Goal: Task Accomplishment & Management: Use online tool/utility

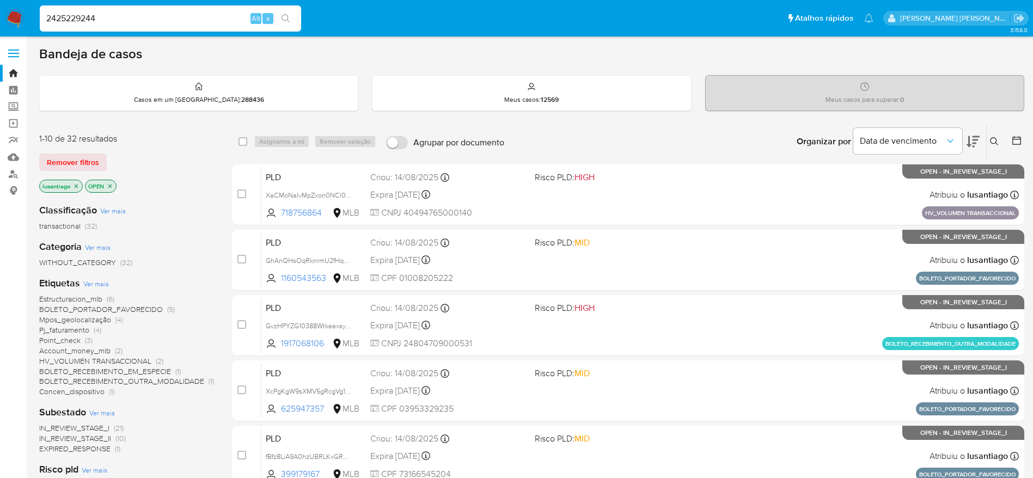
type input "2425229244"
click at [285, 19] on icon "search-icon" at bounding box center [285, 18] width 9 height 9
click at [135, 19] on input "2425229244" at bounding box center [170, 18] width 261 height 14
click at [290, 17] on icon "search-icon" at bounding box center [285, 18] width 9 height 9
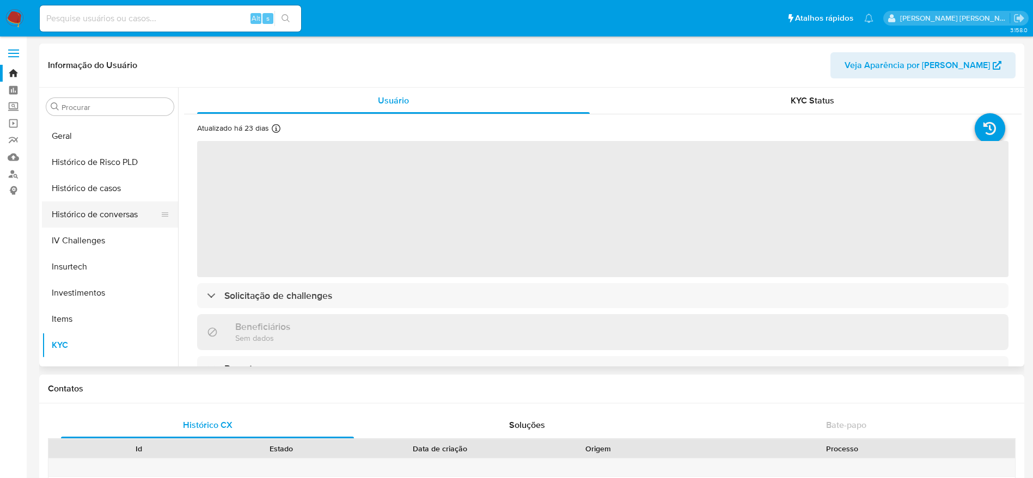
scroll to position [349, 0]
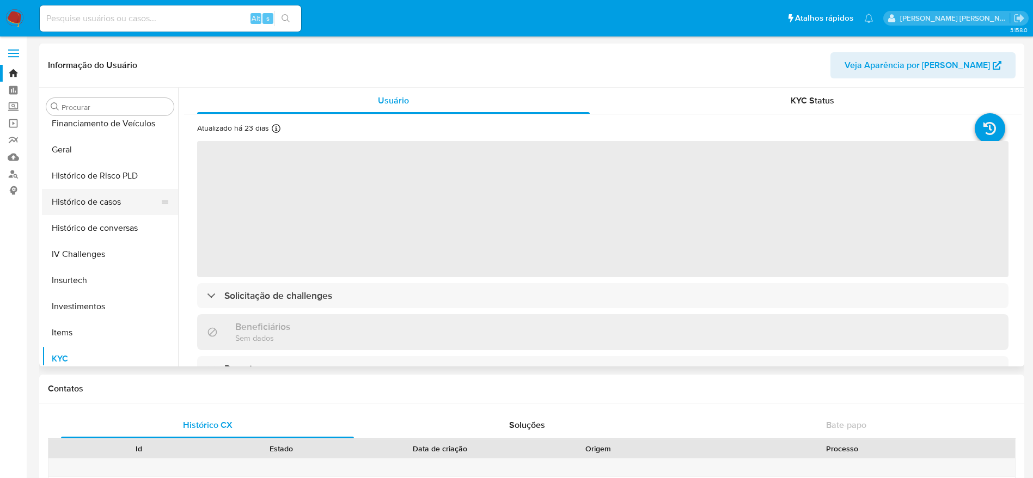
click at [106, 199] on button "Histórico de casos" at bounding box center [105, 202] width 127 height 26
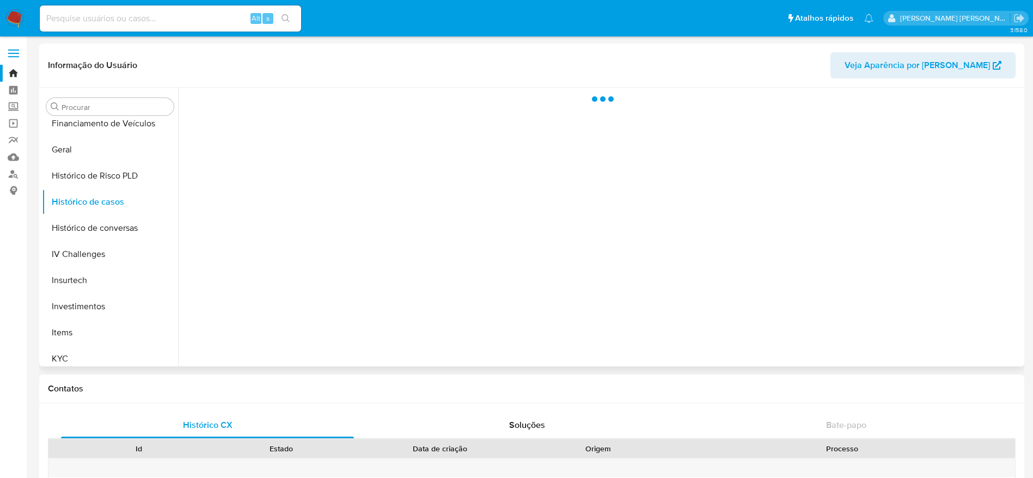
select select "10"
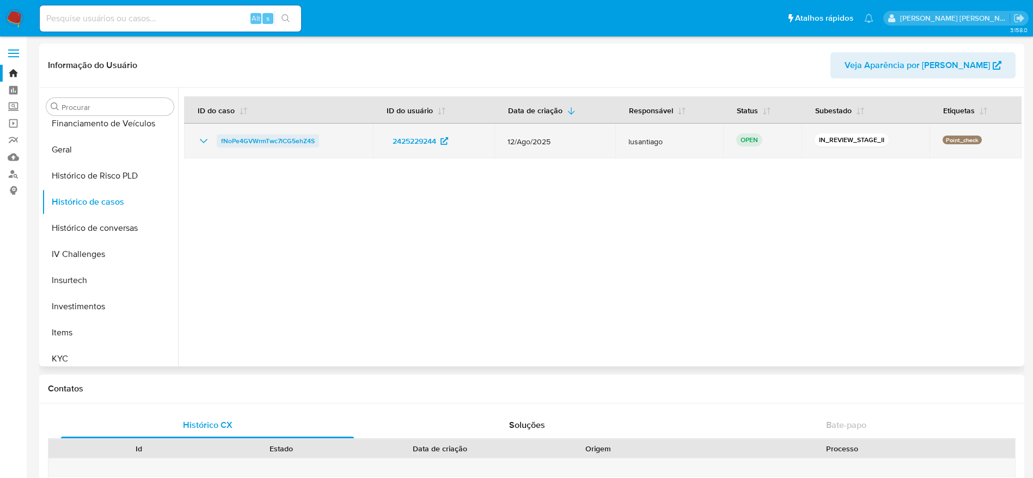
click at [246, 140] on span "fNoPe4GVWrmTwc7lCG5ehZ4S" at bounding box center [268, 140] width 94 height 13
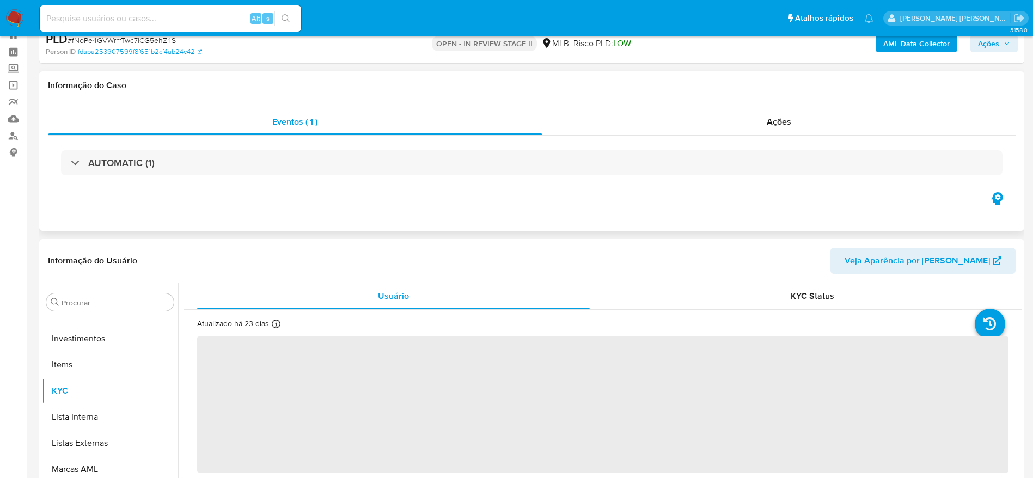
scroll to position [163, 0]
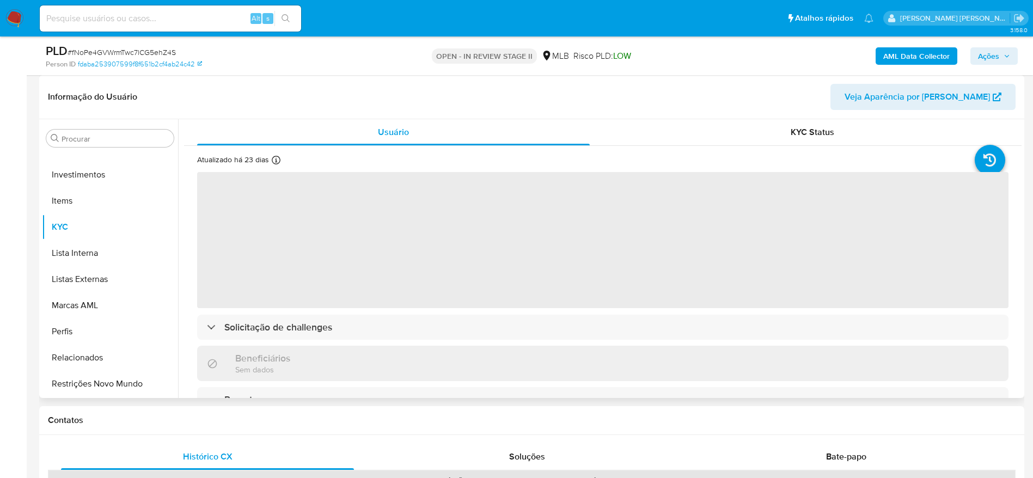
select select "10"
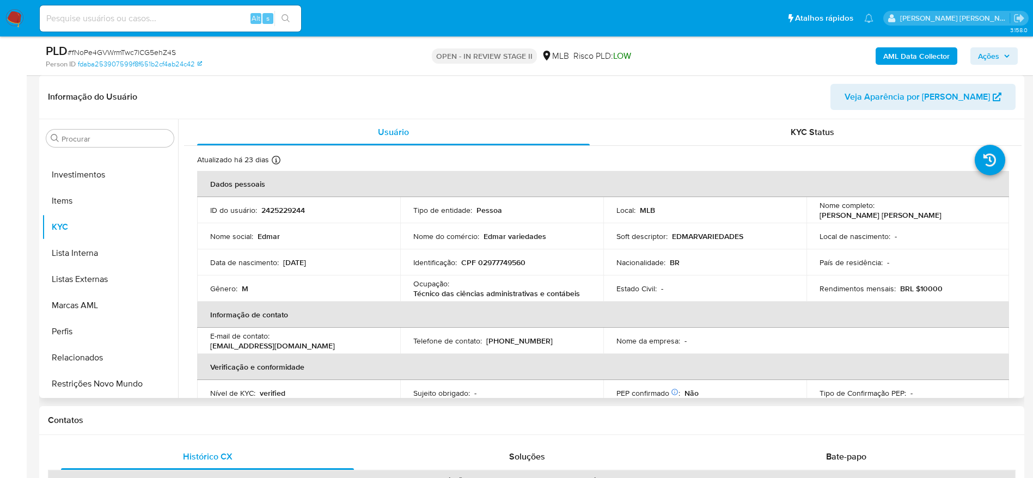
click at [487, 260] on p "CPF 02977749560" at bounding box center [493, 262] width 64 height 10
drag, startPoint x: 487, startPoint y: 260, endPoint x: 509, endPoint y: 228, distance: 38.4
click at [487, 260] on p "CPF 02977749560" at bounding box center [493, 262] width 64 height 10
copy p "02977749560"
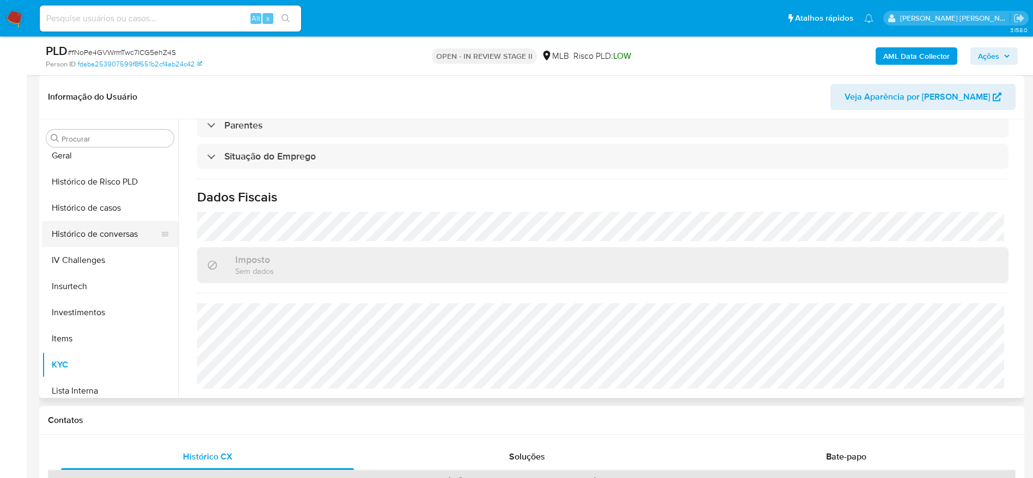
scroll to position [349, 0]
click at [99, 180] on button "Geral" at bounding box center [105, 181] width 127 height 26
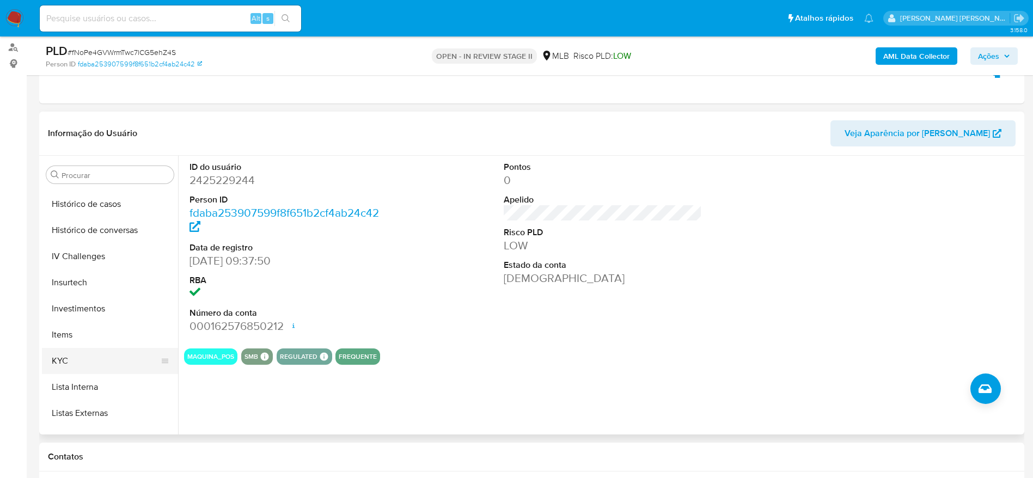
scroll to position [431, 0]
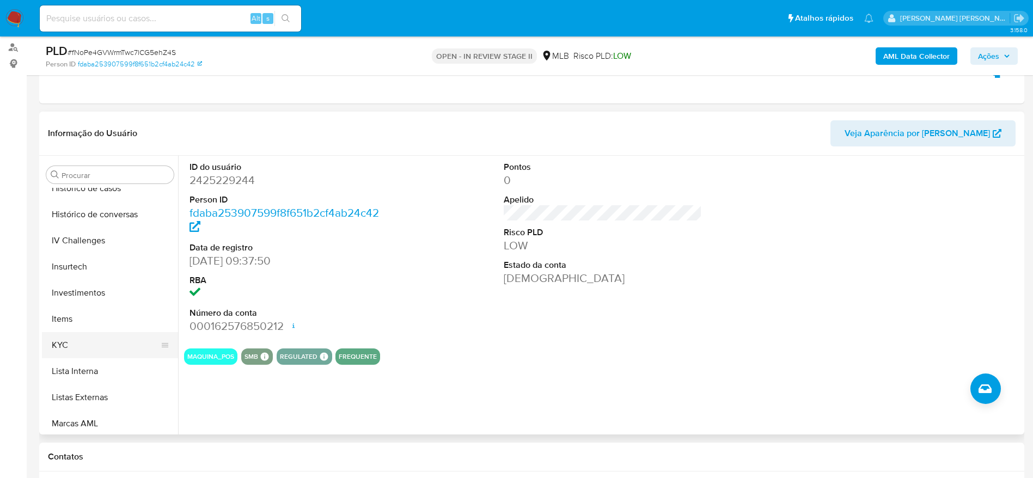
click at [88, 342] on button "KYC" at bounding box center [105, 345] width 127 height 26
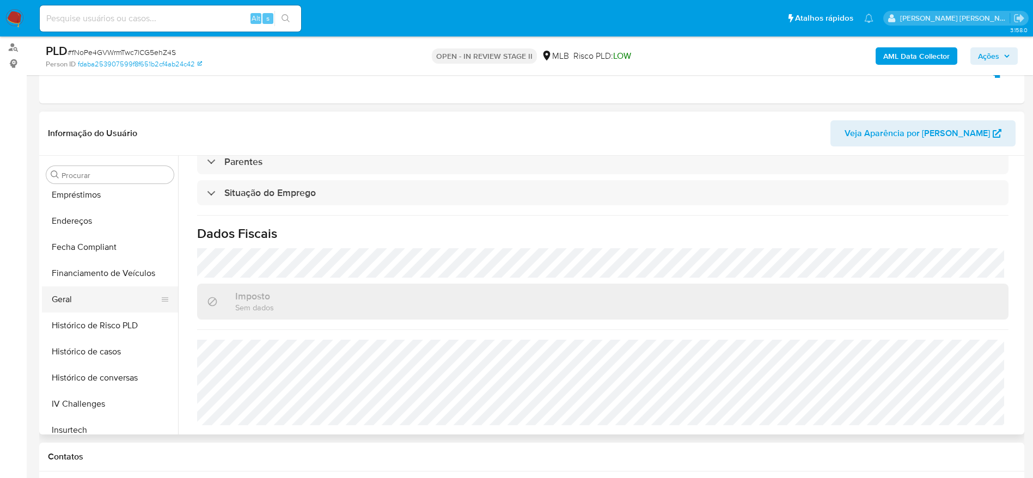
scroll to position [186, 0]
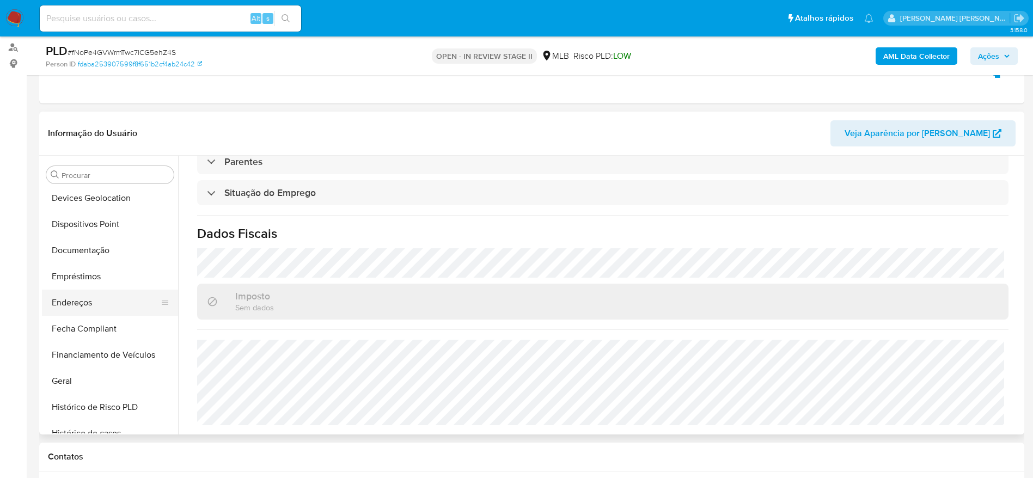
click at [66, 310] on button "Endereços" at bounding box center [105, 303] width 127 height 26
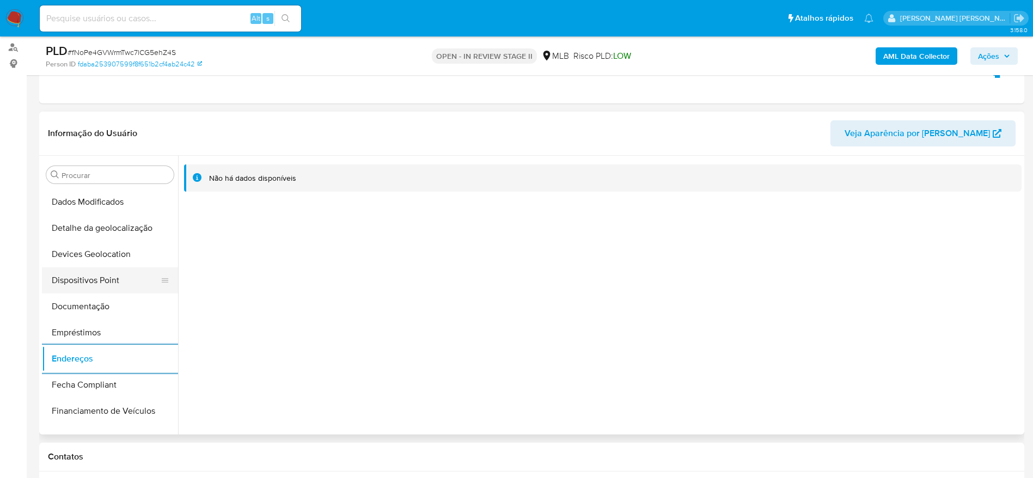
scroll to position [104, 0]
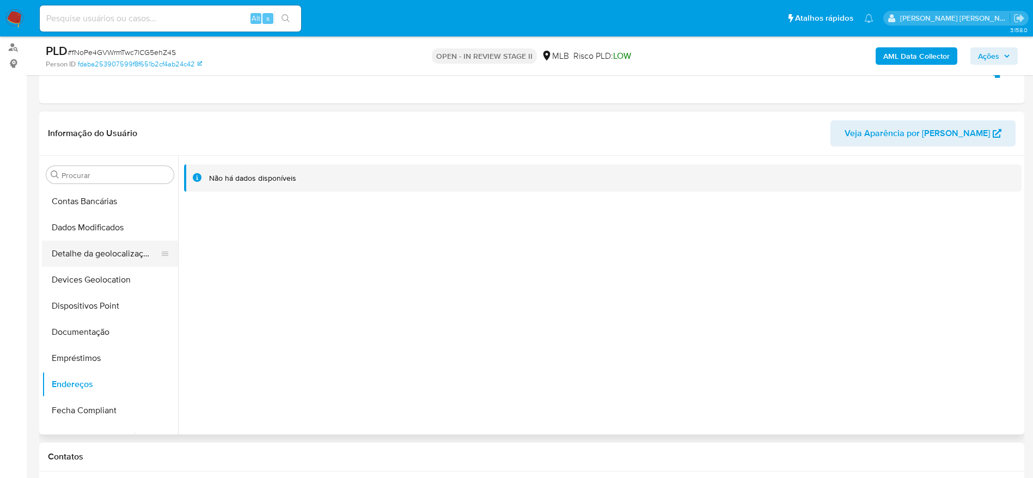
click at [104, 254] on button "Detalhe da geolocalização" at bounding box center [105, 254] width 127 height 26
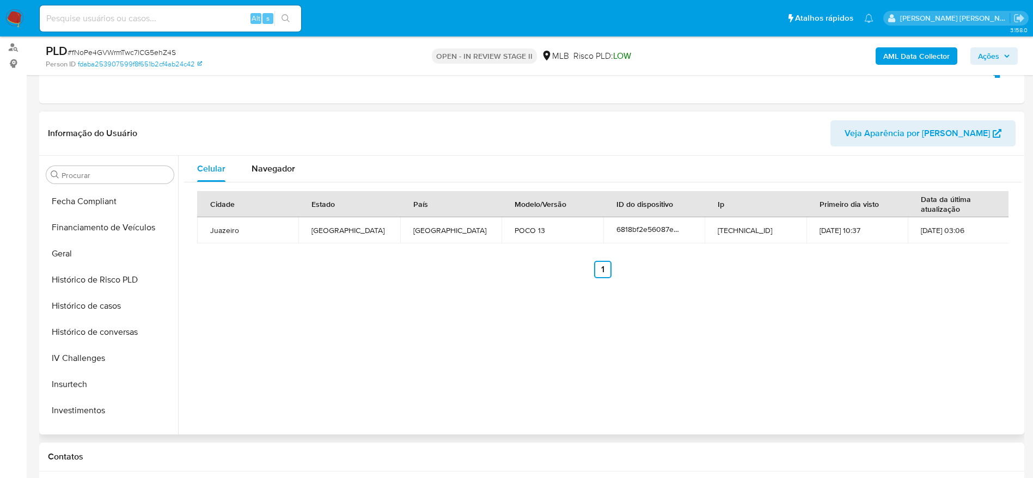
scroll to position [512, 0]
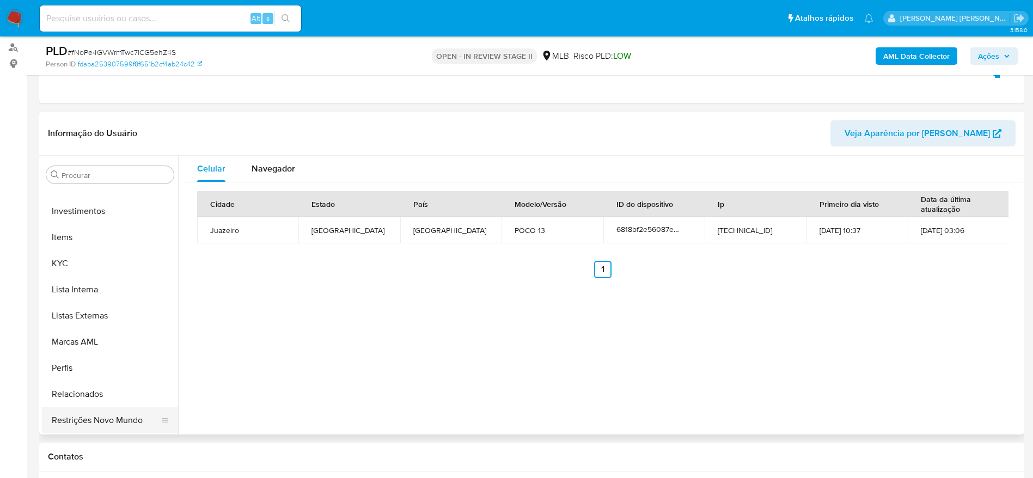
drag, startPoint x: 102, startPoint y: 412, endPoint x: 143, endPoint y: 413, distance: 41.4
click at [102, 413] on button "Restrições Novo Mundo" at bounding box center [105, 420] width 127 height 26
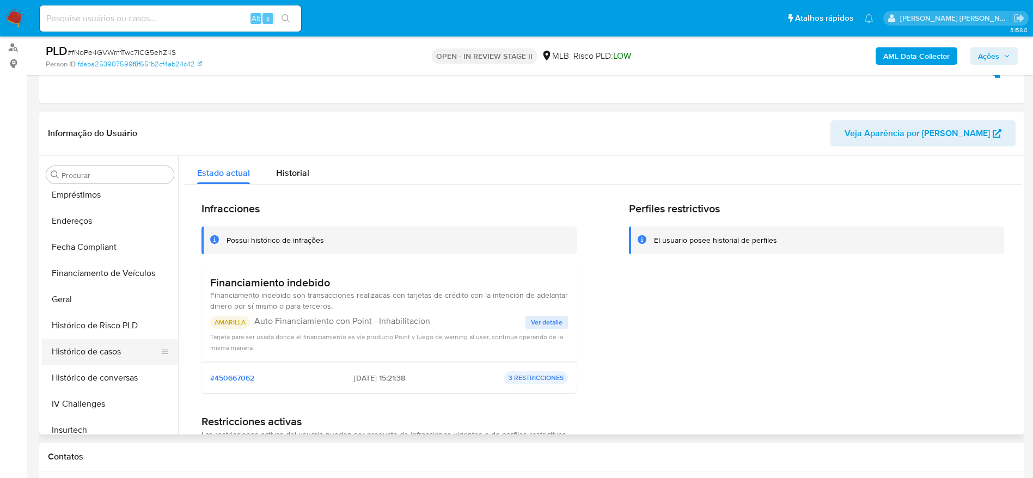
scroll to position [186, 0]
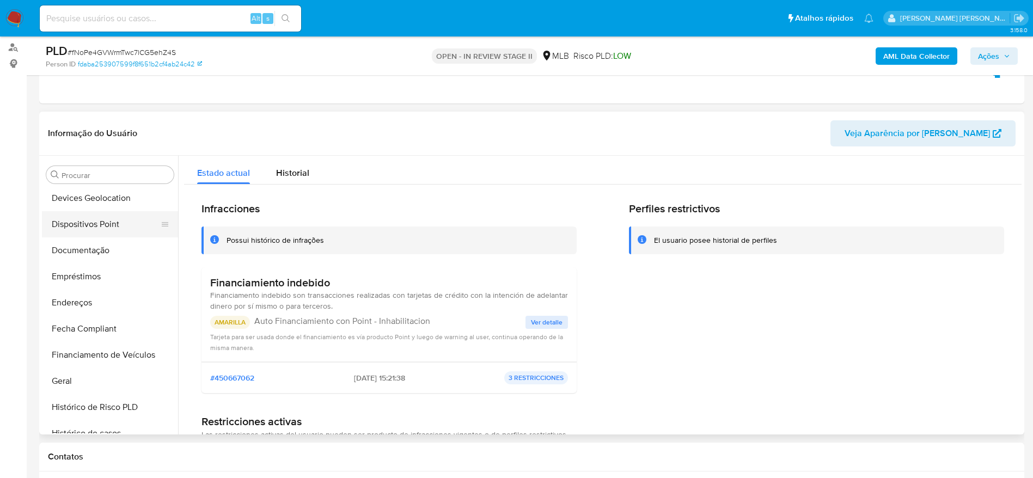
click at [90, 218] on button "Dispositivos Point" at bounding box center [105, 224] width 127 height 26
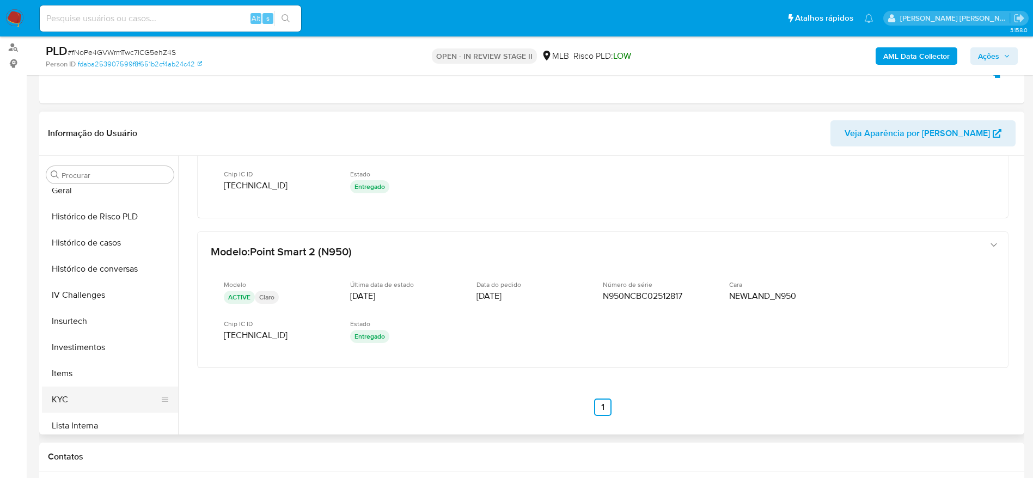
scroll to position [431, 0]
click at [90, 352] on button "KYC" at bounding box center [105, 345] width 127 height 26
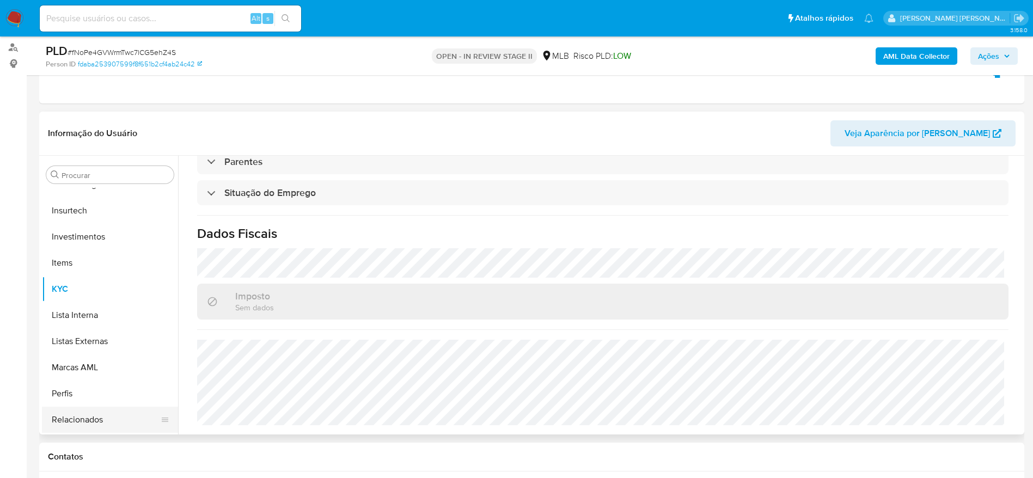
scroll to position [512, 0]
click at [93, 416] on button "Restrições Novo Mundo" at bounding box center [105, 420] width 127 height 26
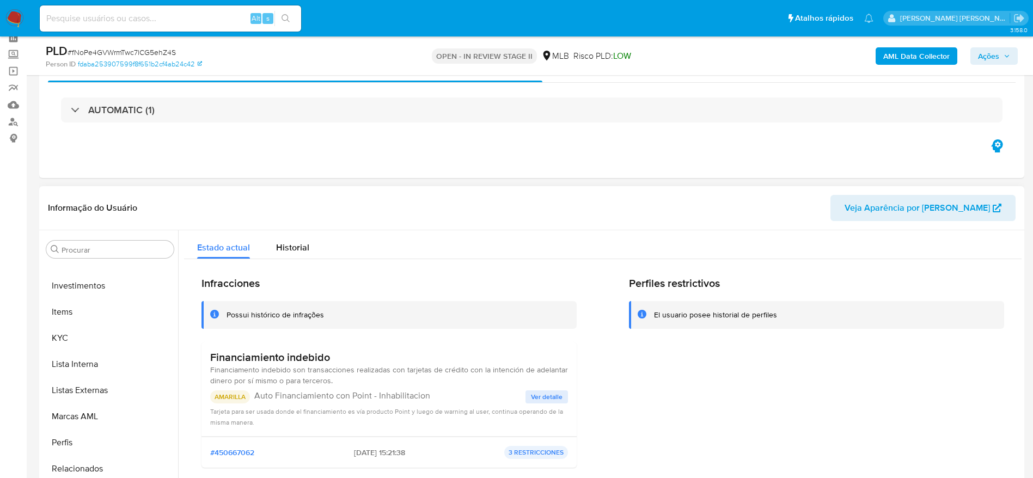
scroll to position [0, 0]
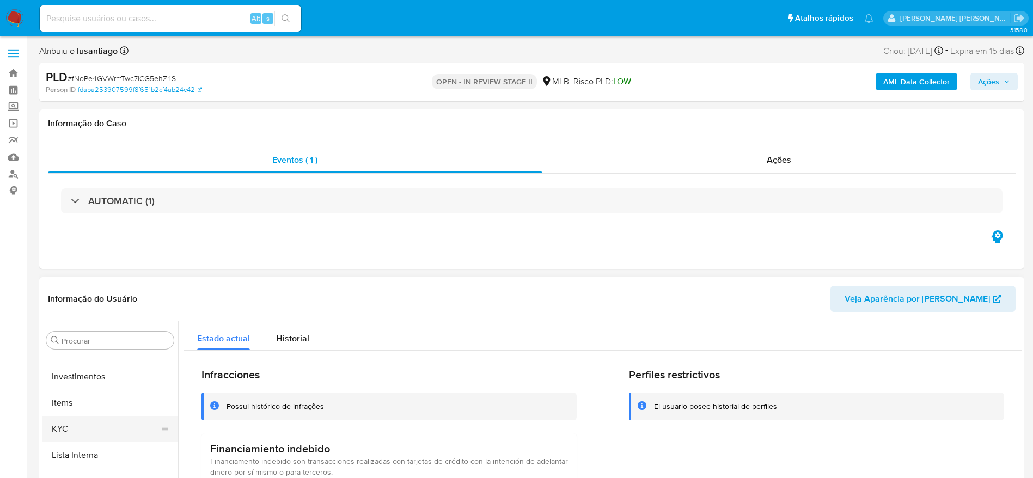
click at [85, 433] on button "KYC" at bounding box center [105, 429] width 127 height 26
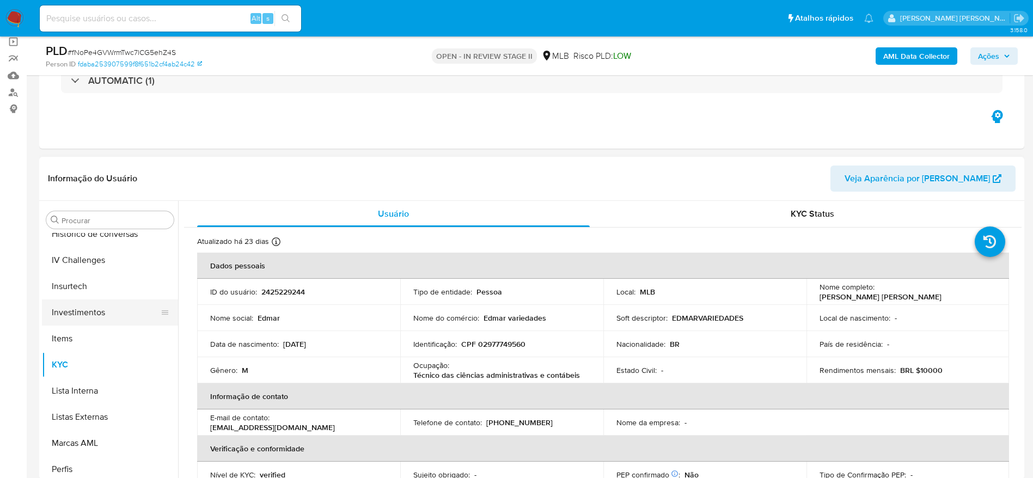
scroll to position [349, 0]
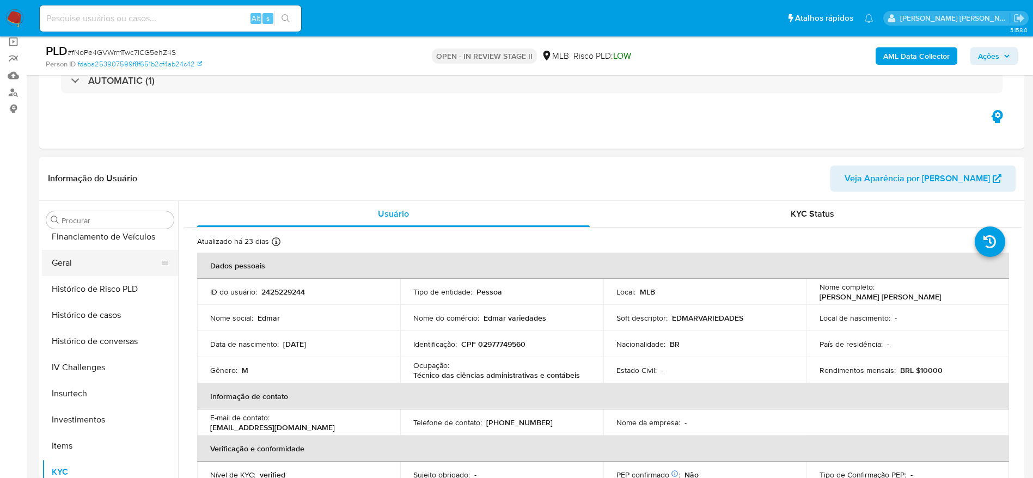
click at [77, 267] on button "Geral" at bounding box center [105, 263] width 127 height 26
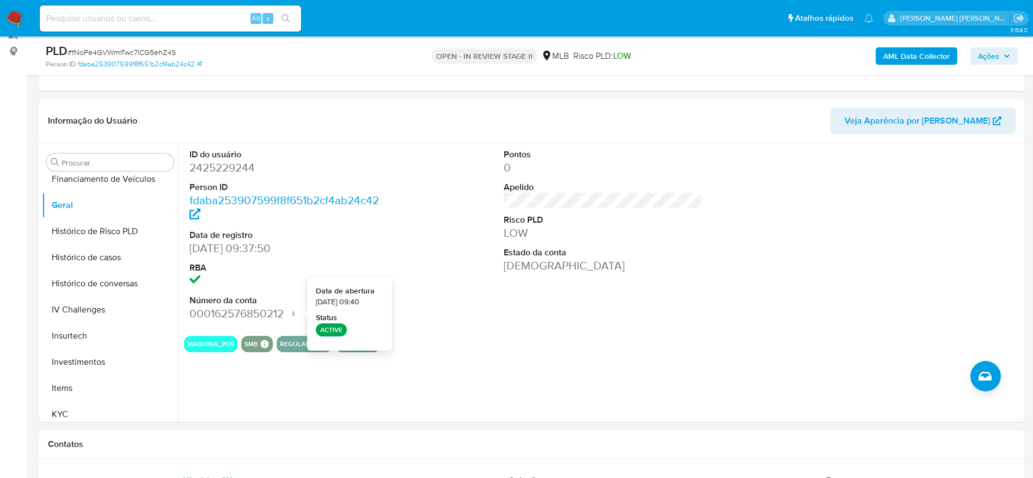
scroll to position [163, 0]
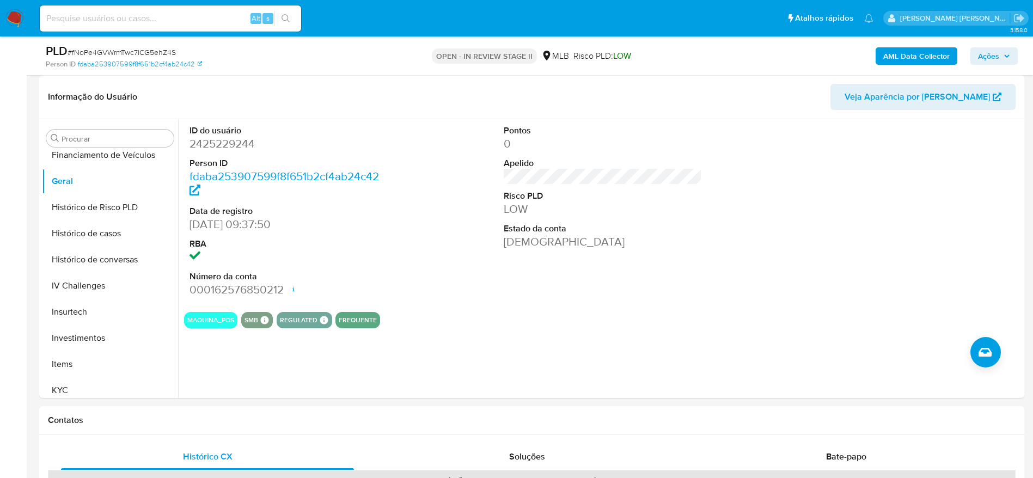
click at [269, 369] on div "ID do usuário 2425229244 Person ID fdaba253907599f8f651b2cf4ab24c42 Data de reg…" at bounding box center [599, 258] width 843 height 279
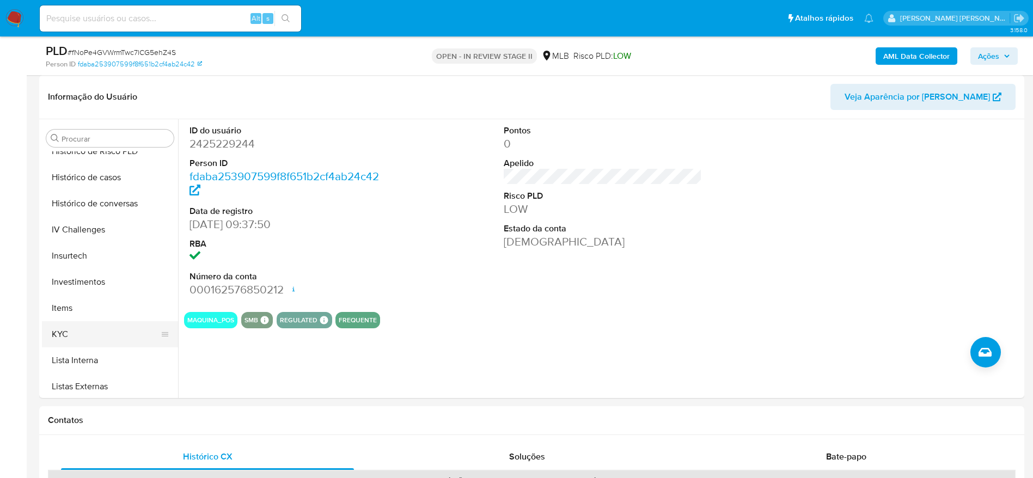
scroll to position [431, 0]
click at [89, 307] on button "KYC" at bounding box center [105, 309] width 127 height 26
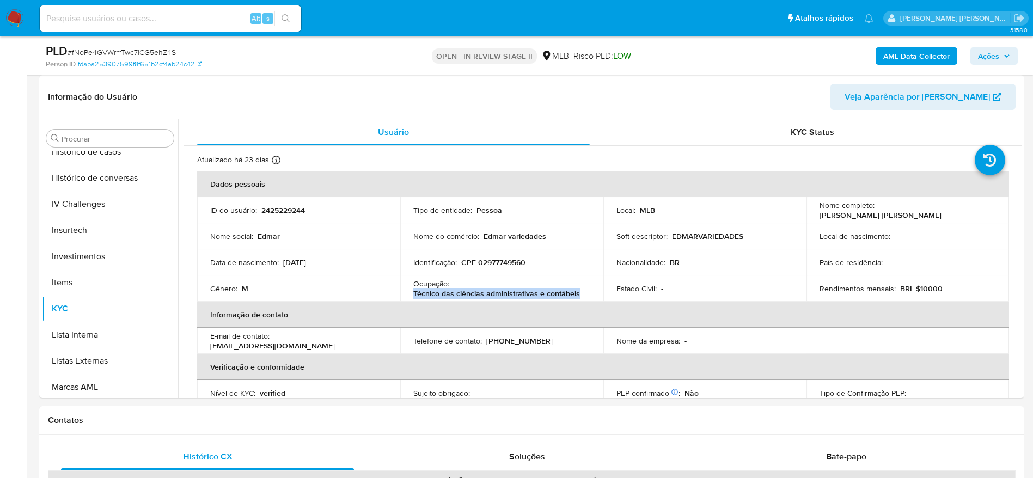
drag, startPoint x: 579, startPoint y: 292, endPoint x: 411, endPoint y: 296, distance: 168.2
click at [411, 296] on td "Ocupação : Técnico das ciências administrativas e contábeis" at bounding box center [501, 288] width 203 height 26
copy p "Técnico das ciências administrativas e contábeis"
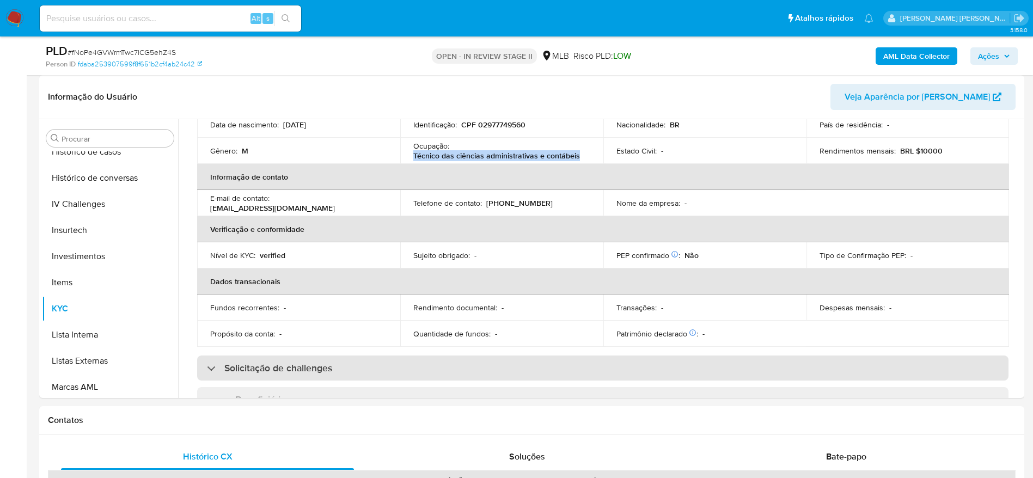
scroll to position [453, 0]
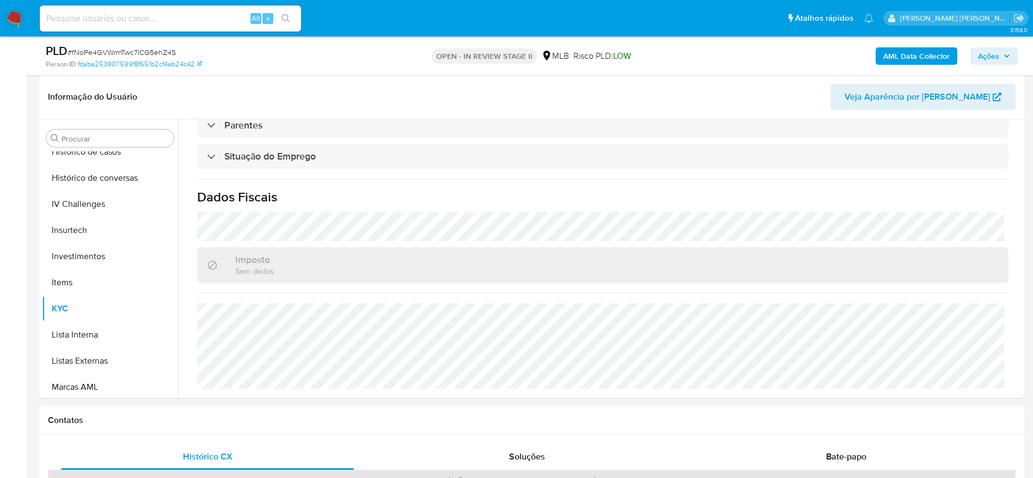
click at [989, 57] on span "Ações" at bounding box center [988, 55] width 21 height 17
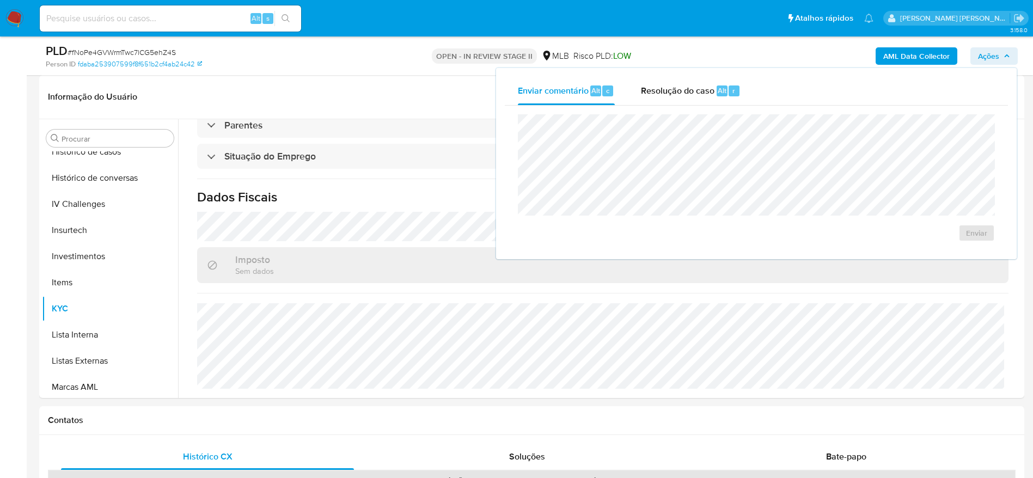
drag, startPoint x: 683, startPoint y: 90, endPoint x: 676, endPoint y: 107, distance: 18.8
click at [680, 91] on span "Resolução do caso" at bounding box center [677, 90] width 73 height 13
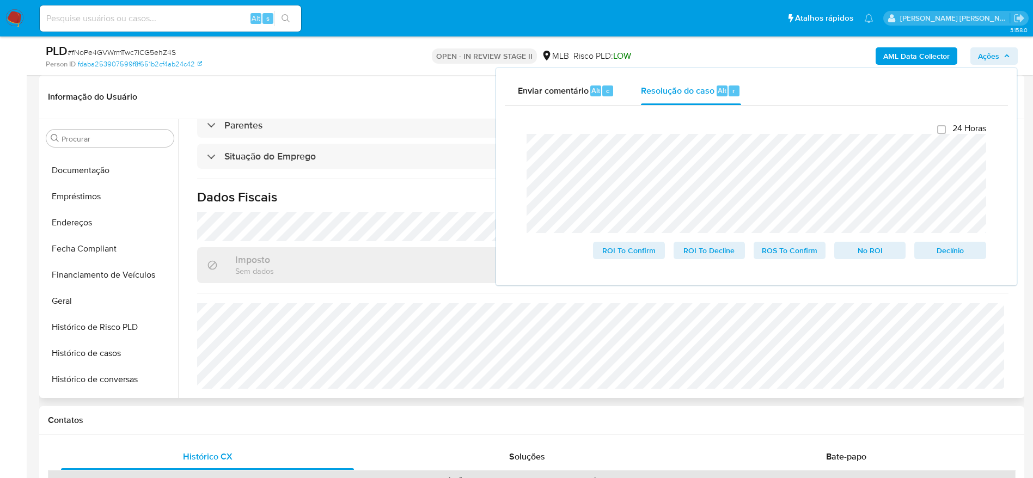
scroll to position [0, 0]
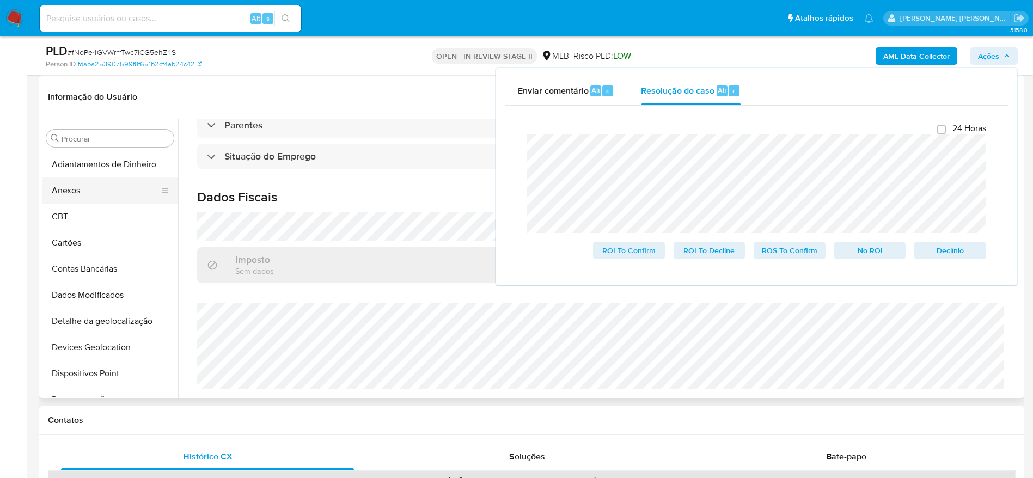
click at [85, 187] on button "Anexos" at bounding box center [105, 190] width 127 height 26
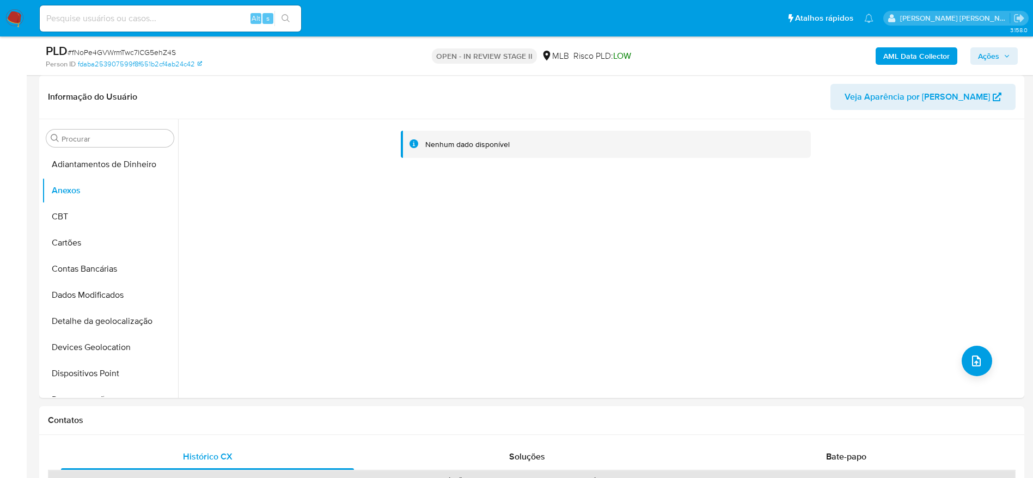
click at [912, 54] on b "AML Data Collector" at bounding box center [916, 55] width 66 height 17
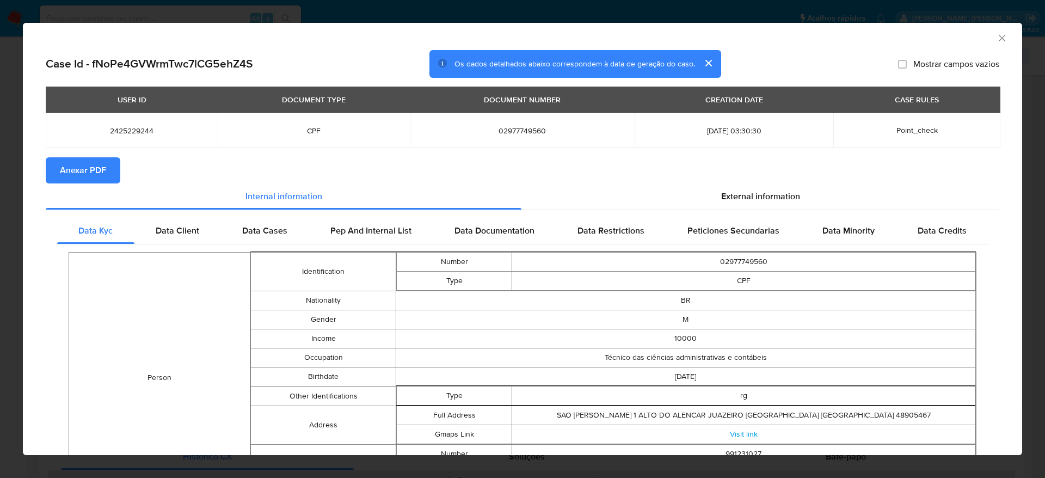
click at [93, 174] on span "Anexar PDF" at bounding box center [83, 170] width 46 height 24
click at [999, 35] on icon "Fechar a janela" at bounding box center [1002, 38] width 6 height 6
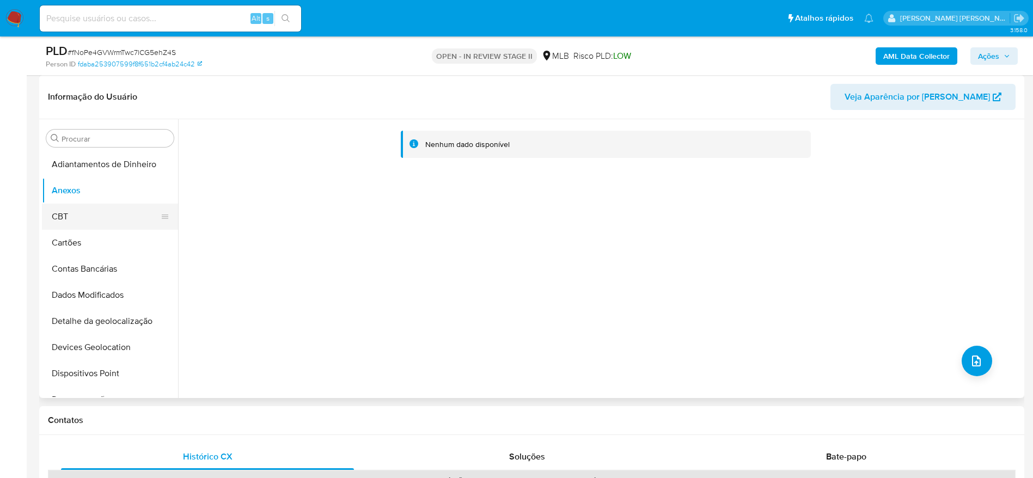
click at [100, 218] on button "CBT" at bounding box center [105, 217] width 127 height 26
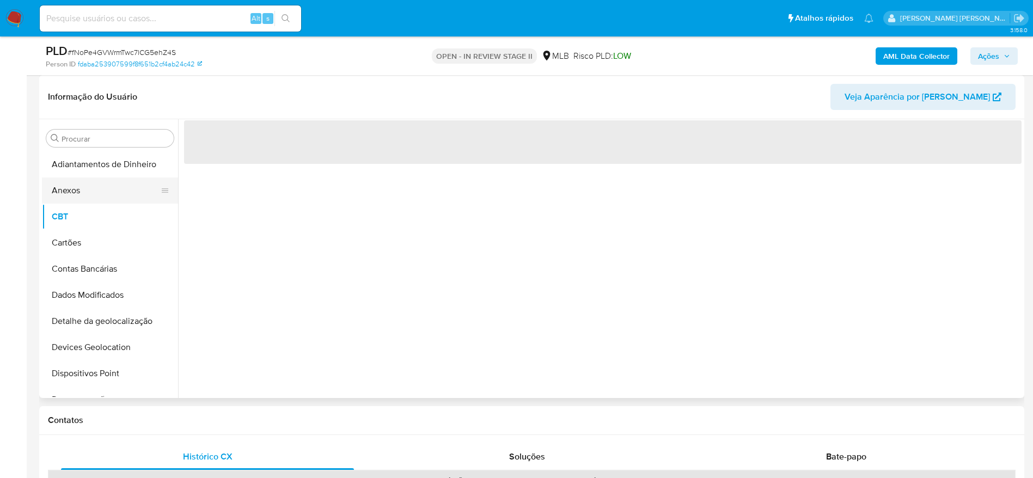
click at [88, 192] on button "Anexos" at bounding box center [105, 190] width 127 height 26
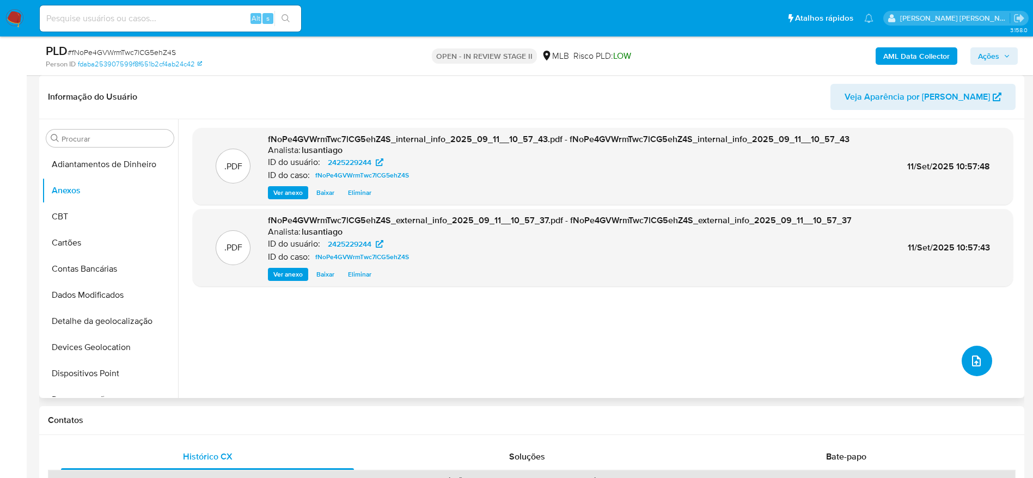
click at [969, 363] on icon "upload-file" at bounding box center [975, 360] width 13 height 13
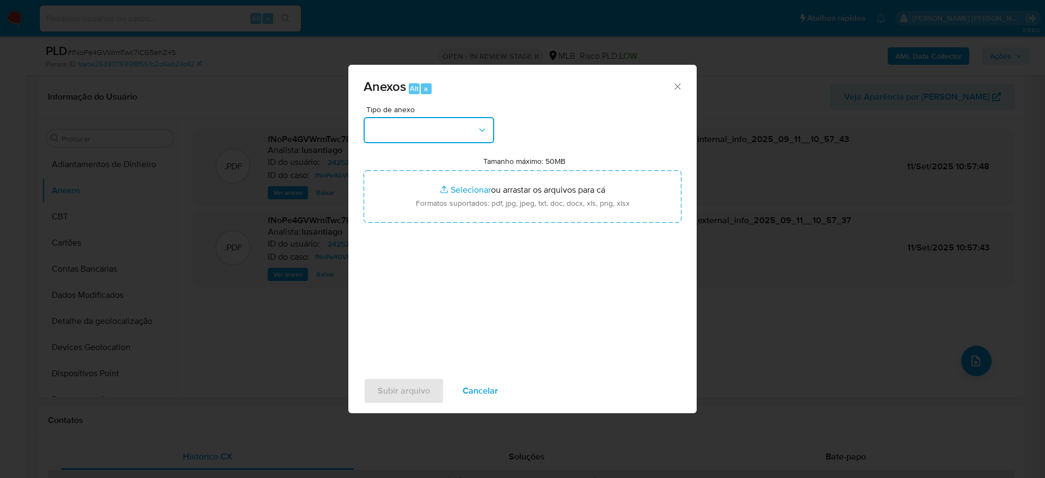
click at [451, 129] on button "button" at bounding box center [429, 130] width 131 height 26
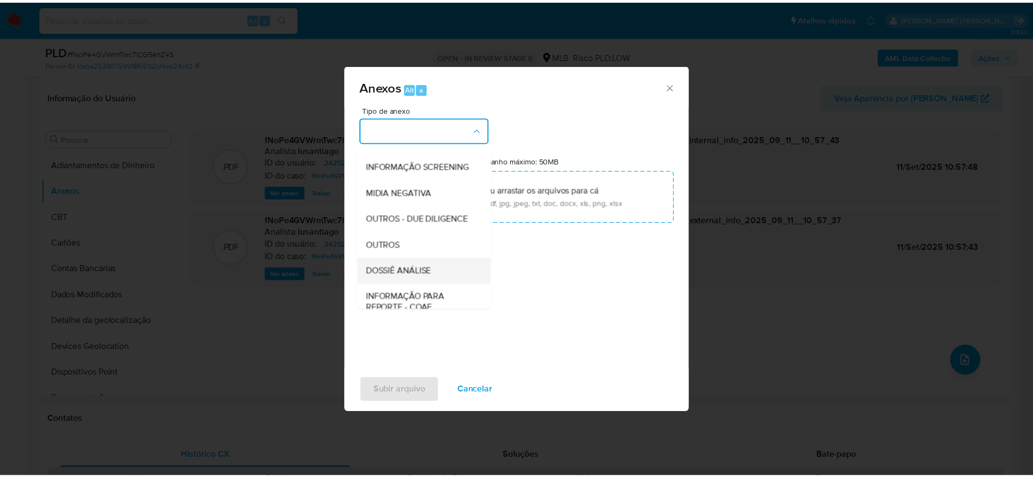
scroll to position [168, 0]
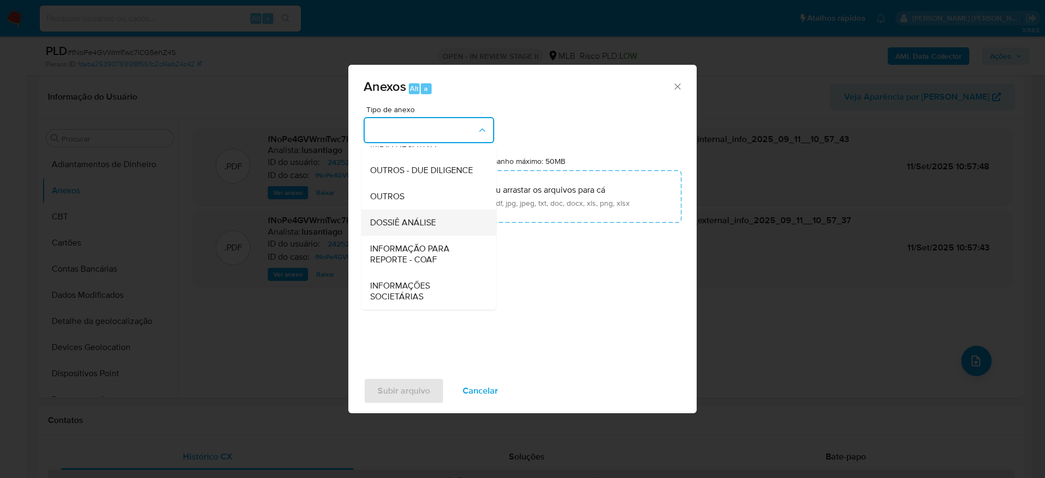
click at [424, 223] on span "DOSSIÊ ANÁLISE" at bounding box center [403, 222] width 66 height 11
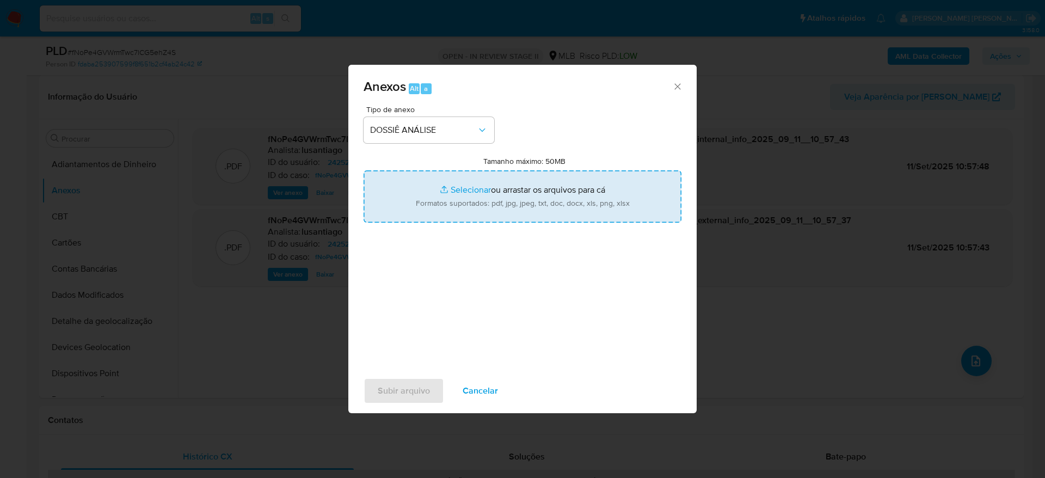
type input "C:\fakepath\Mulan 2425229244_2025_09_10_14_55_13.xlsx"
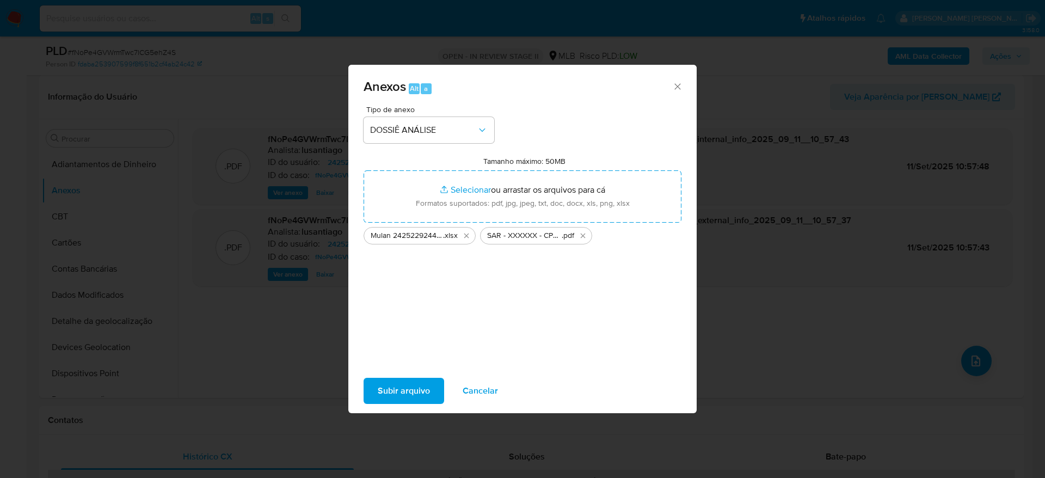
click at [406, 390] on span "Subir arquivo" at bounding box center [404, 391] width 52 height 24
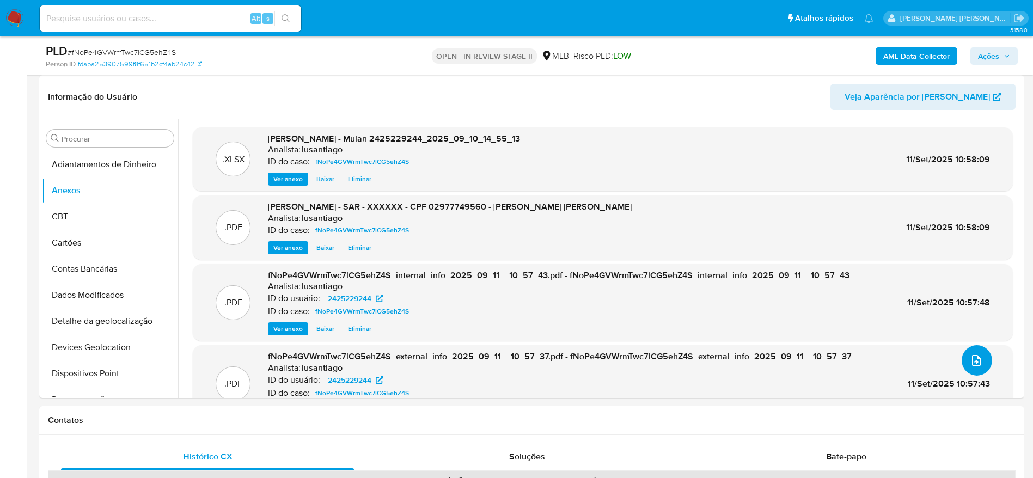
scroll to position [0, 0]
click at [996, 53] on span "Ações" at bounding box center [988, 55] width 21 height 17
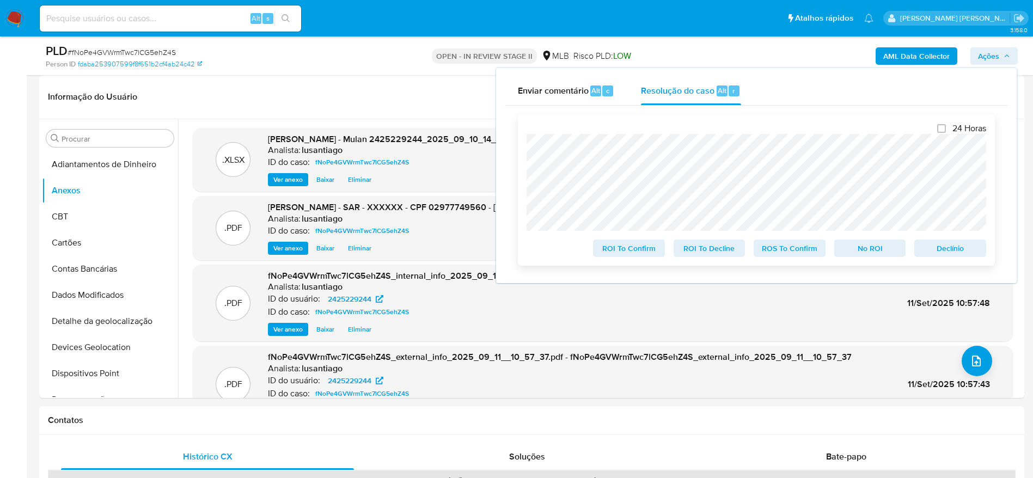
click at [794, 253] on span "ROS To Confirm" at bounding box center [789, 248] width 57 height 15
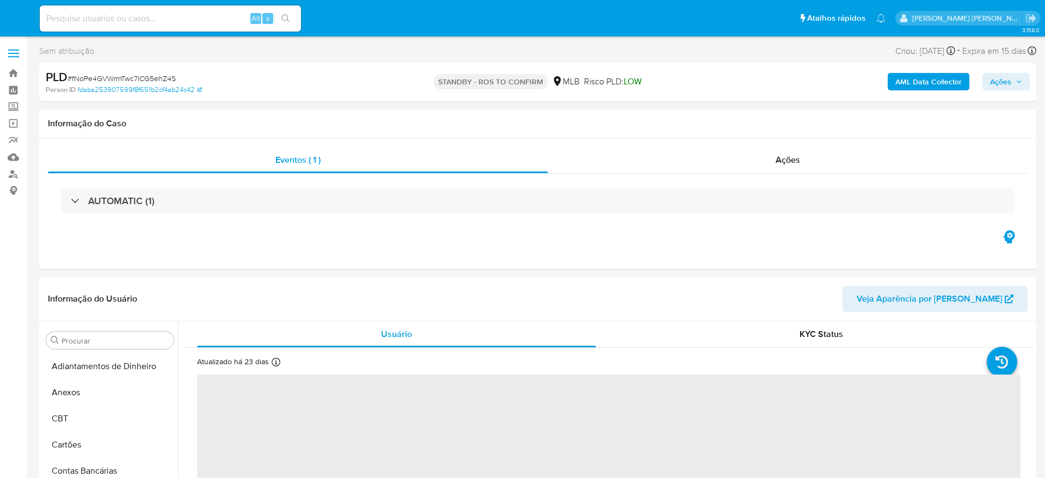
select select "10"
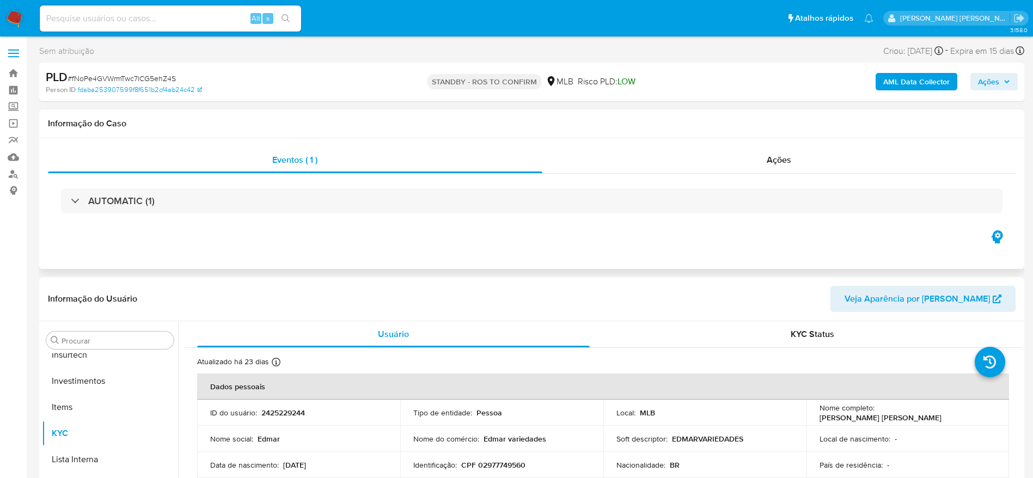
scroll to position [512, 0]
click at [11, 71] on link "Bandeja" at bounding box center [65, 73] width 130 height 17
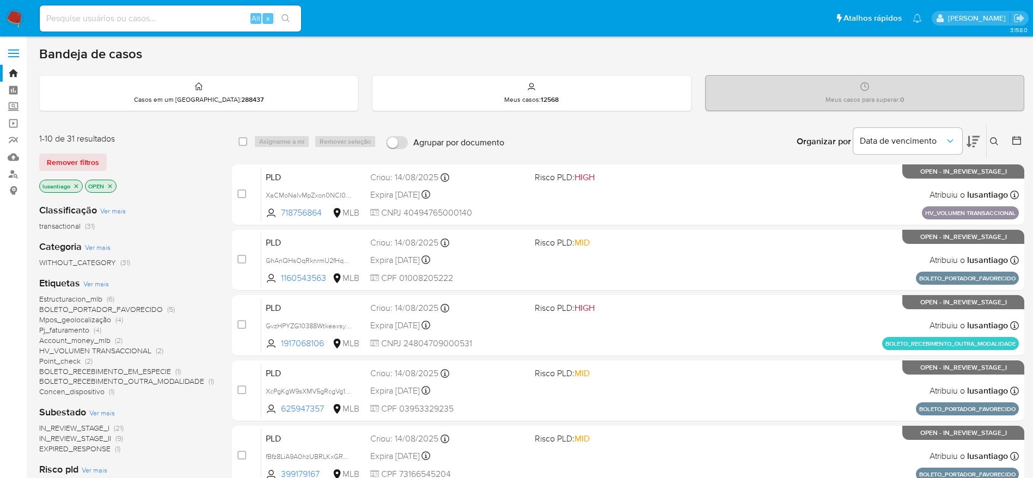
click at [165, 17] on input at bounding box center [170, 18] width 261 height 14
paste input "494588601"
type input "494588601"
click at [293, 11] on button "search-icon" at bounding box center [285, 18] width 22 height 15
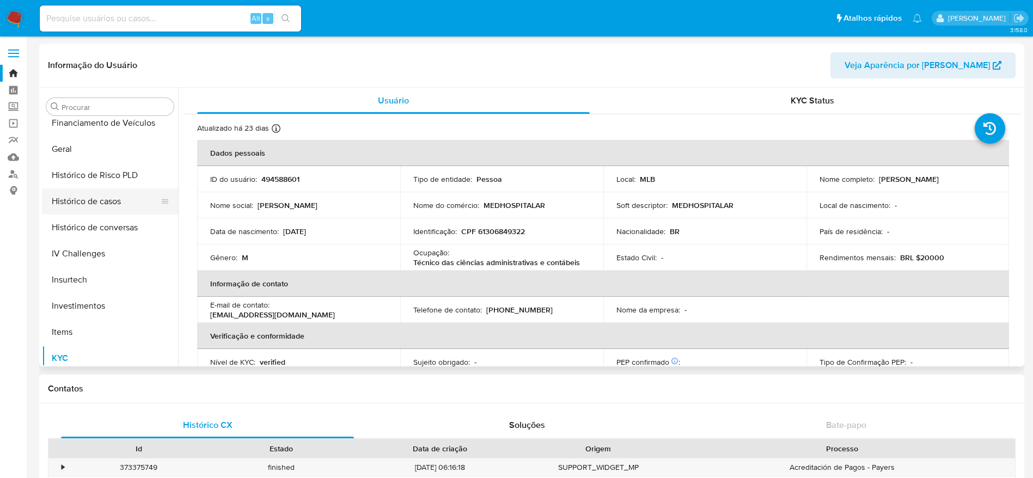
scroll to position [349, 0]
click at [109, 208] on button "Histórico de casos" at bounding box center [105, 202] width 127 height 26
select select "10"
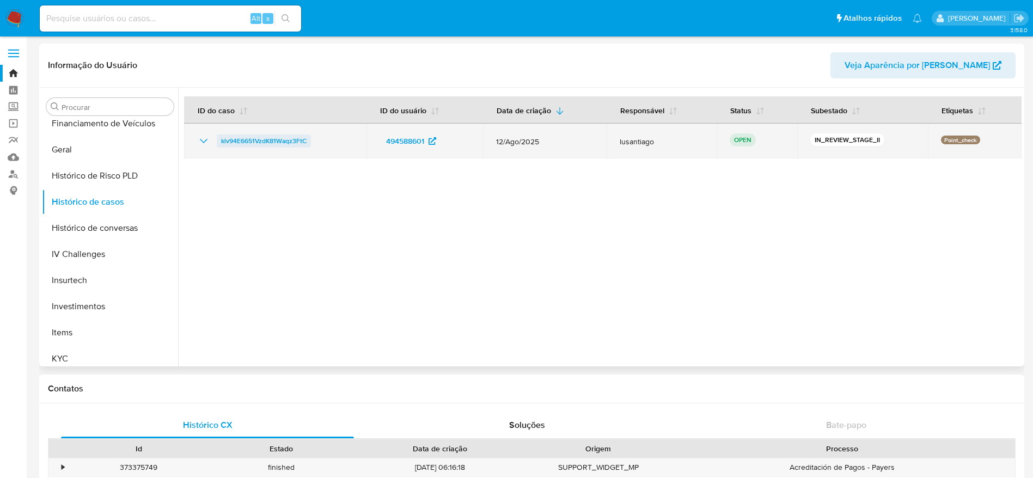
click at [253, 142] on span "klv94E6651VzdK81Waqz3FtC" at bounding box center [263, 140] width 85 height 13
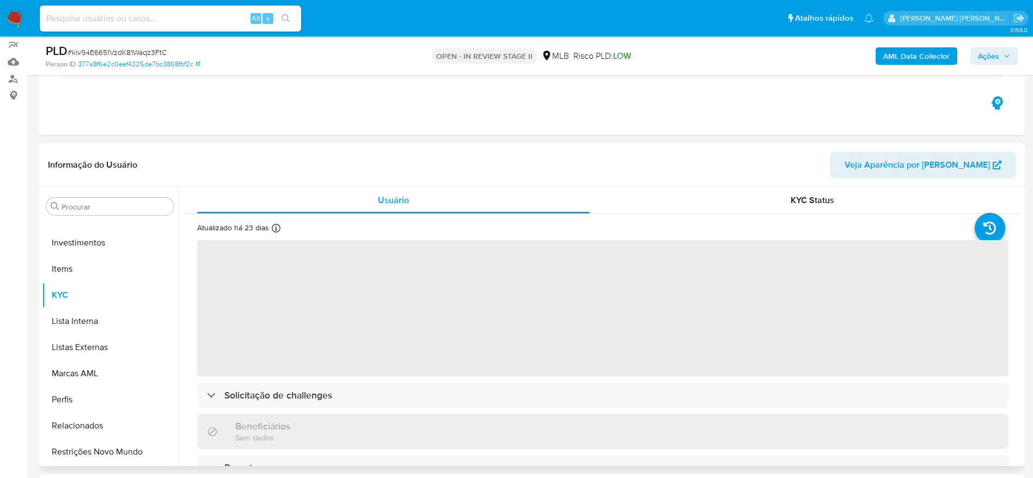
scroll to position [163, 0]
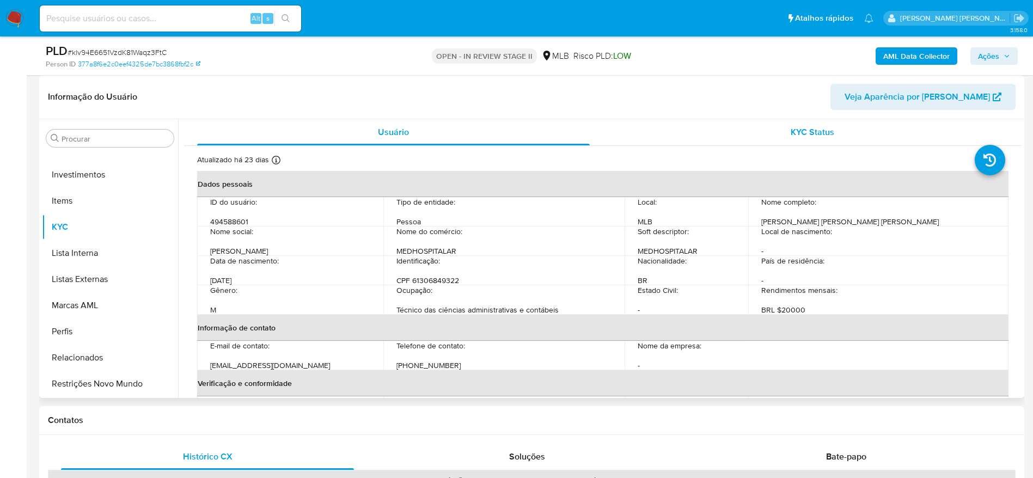
select select "10"
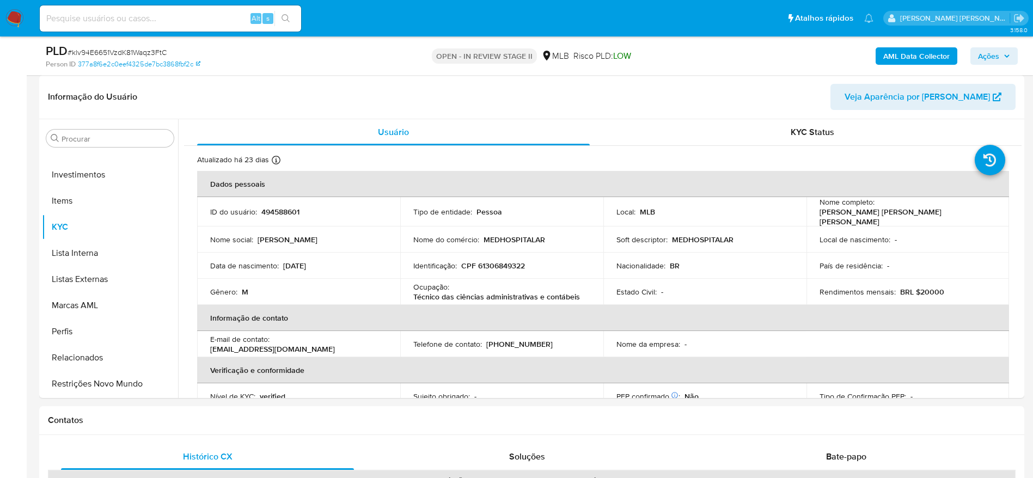
click at [492, 263] on p "CPF 61306849322" at bounding box center [493, 266] width 64 height 10
copy p "61306849322"
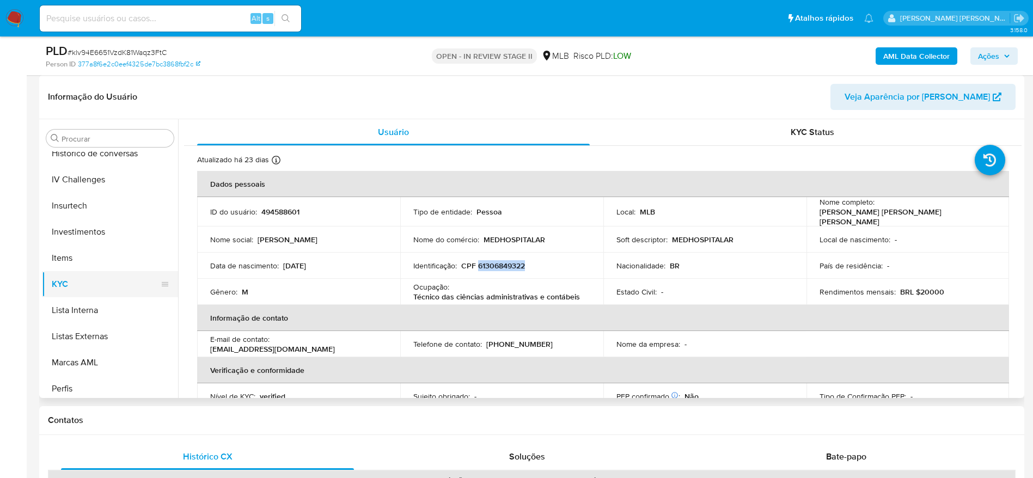
scroll to position [349, 0]
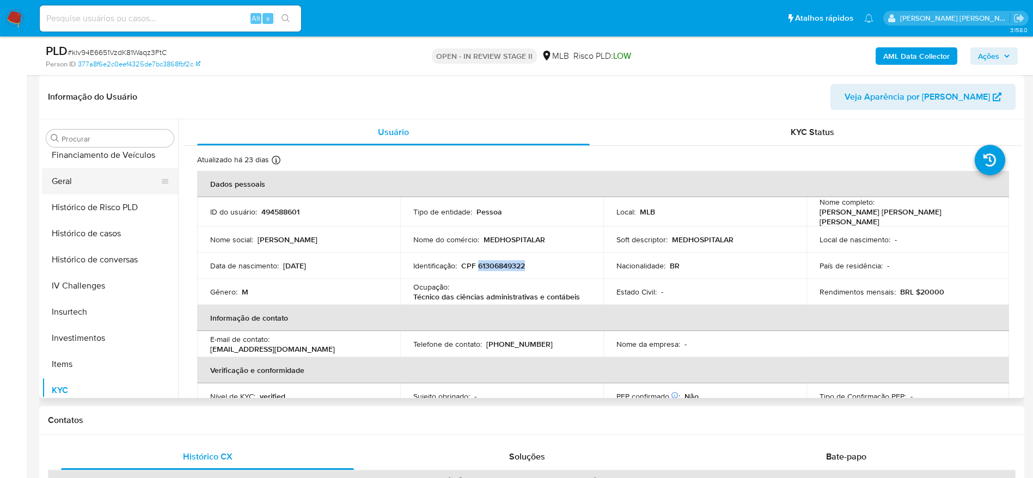
click at [75, 183] on button "Geral" at bounding box center [105, 181] width 127 height 26
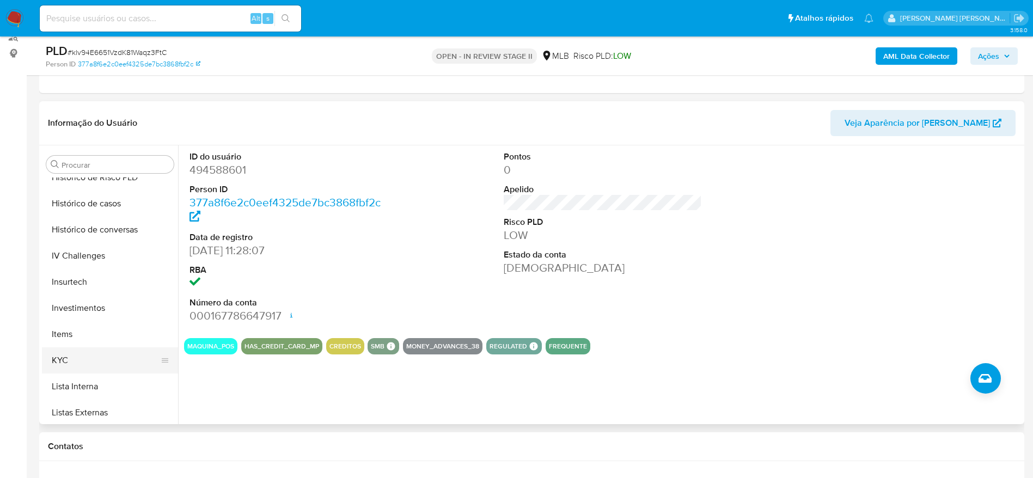
scroll to position [431, 0]
drag, startPoint x: 77, startPoint y: 341, endPoint x: 143, endPoint y: 344, distance: 65.9
click at [78, 341] on button "KYC" at bounding box center [105, 335] width 127 height 26
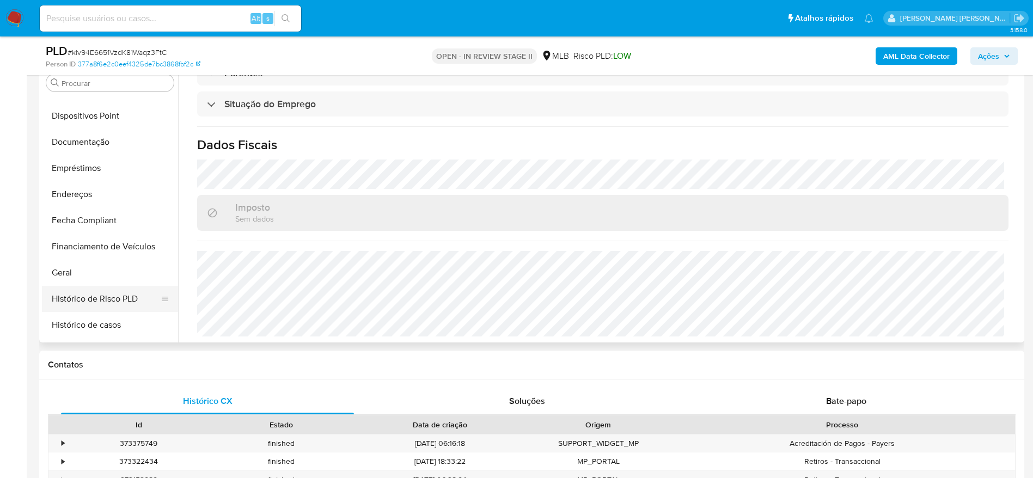
scroll to position [186, 0]
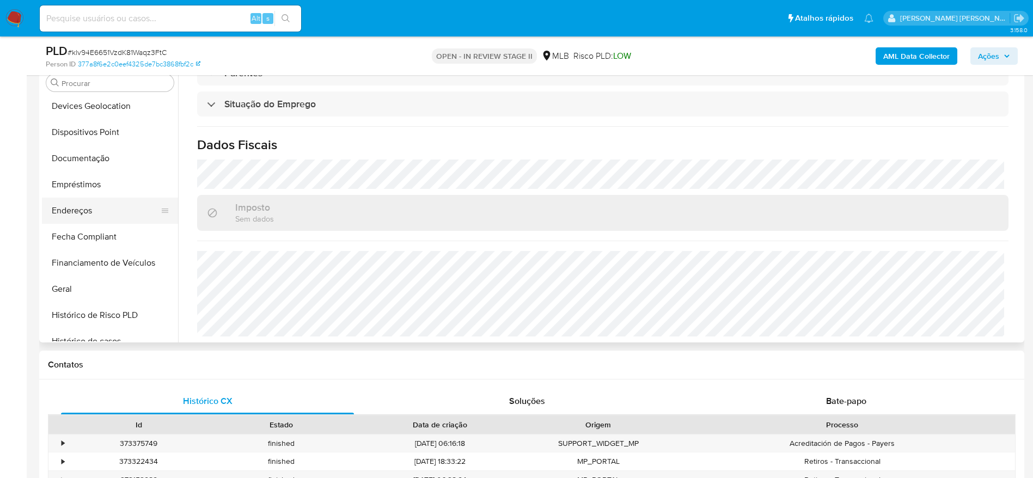
drag, startPoint x: 68, startPoint y: 207, endPoint x: 93, endPoint y: 220, distance: 27.8
click at [68, 207] on button "Endereços" at bounding box center [105, 211] width 127 height 26
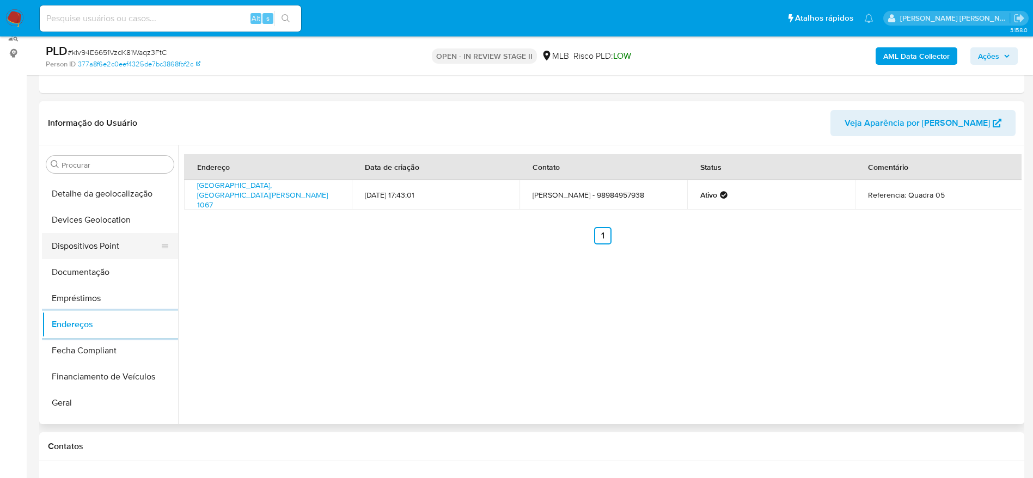
scroll to position [104, 0]
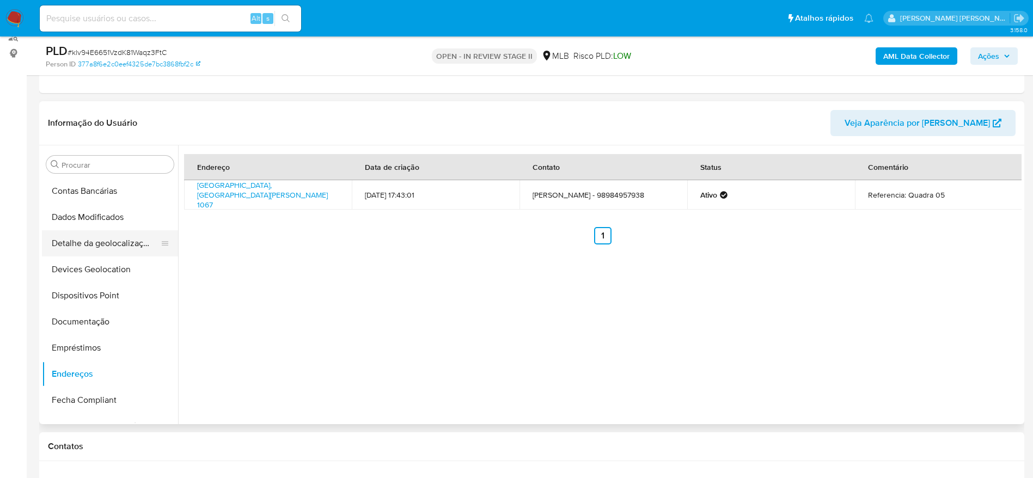
drag, startPoint x: 100, startPoint y: 229, endPoint x: 106, endPoint y: 242, distance: 14.4
click at [100, 229] on button "Dados Modificados" at bounding box center [110, 217] width 136 height 26
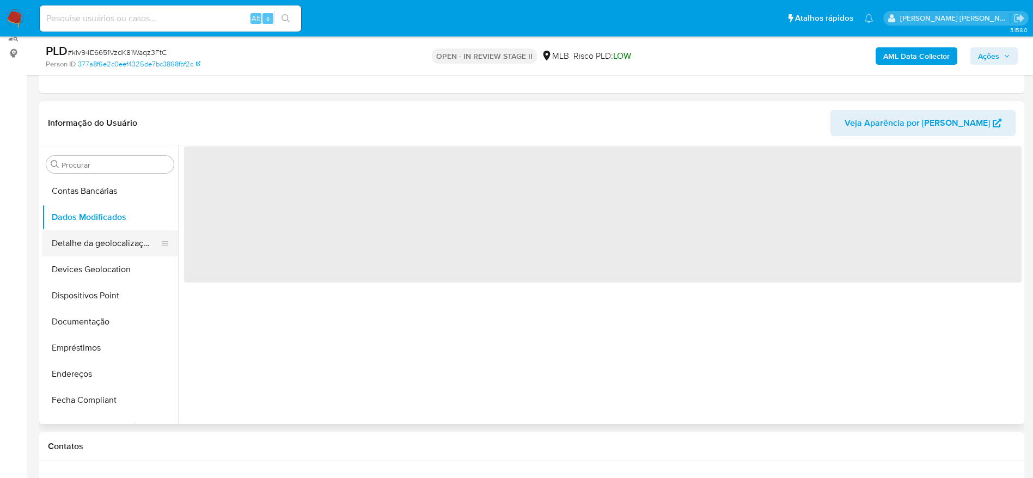
click at [107, 248] on button "Detalhe da geolocalização" at bounding box center [105, 243] width 127 height 26
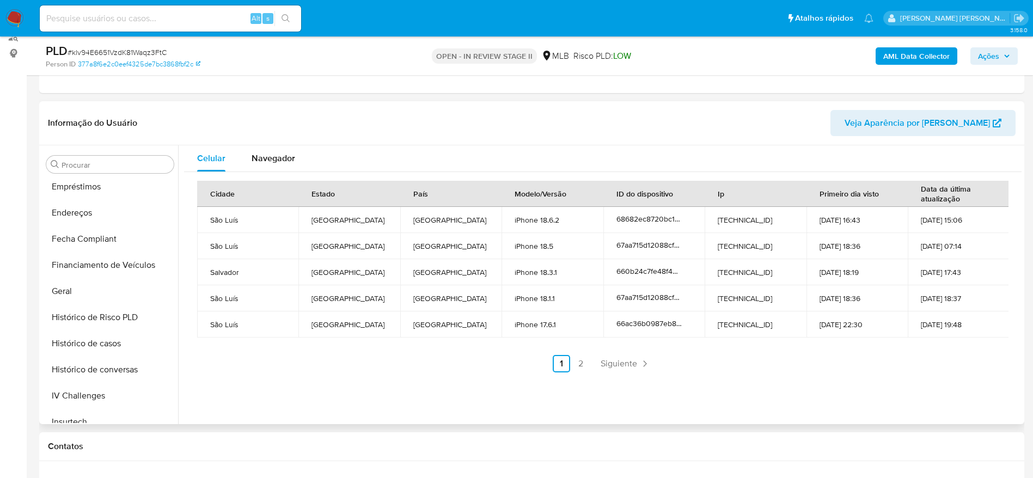
scroll to position [512, 0]
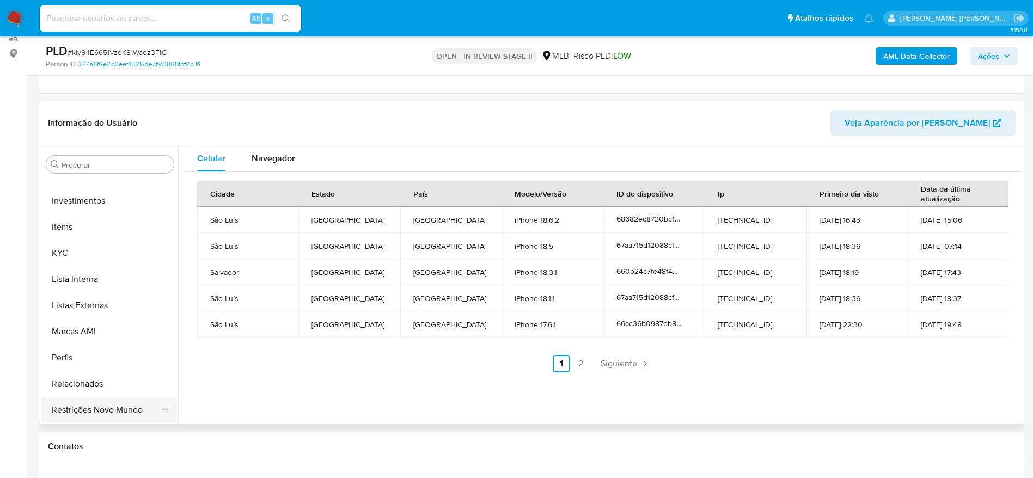
click at [75, 409] on button "Restrições Novo Mundo" at bounding box center [105, 410] width 127 height 26
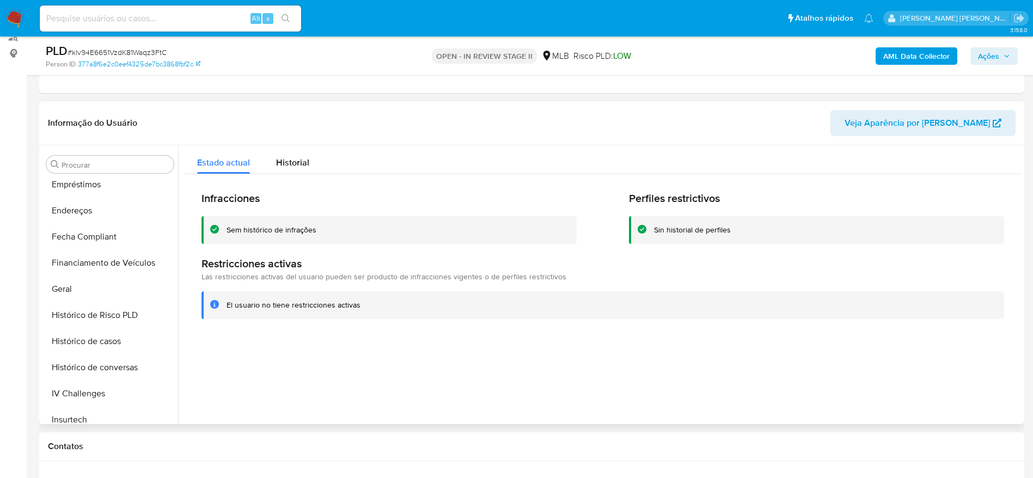
scroll to position [186, 0]
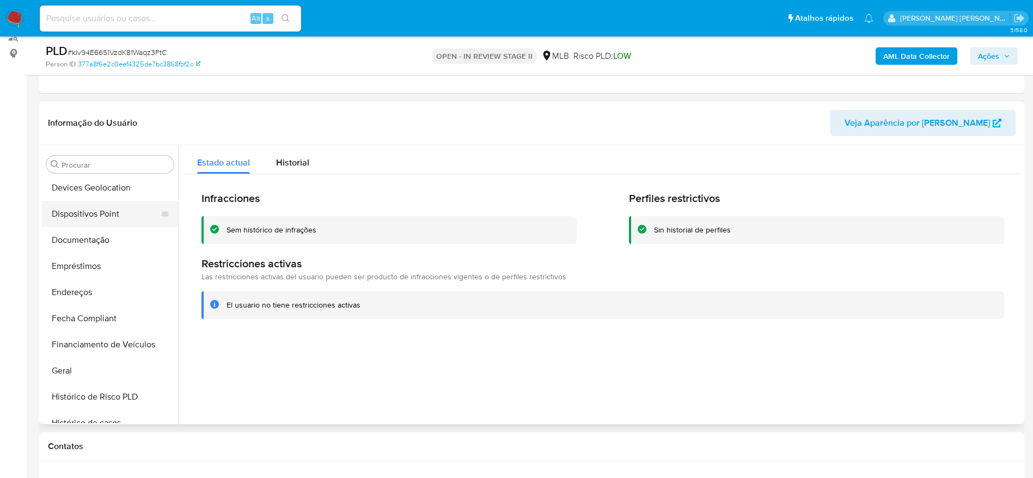
click at [89, 219] on button "Dispositivos Point" at bounding box center [105, 214] width 127 height 26
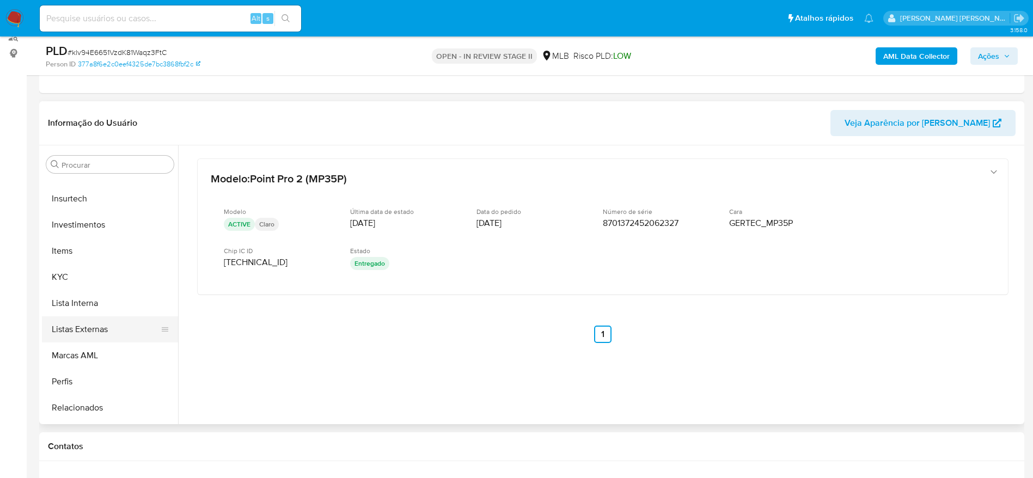
scroll to position [512, 0]
click at [82, 246] on button "KYC" at bounding box center [105, 253] width 127 height 26
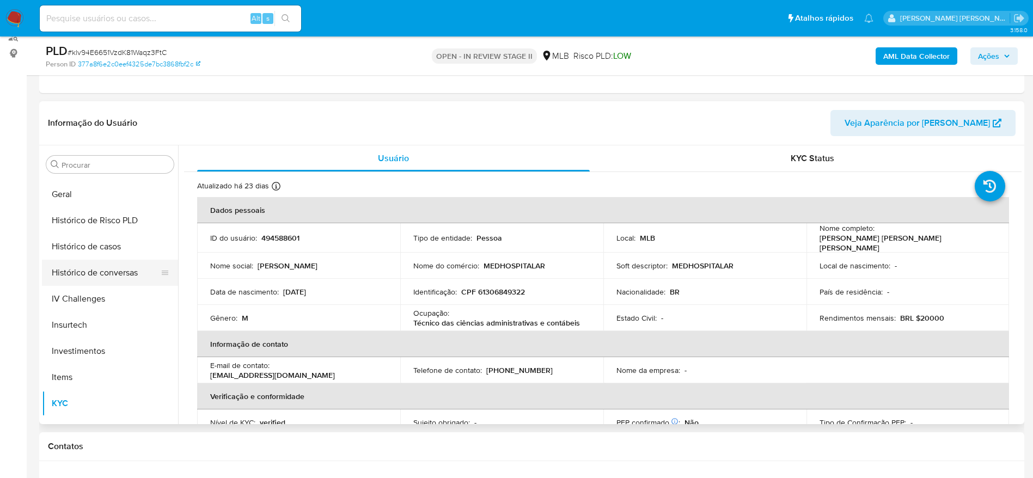
scroll to position [349, 0]
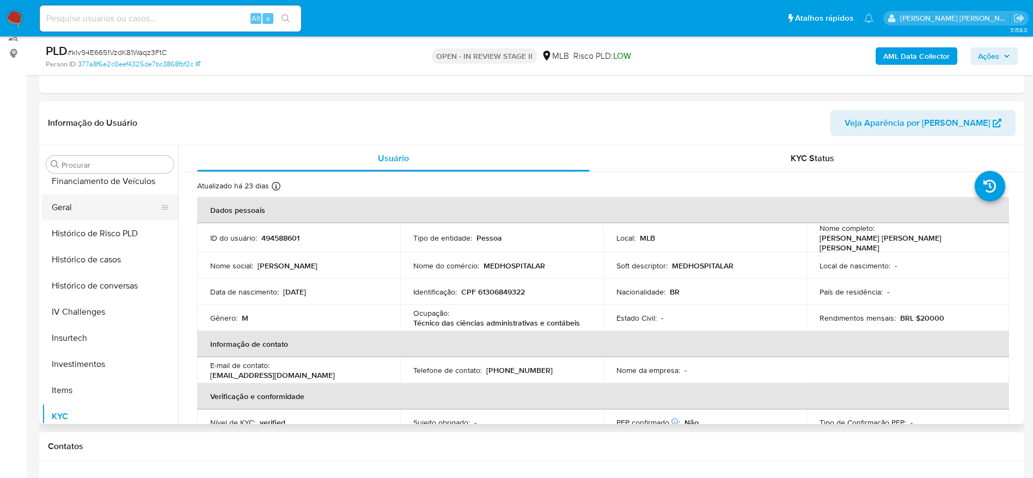
click at [86, 199] on button "Geral" at bounding box center [105, 207] width 127 height 26
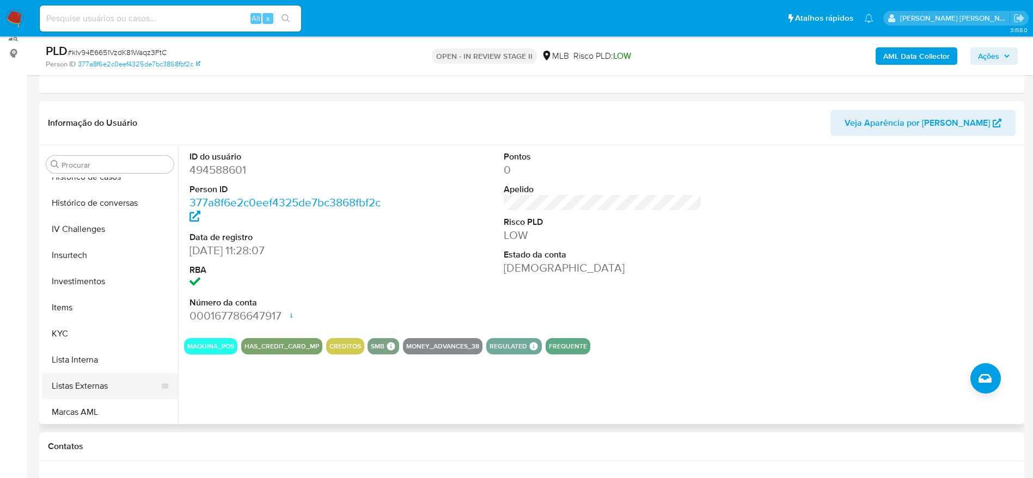
scroll to position [512, 0]
click at [71, 246] on button "KYC" at bounding box center [105, 253] width 127 height 26
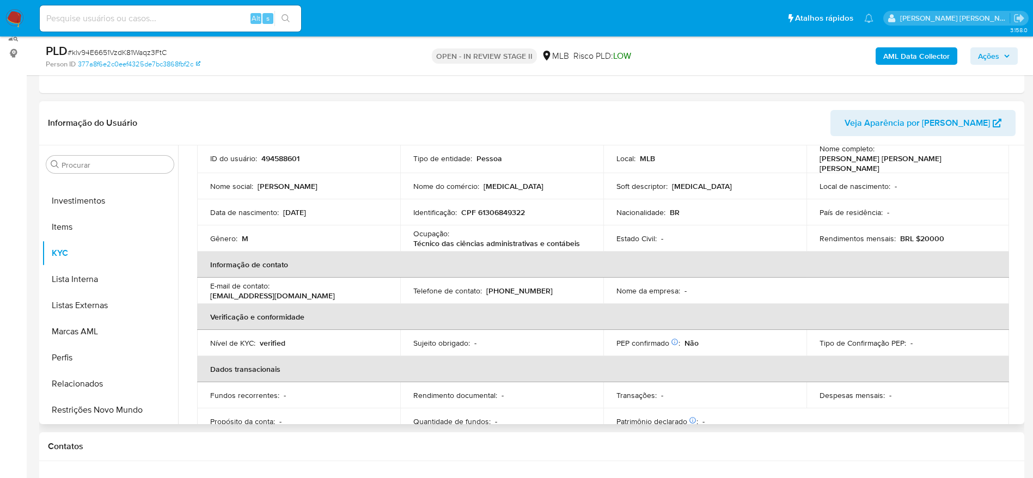
scroll to position [0, 0]
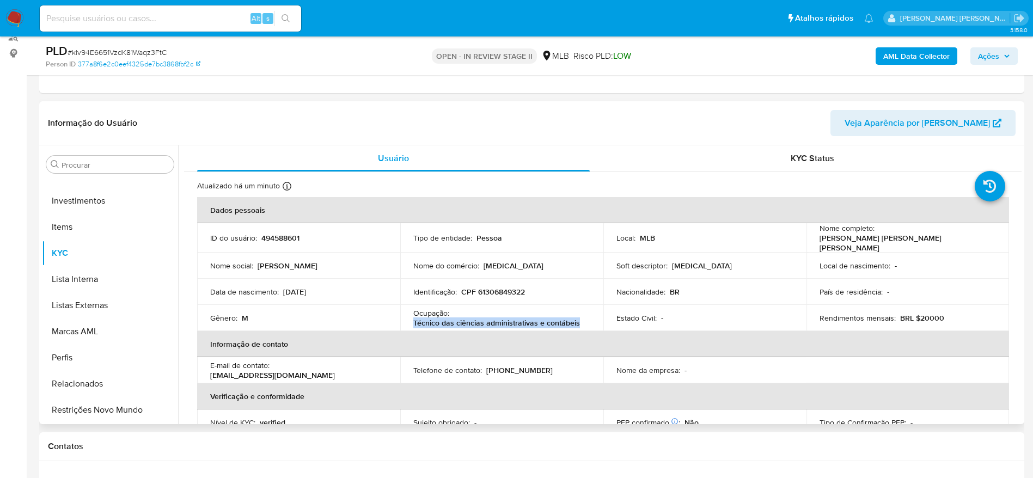
drag, startPoint x: 500, startPoint y: 318, endPoint x: 410, endPoint y: 320, distance: 90.4
click at [410, 320] on td "Ocupação : Técnico das ciências administrativas e contábeis" at bounding box center [501, 318] width 203 height 26
copy p "Técnico das ciências administrativas e contábeis"
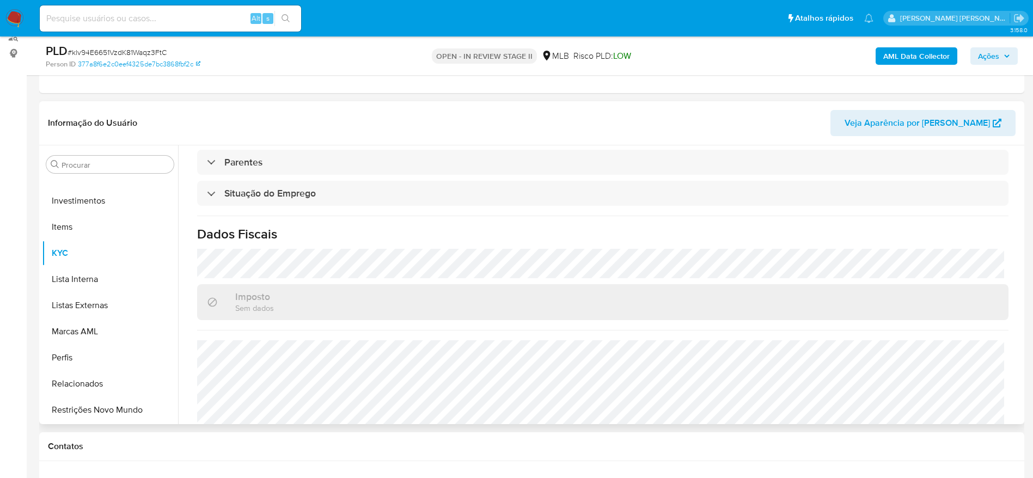
scroll to position [453, 0]
click at [987, 59] on span "Ações" at bounding box center [988, 55] width 21 height 17
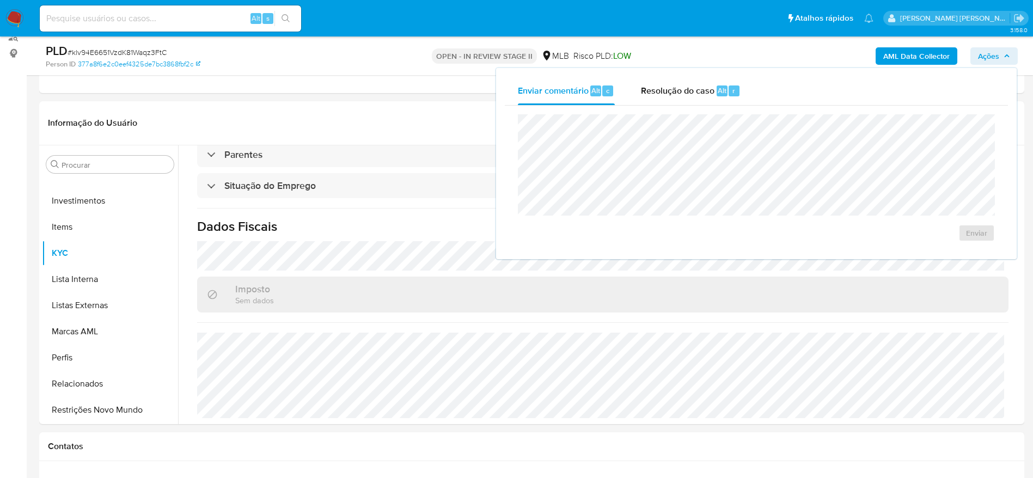
click at [679, 93] on span "Resolução do caso" at bounding box center [677, 90] width 73 height 13
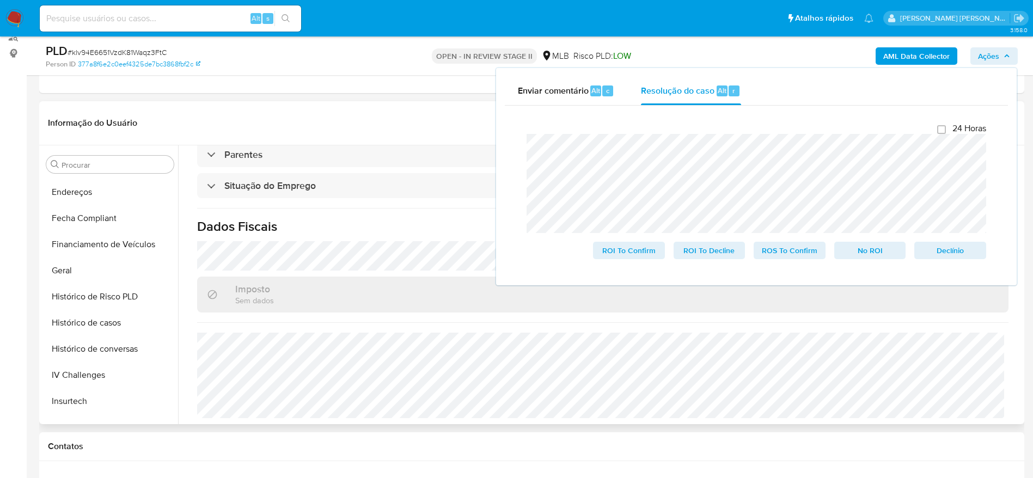
scroll to position [0, 0]
click at [93, 218] on button "Anexos" at bounding box center [105, 217] width 127 height 26
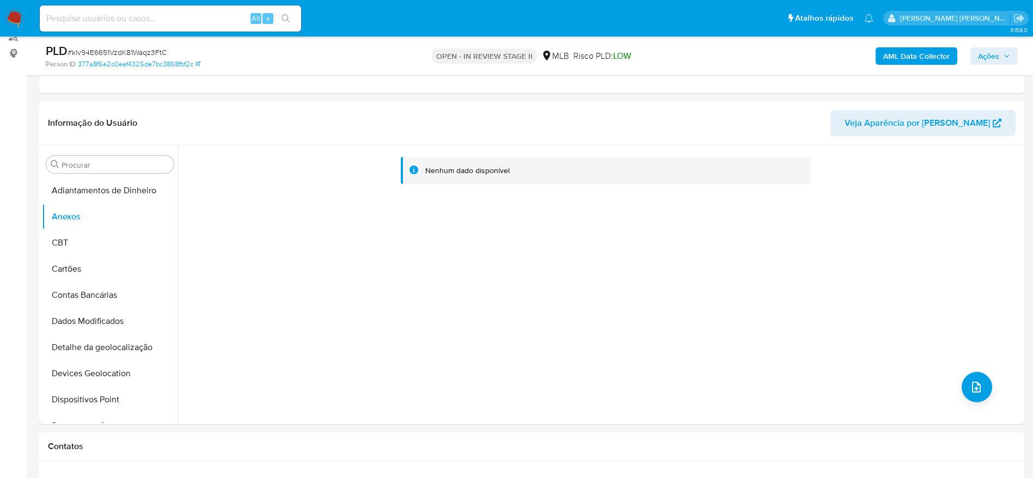
click at [936, 53] on b "AML Data Collector" at bounding box center [916, 55] width 66 height 17
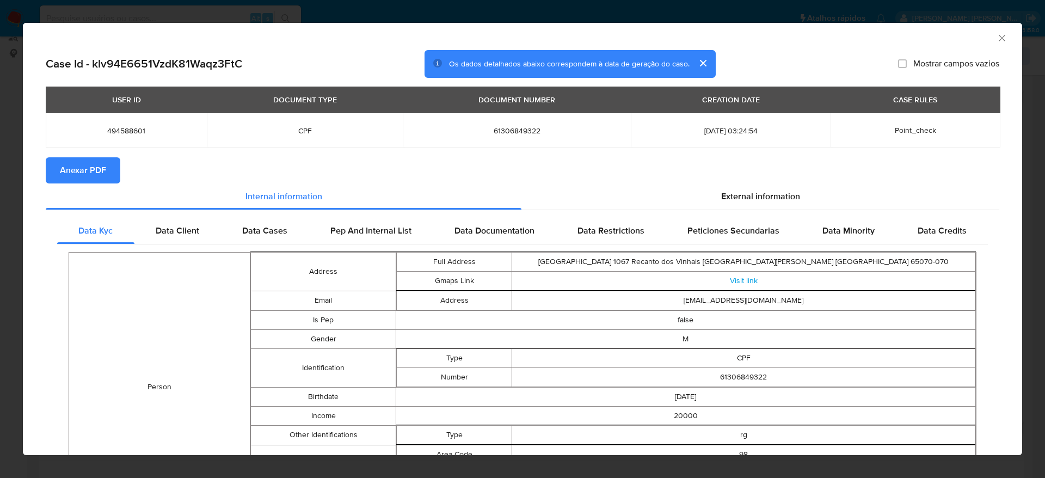
click at [84, 167] on span "Anexar PDF" at bounding box center [83, 170] width 46 height 24
click at [997, 36] on icon "Fechar a janela" at bounding box center [1002, 38] width 11 height 11
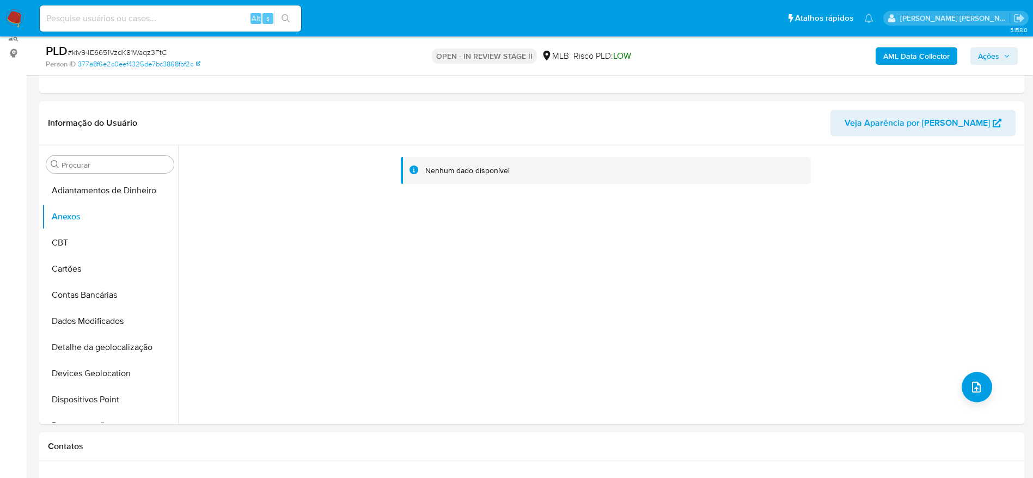
click at [986, 52] on span "Ações" at bounding box center [988, 55] width 21 height 17
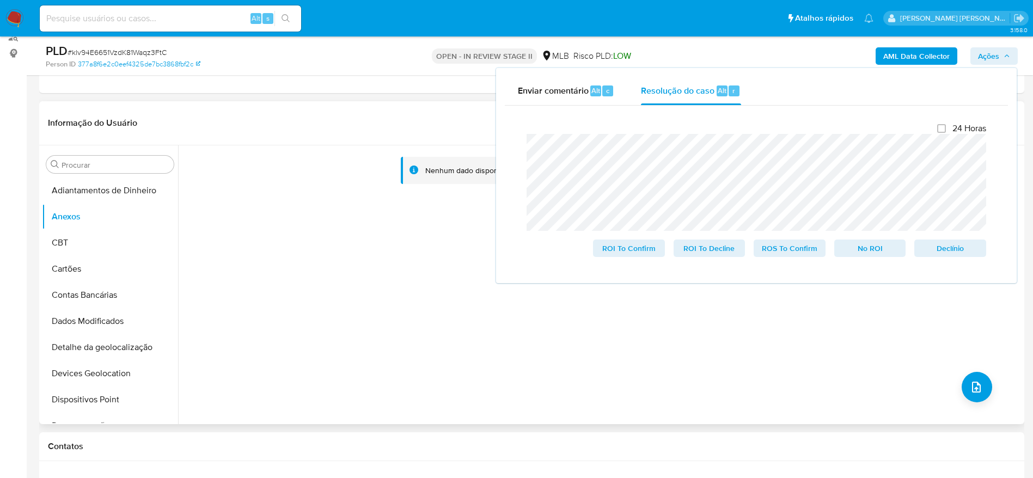
click at [235, 273] on div "Nenhum dado disponível" at bounding box center [599, 284] width 843 height 279
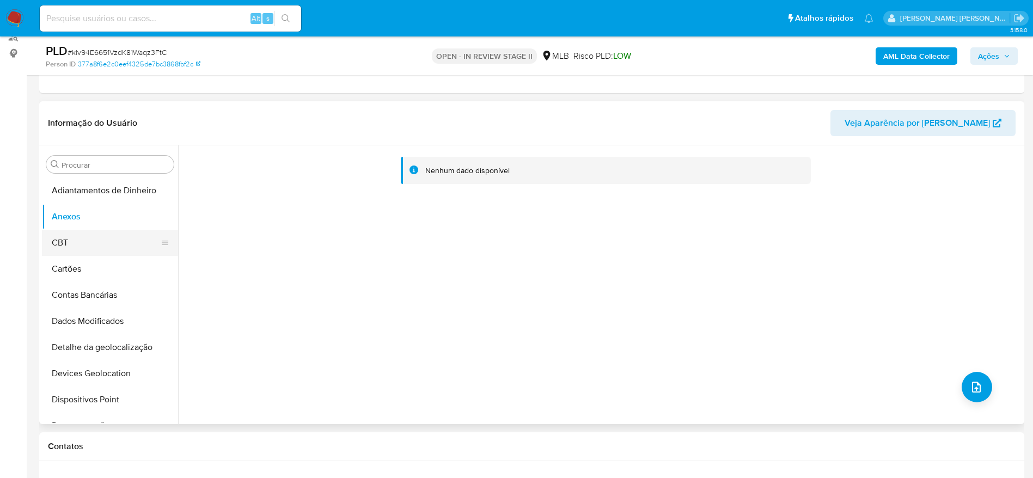
click at [84, 246] on button "CBT" at bounding box center [105, 243] width 127 height 26
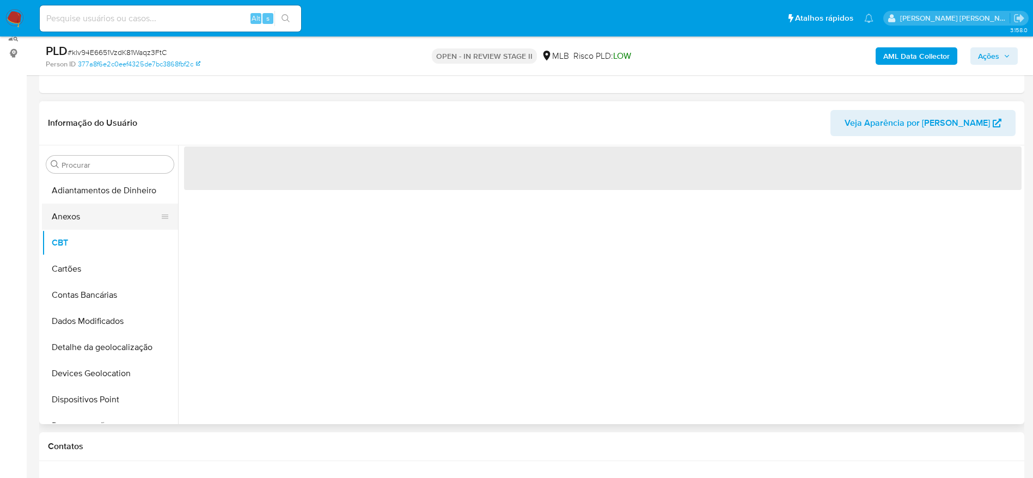
click at [85, 216] on button "Anexos" at bounding box center [105, 217] width 127 height 26
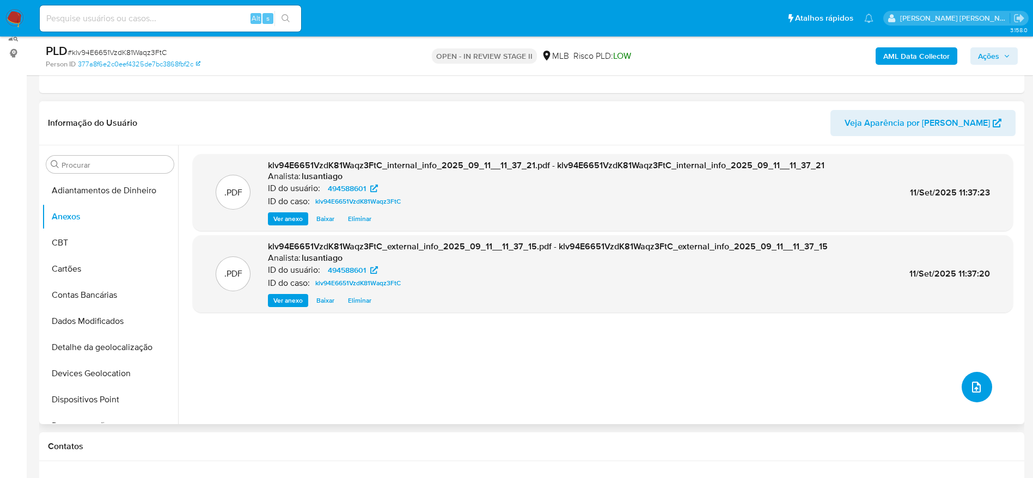
click at [969, 389] on icon "upload-file" at bounding box center [975, 387] width 13 height 13
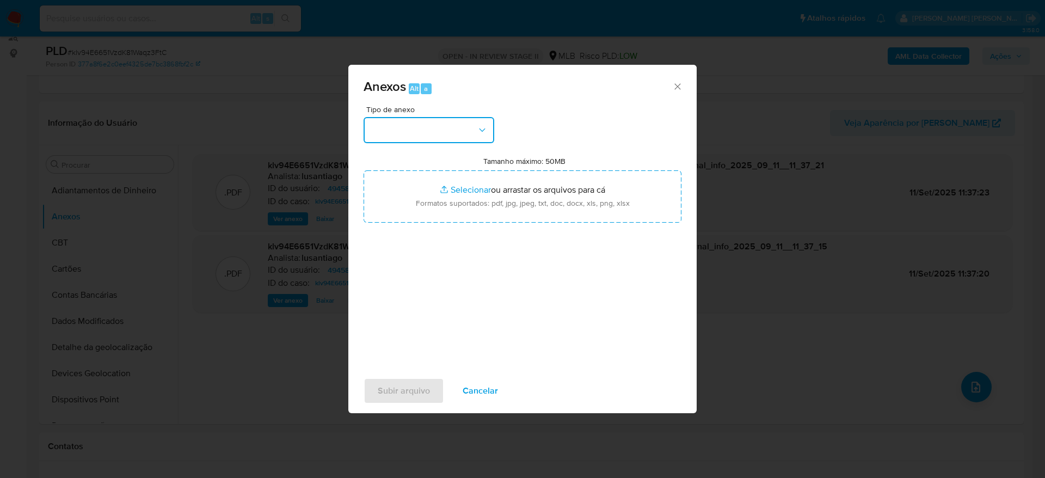
drag, startPoint x: 449, startPoint y: 125, endPoint x: 450, endPoint y: 140, distance: 14.7
click at [449, 125] on button "button" at bounding box center [429, 130] width 131 height 26
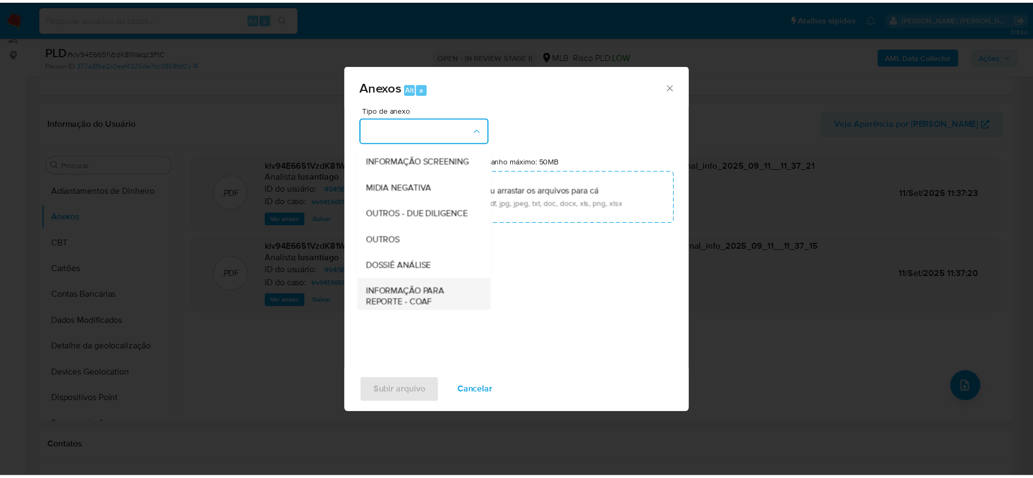
scroll to position [168, 0]
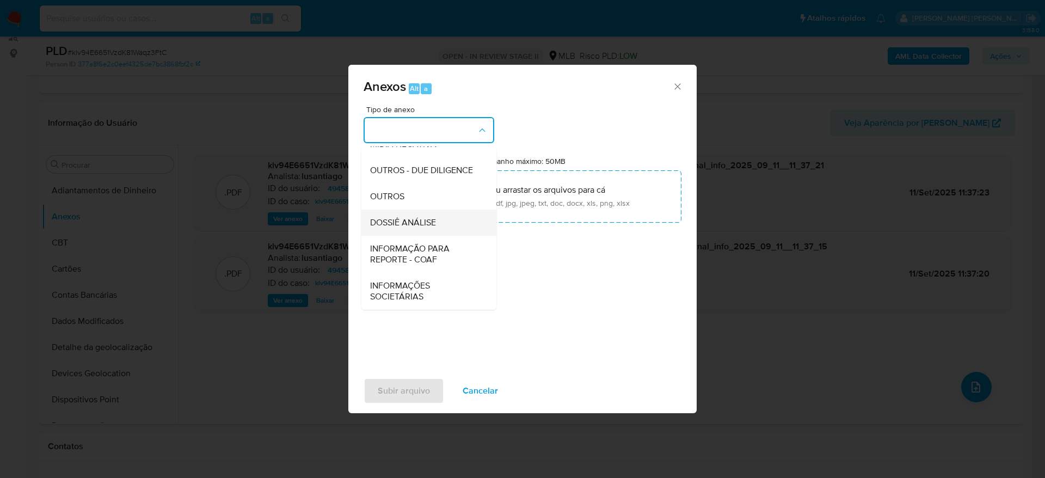
click at [423, 224] on span "DOSSIÊ ANÁLISE" at bounding box center [403, 222] width 66 height 11
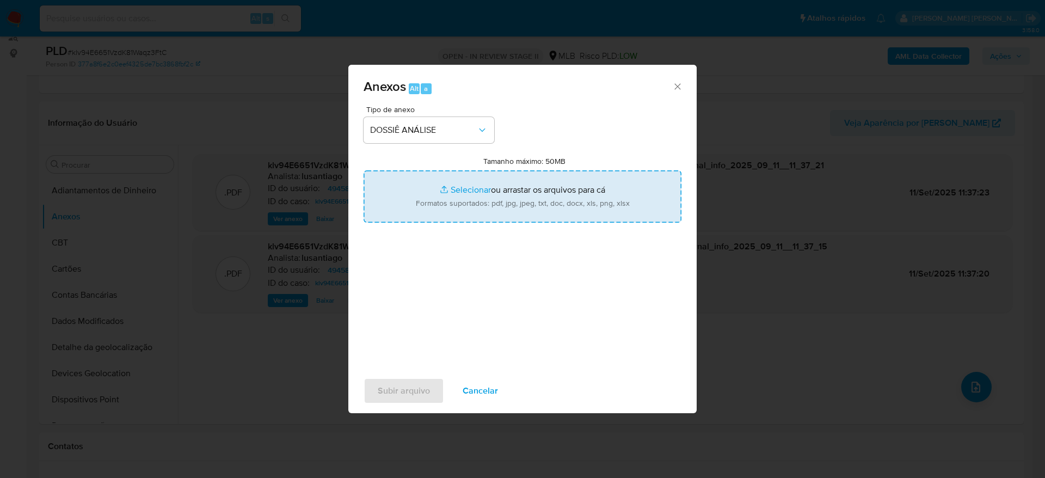
type input "C:\fakepath\Mulan 494588601_2025_09_10_14_55_38.xlsx"
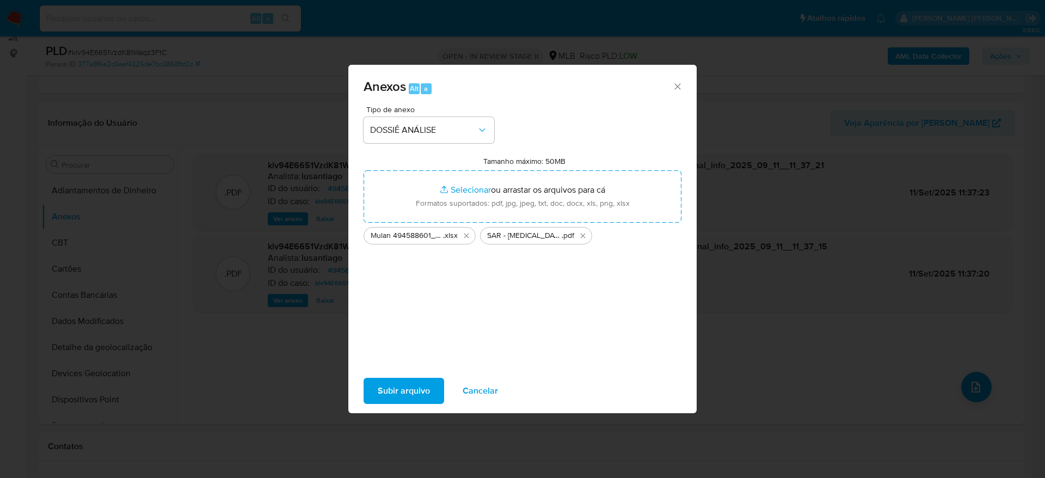
click at [386, 387] on span "Subir arquivo" at bounding box center [404, 391] width 52 height 24
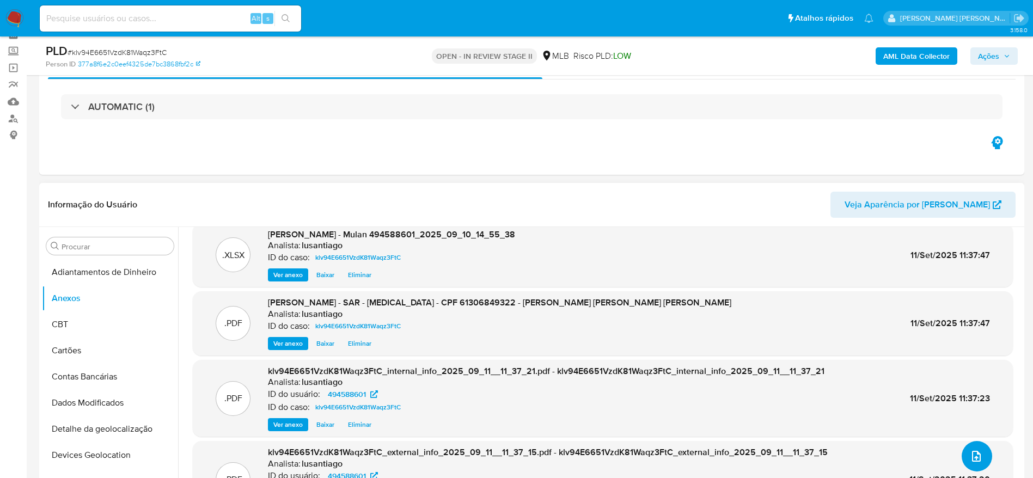
scroll to position [0, 0]
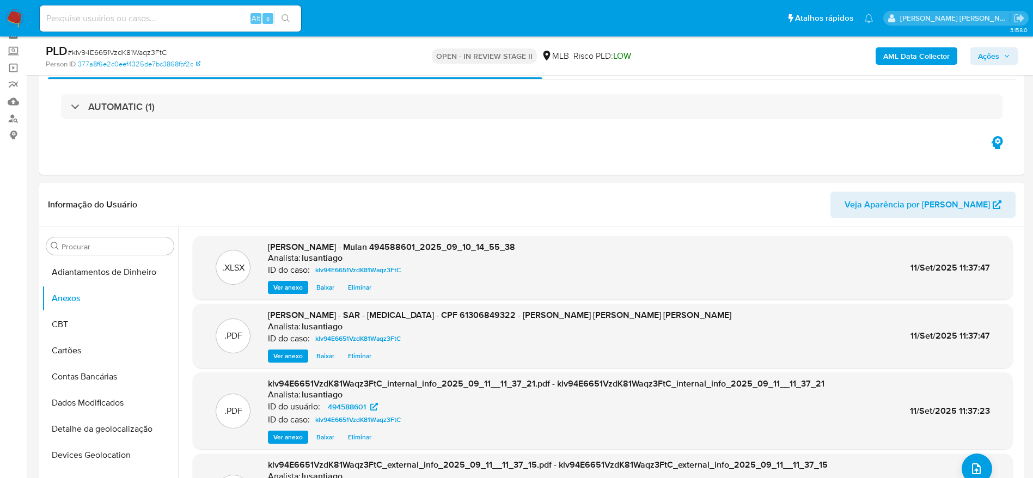
click at [979, 51] on span "Ações" at bounding box center [988, 55] width 21 height 17
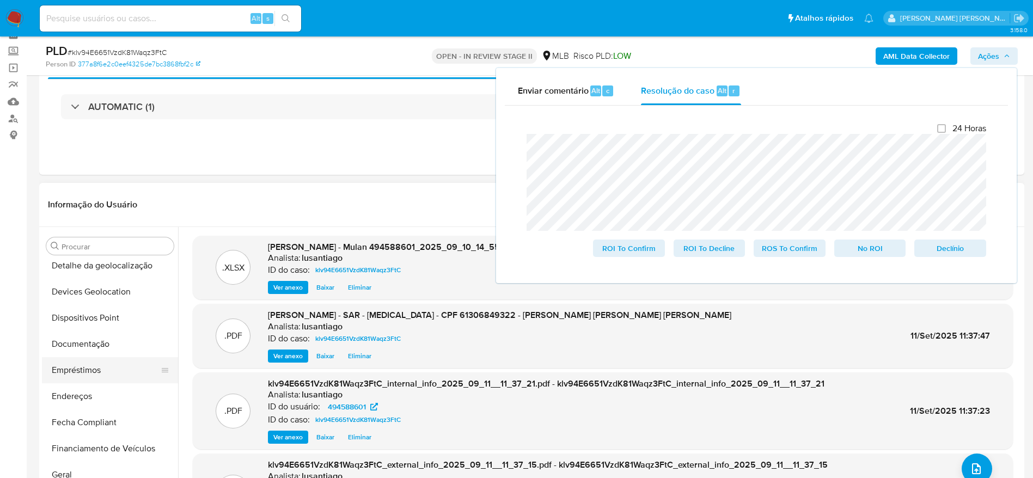
scroll to position [245, 0]
click at [107, 445] on button "Histórico de casos" at bounding box center [105, 445] width 127 height 26
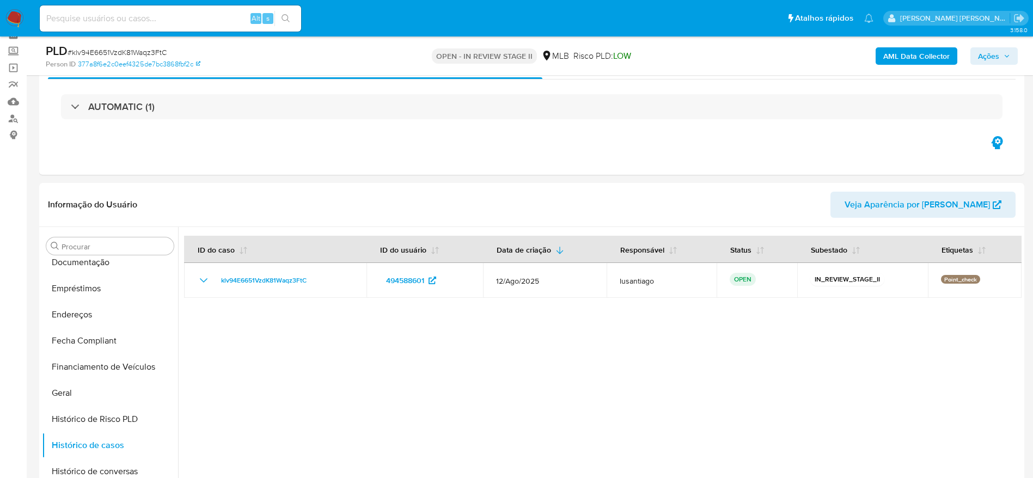
click at [1005, 51] on span "Ações" at bounding box center [994, 55] width 32 height 15
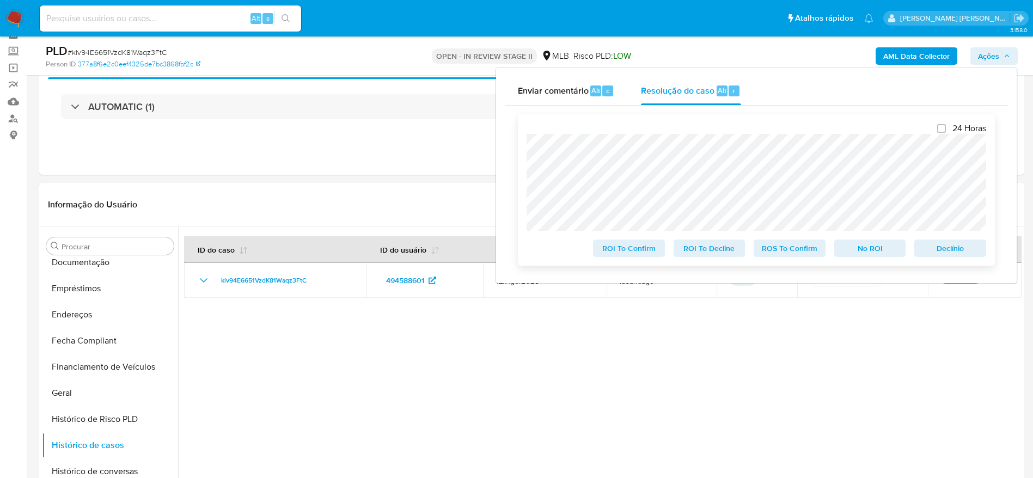
click at [777, 256] on span "ROS To Confirm" at bounding box center [789, 248] width 57 height 15
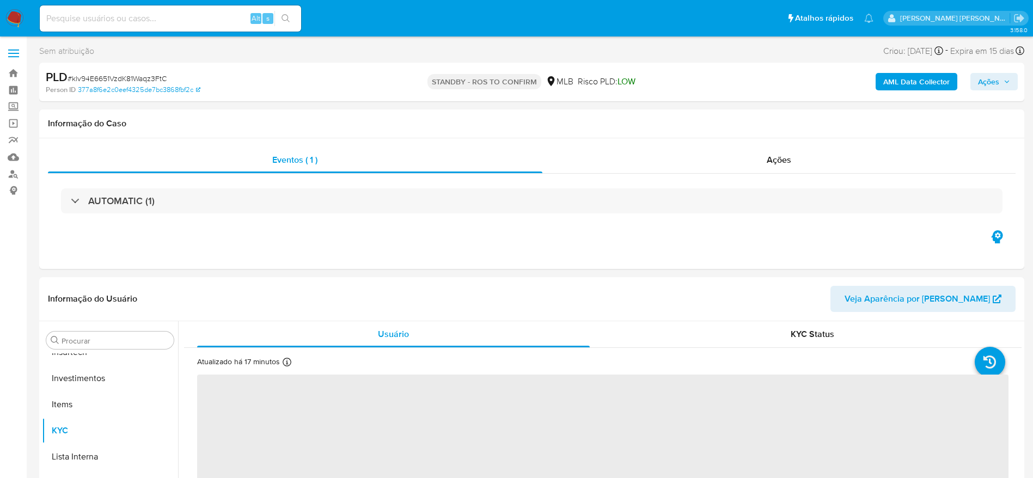
scroll to position [512, 0]
select select "10"
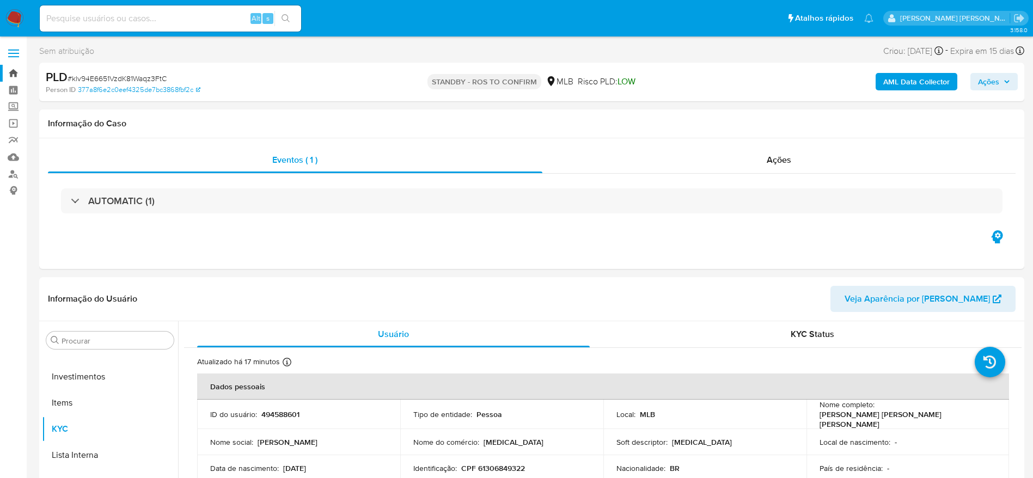
click at [13, 69] on link "Bandeja" at bounding box center [65, 73] width 130 height 17
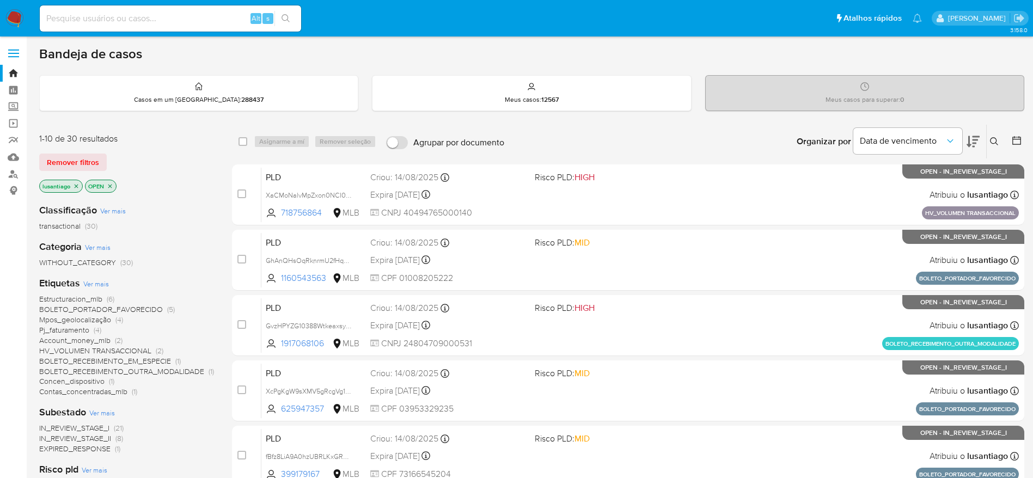
click at [124, 27] on div "Alt s" at bounding box center [170, 18] width 261 height 26
click at [131, 21] on input at bounding box center [170, 18] width 261 height 14
paste input "1102831246"
type input "1102831246"
click at [289, 21] on icon "search-icon" at bounding box center [285, 18] width 9 height 9
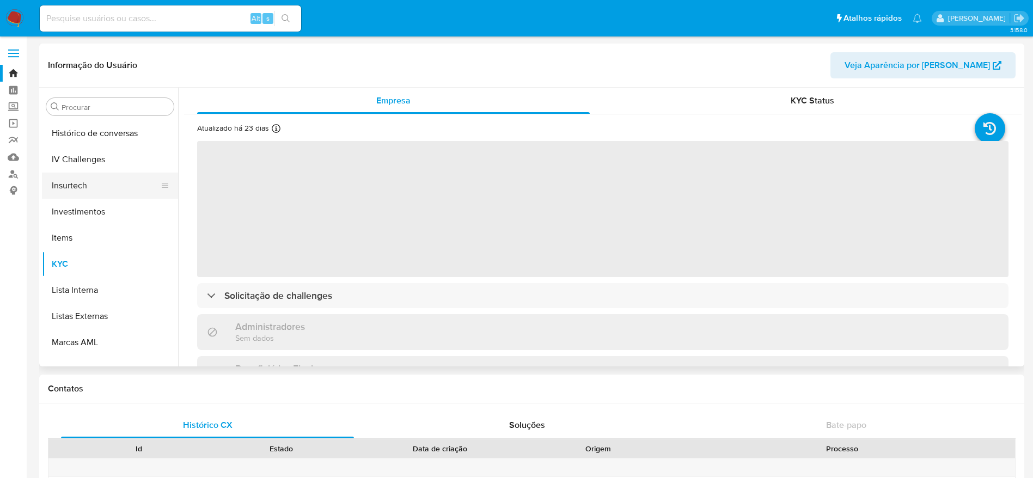
scroll to position [349, 0]
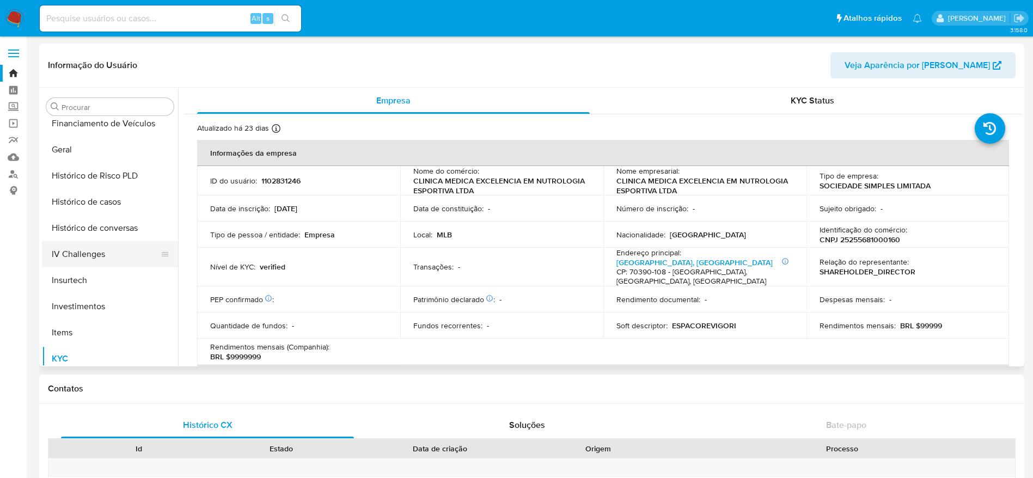
select select "10"
click at [89, 211] on button "Histórico de casos" at bounding box center [105, 202] width 127 height 26
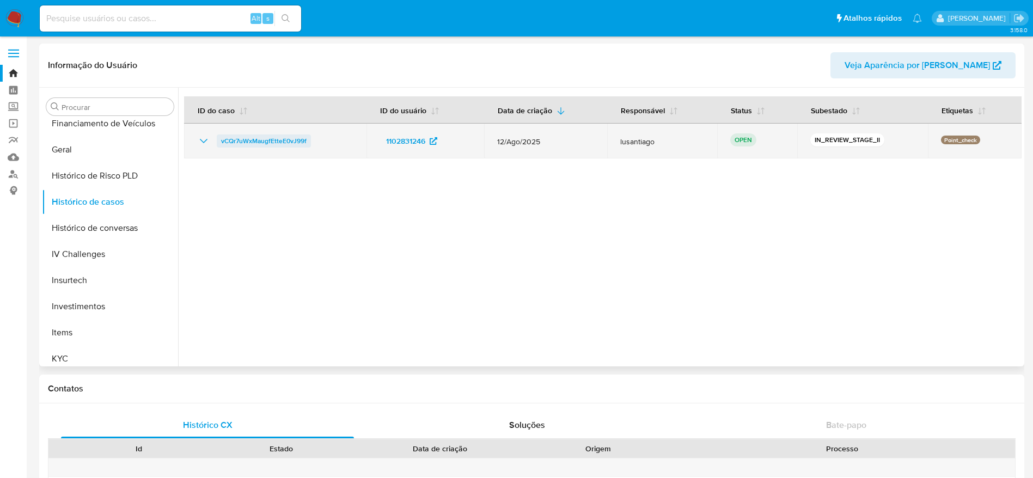
click at [256, 144] on span "vCQr7uWxMaugfEtteE0vJ99f" at bounding box center [263, 140] width 85 height 13
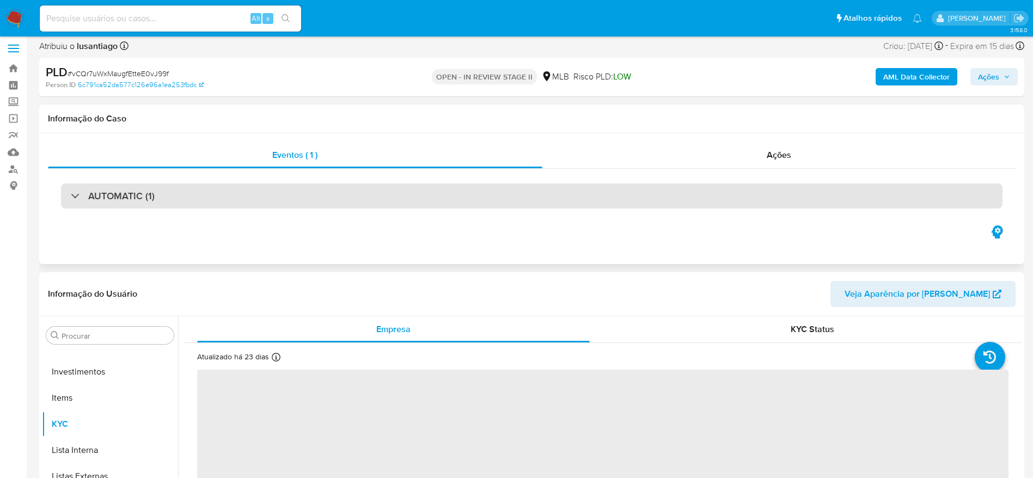
scroll to position [163, 0]
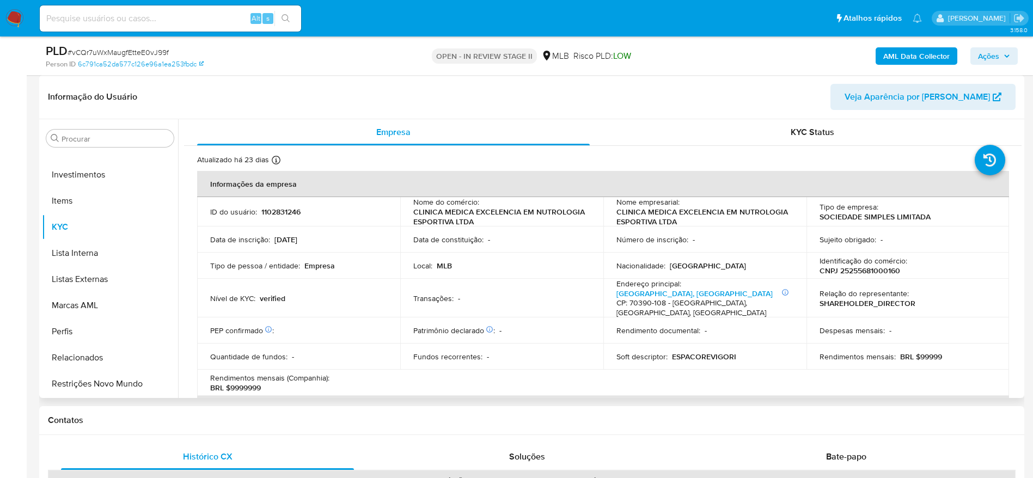
select select "10"
click at [867, 271] on p "CNPJ 25255681000160" at bounding box center [859, 271] width 81 height 10
copy p "25255681000160"
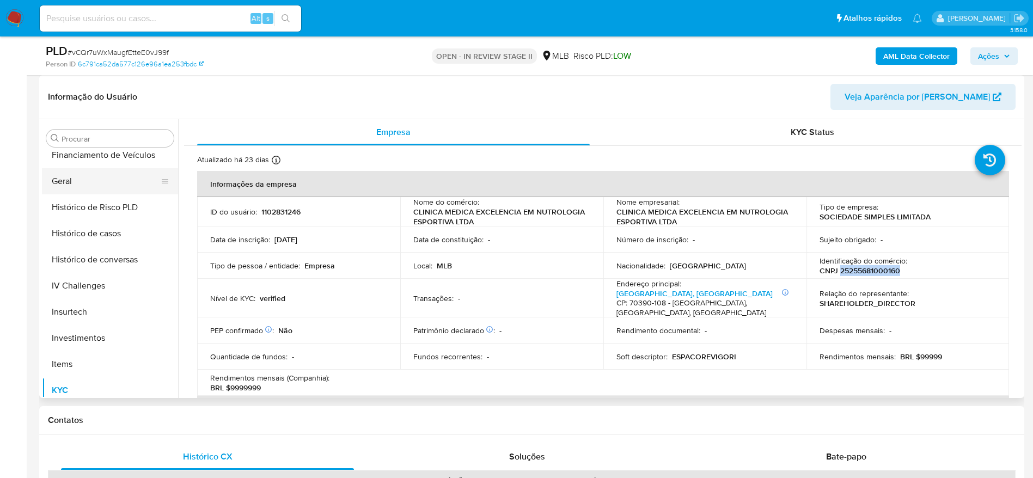
click at [81, 188] on button "Geral" at bounding box center [105, 181] width 127 height 26
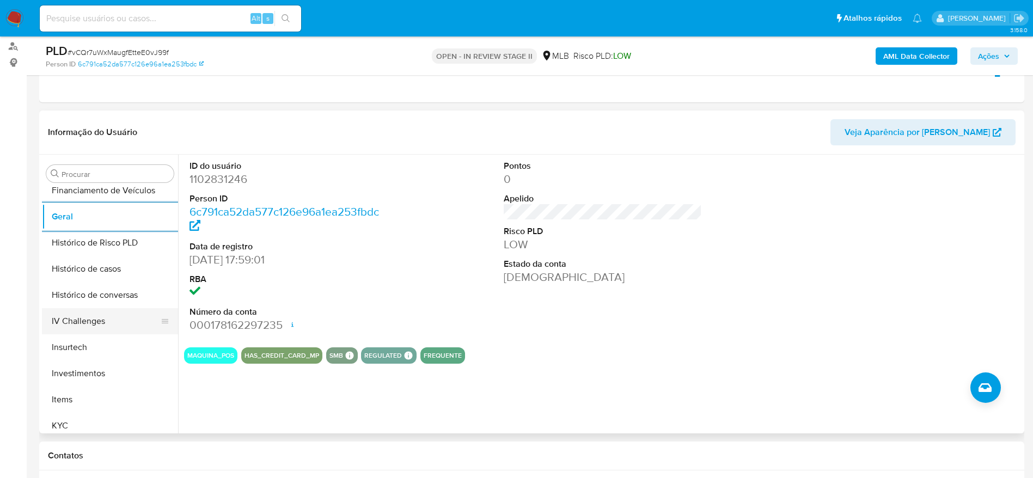
scroll to position [431, 0]
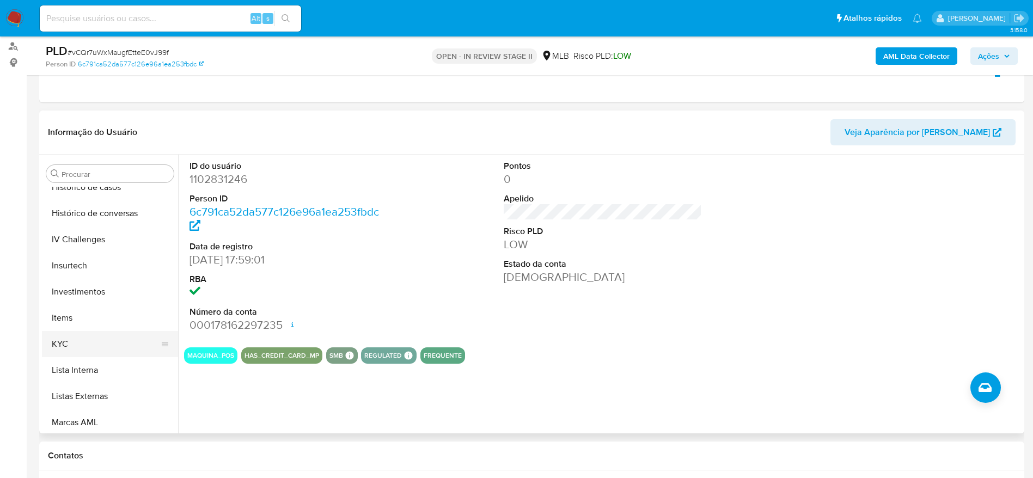
click at [88, 346] on button "KYC" at bounding box center [105, 344] width 127 height 26
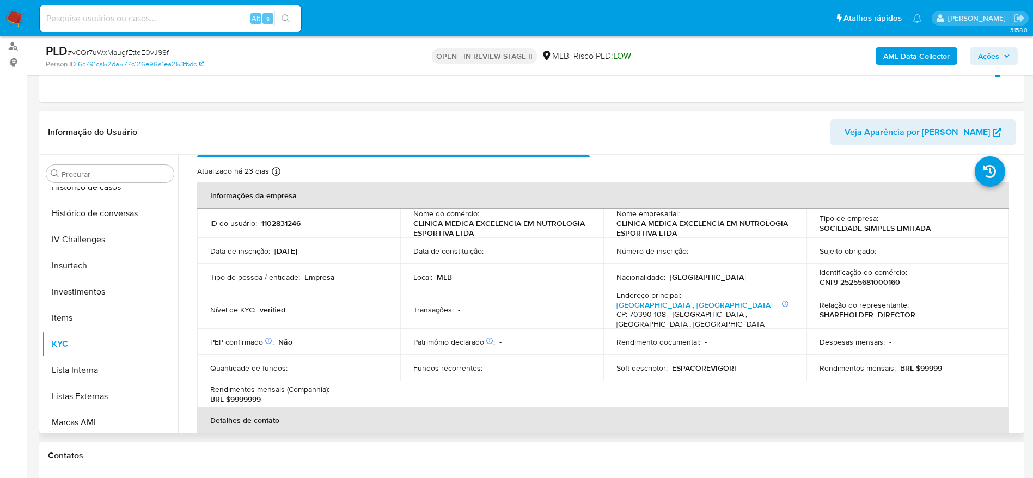
scroll to position [26, 0]
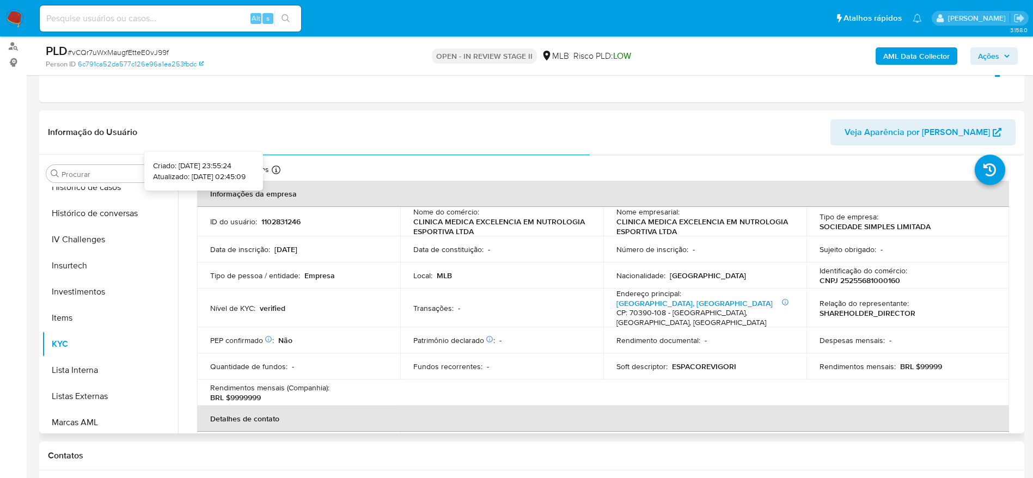
drag, startPoint x: 263, startPoint y: 173, endPoint x: 272, endPoint y: 175, distance: 8.5
click at [295, 148] on div "Informação do Usuário Veja Aparência por [PERSON_NAME]" at bounding box center [531, 133] width 985 height 44
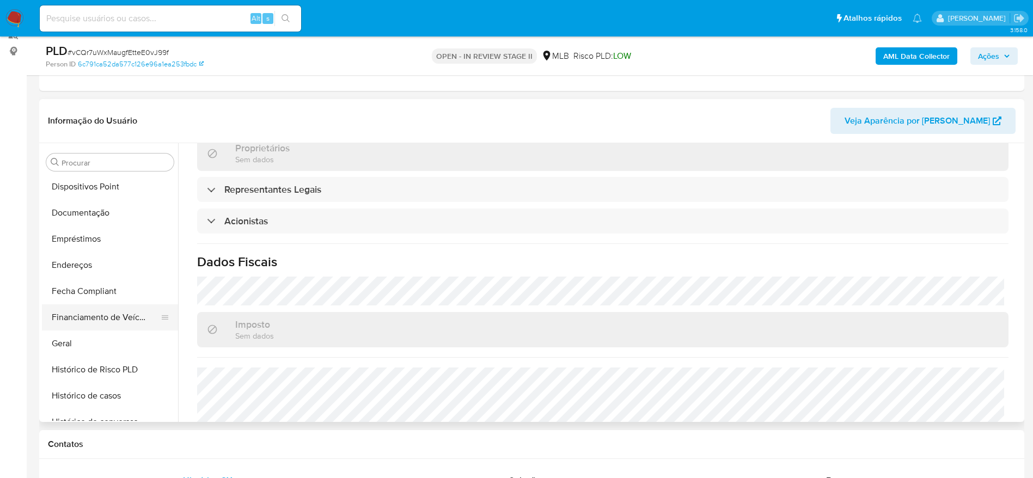
scroll to position [186, 0]
click at [69, 292] on button "Endereços" at bounding box center [105, 290] width 127 height 26
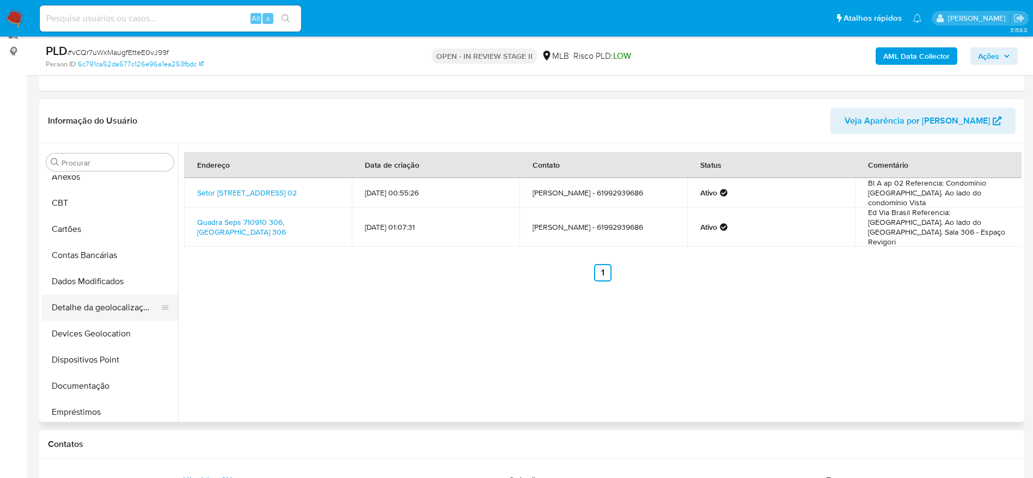
scroll to position [22, 0]
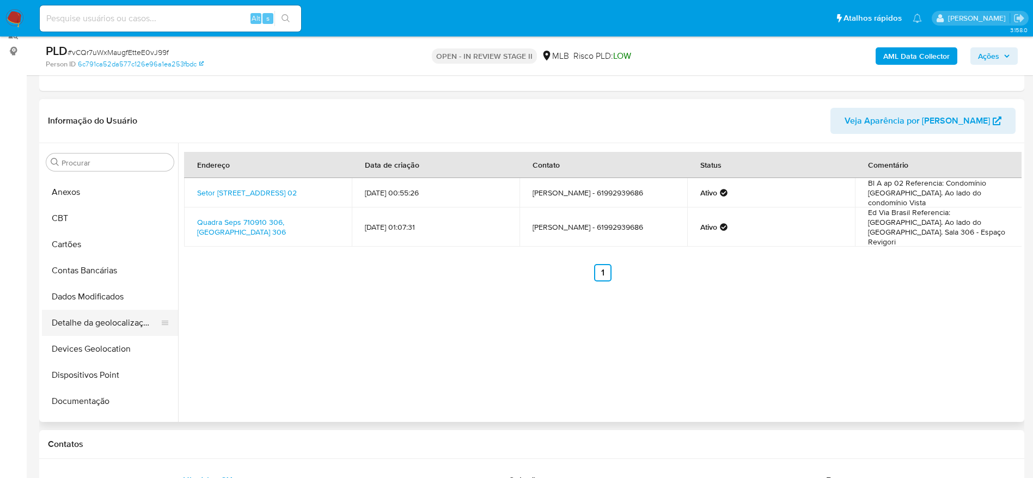
click at [101, 316] on button "Detalhe da geolocalização" at bounding box center [105, 323] width 127 height 26
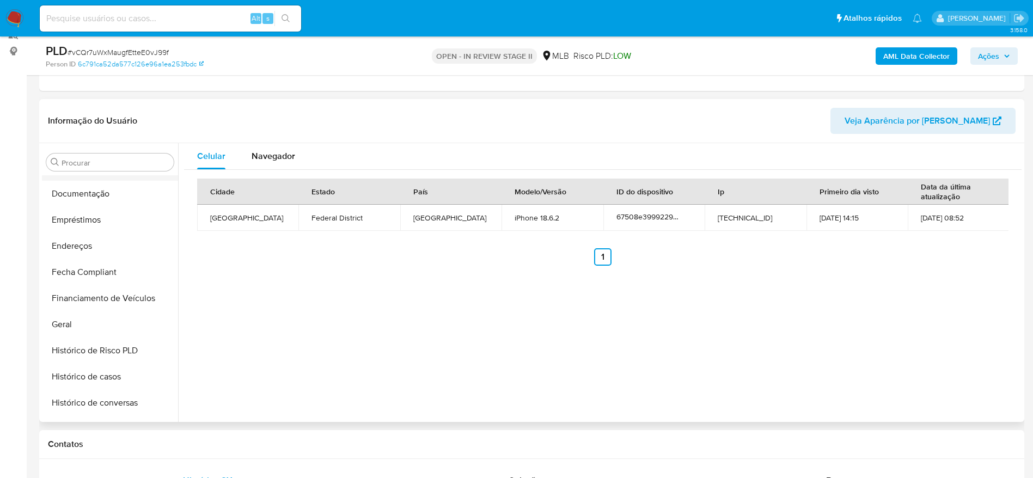
scroll to position [512, 0]
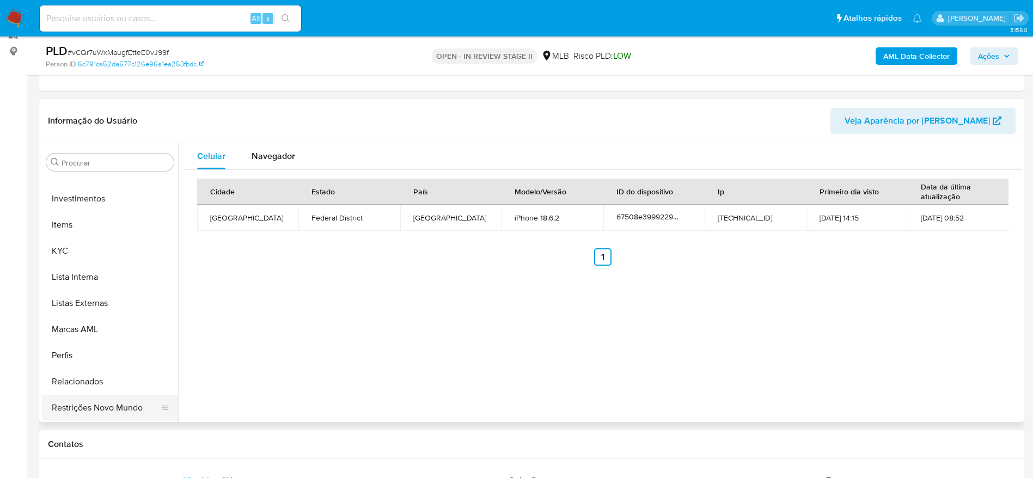
click at [82, 404] on button "Restrições Novo Mundo" at bounding box center [105, 408] width 127 height 26
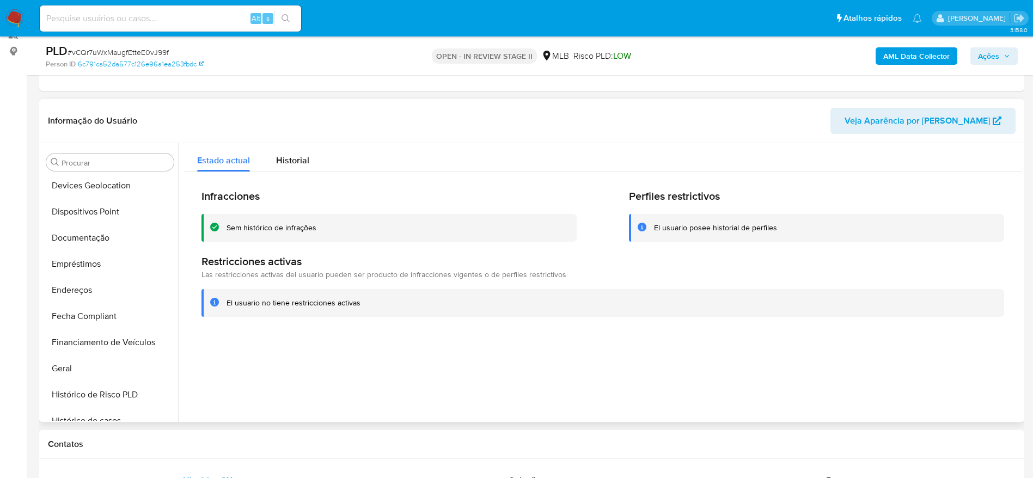
scroll to position [104, 0]
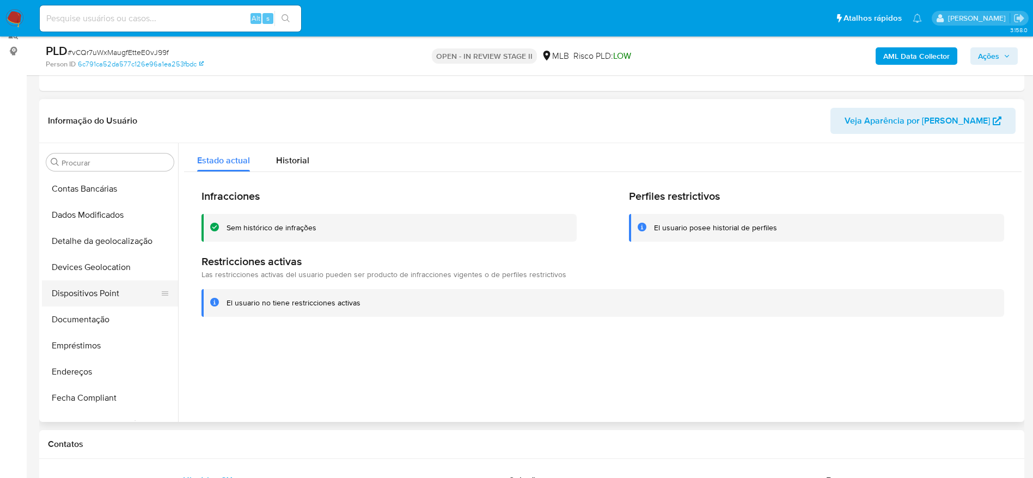
click at [105, 292] on button "Dispositivos Point" at bounding box center [105, 293] width 127 height 26
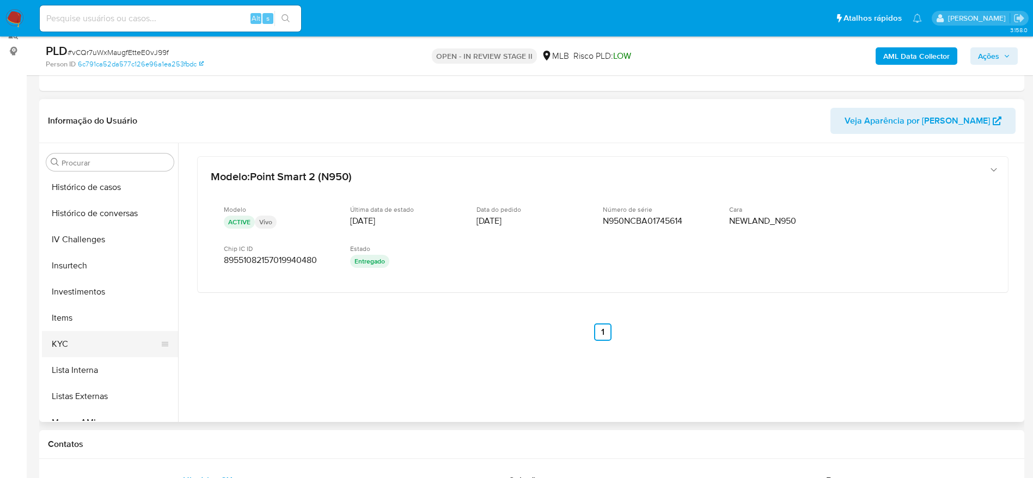
scroll to position [431, 0]
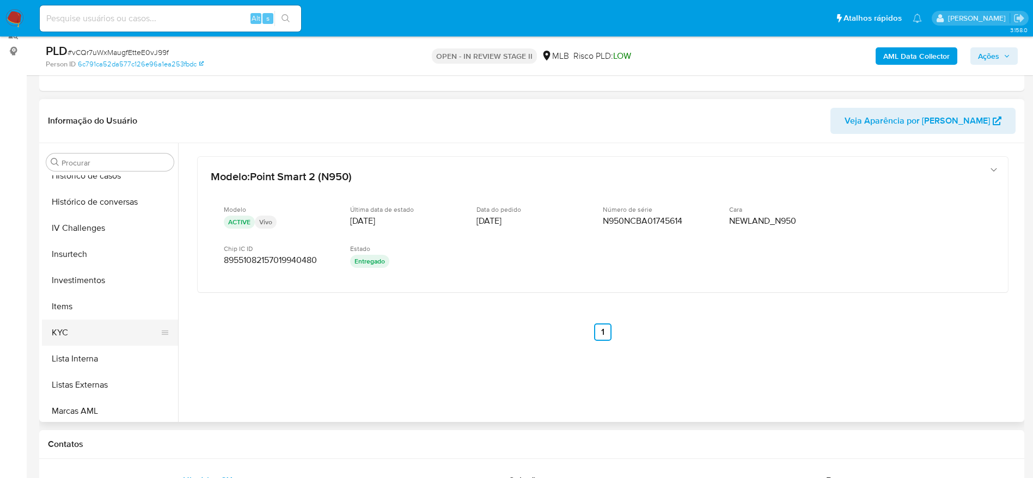
click at [84, 326] on button "KYC" at bounding box center [105, 333] width 127 height 26
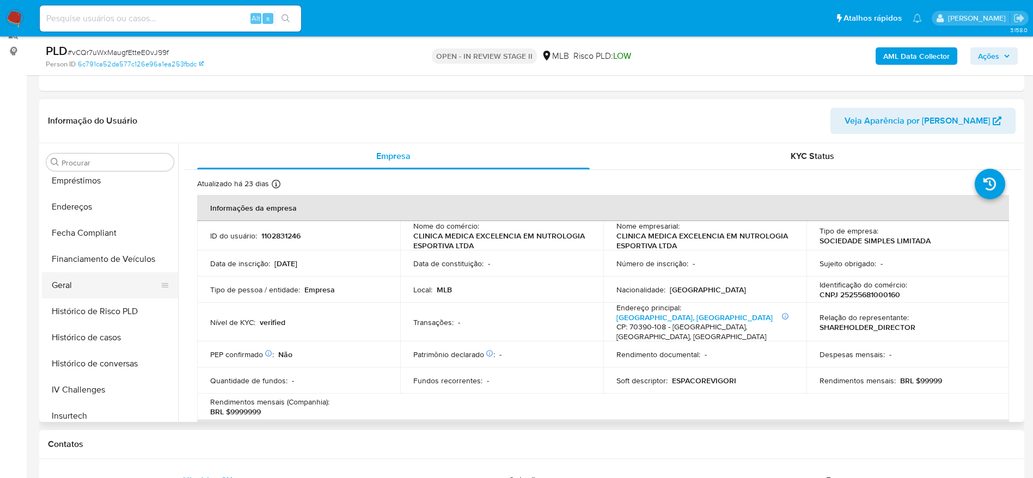
scroll to position [267, 0]
click at [63, 280] on button "Geral" at bounding box center [105, 287] width 127 height 26
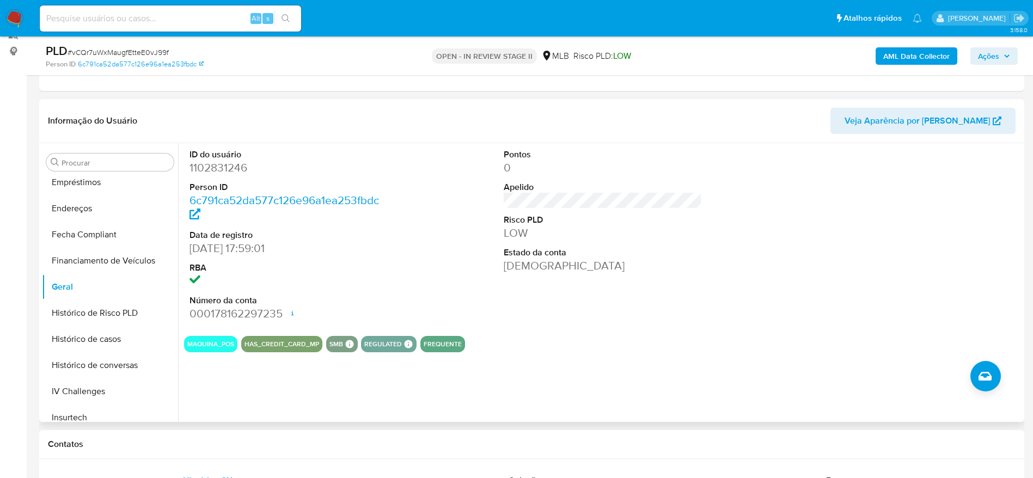
click at [262, 404] on div "ID do usuário 1102831246 Person ID 6c791ca52da577c126e96a1ea253fbdc Data de reg…" at bounding box center [599, 282] width 843 height 279
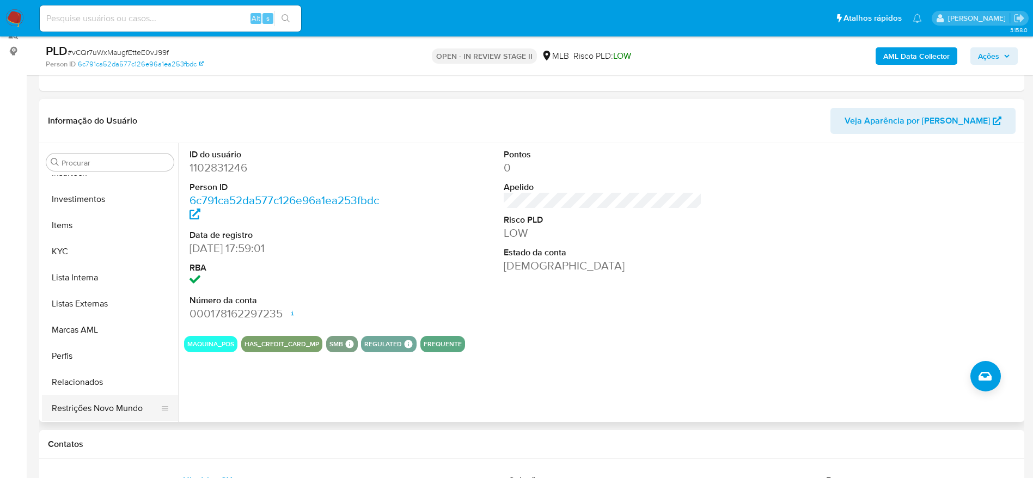
scroll to position [512, 0]
click at [99, 408] on button "Restrições Novo Mundo" at bounding box center [105, 408] width 127 height 26
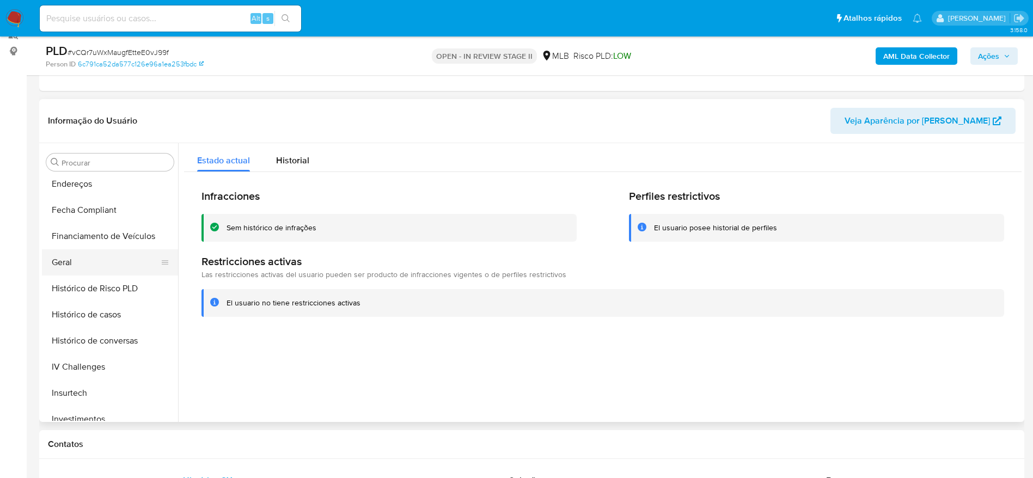
scroll to position [267, 0]
click at [104, 286] on button "Geral" at bounding box center [105, 287] width 127 height 26
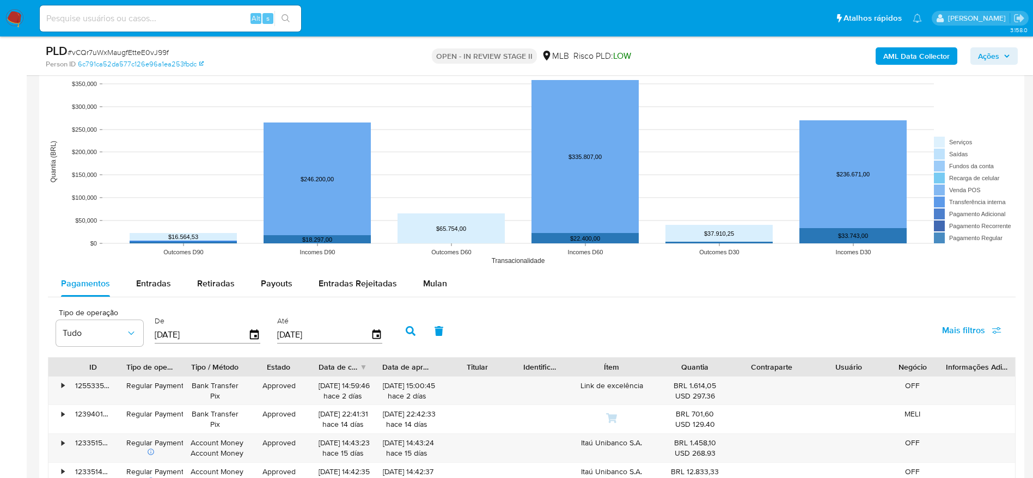
scroll to position [1119, 0]
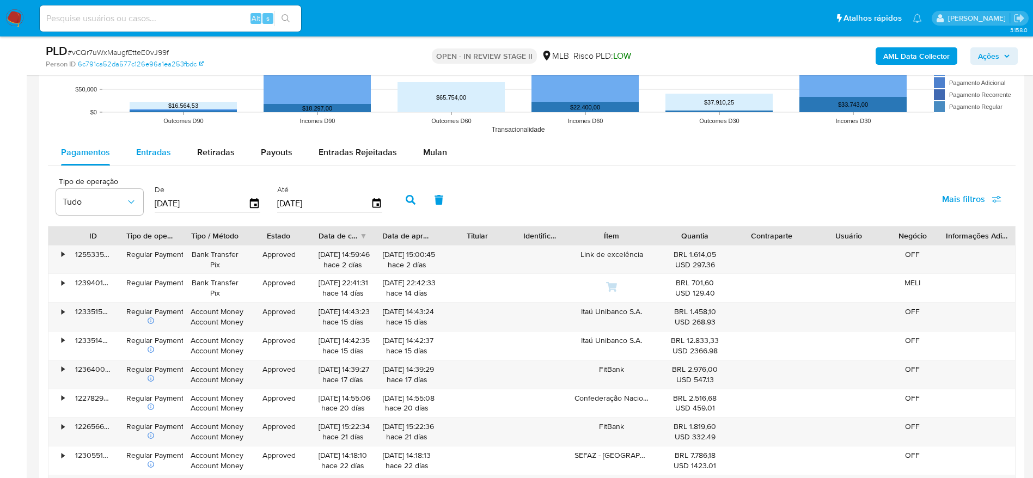
click at [143, 146] on span "Entradas" at bounding box center [153, 152] width 35 height 13
select select "10"
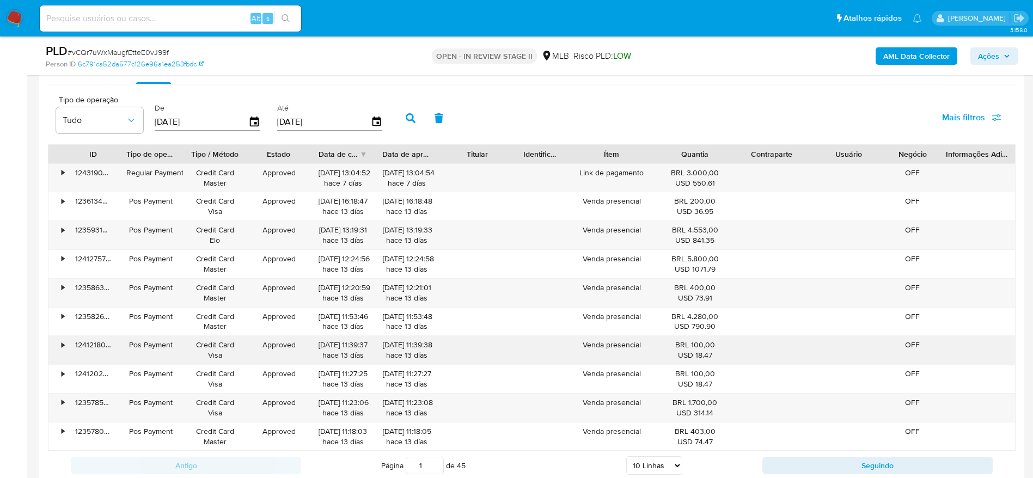
scroll to position [1282, 0]
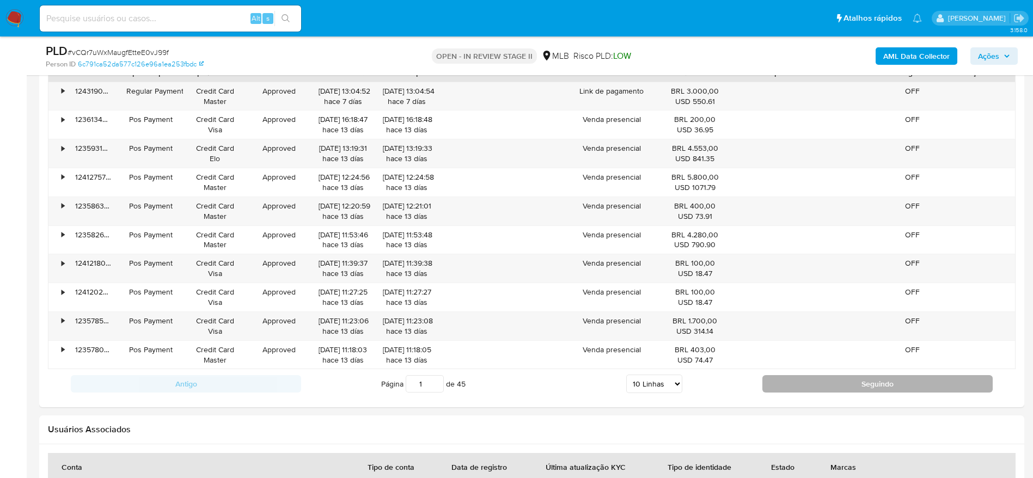
click at [819, 387] on button "Seguindo" at bounding box center [877, 383] width 230 height 17
click at [837, 382] on button "Seguindo" at bounding box center [877, 383] width 230 height 17
click at [834, 382] on button "Seguindo" at bounding box center [877, 383] width 230 height 17
type input "4"
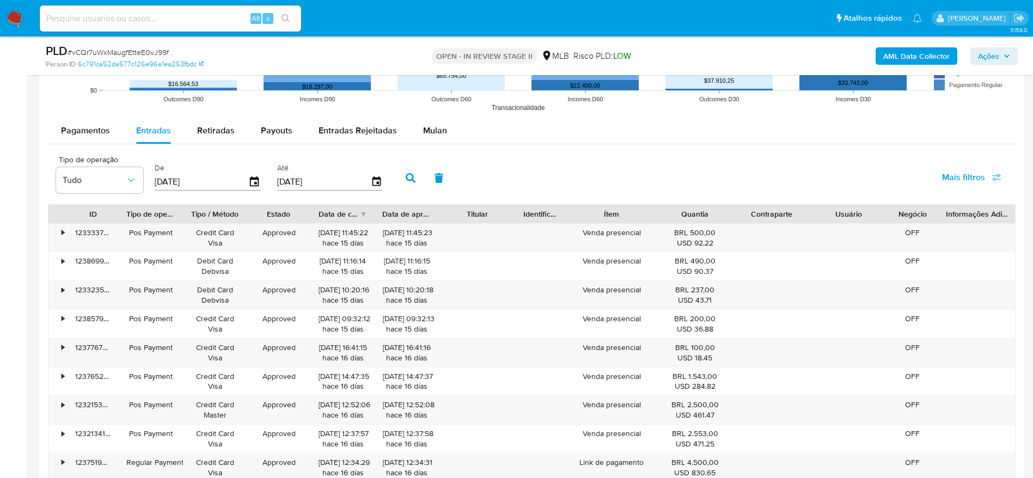
scroll to position [1119, 0]
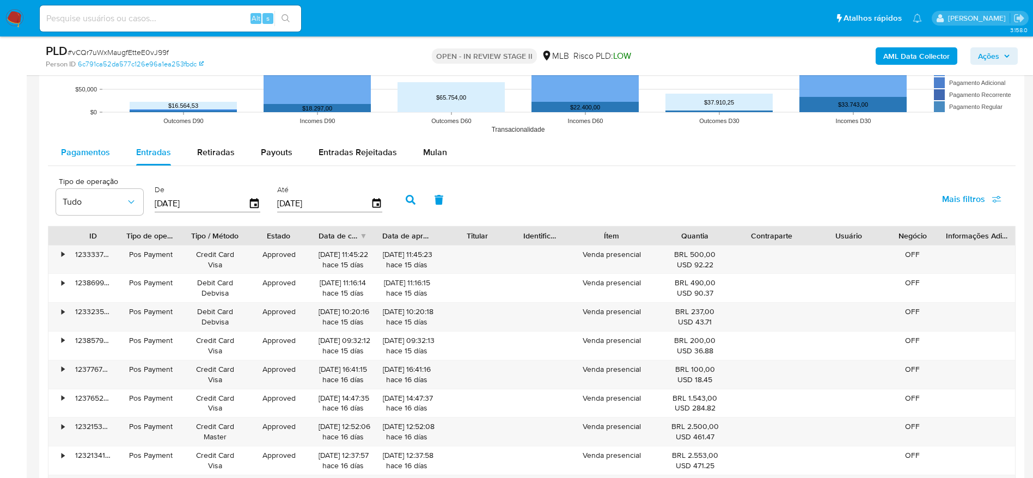
click at [80, 150] on span "Pagamentos" at bounding box center [85, 152] width 49 height 13
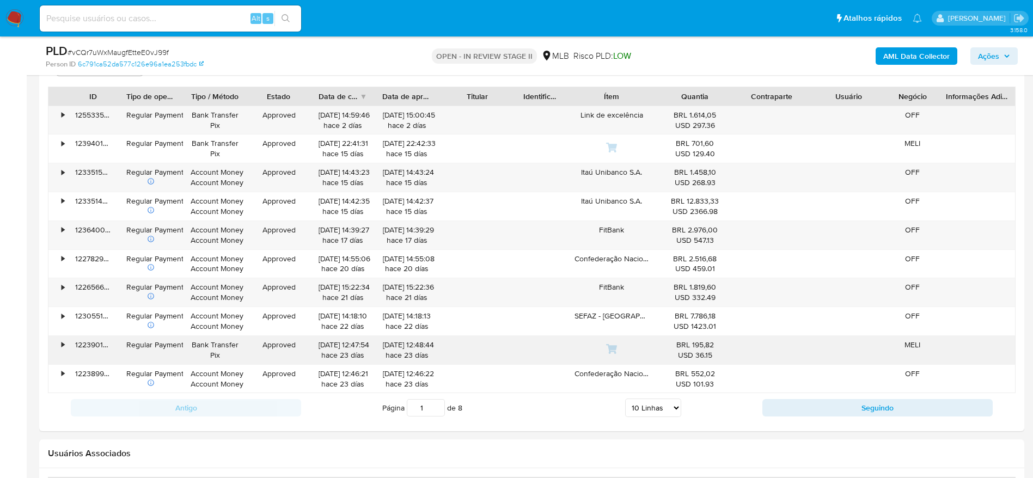
scroll to position [1282, 0]
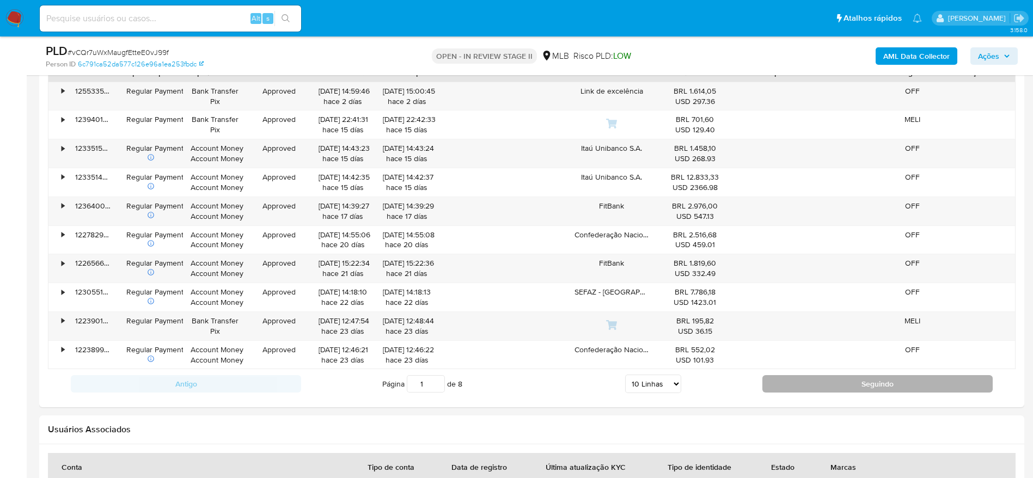
click at [800, 388] on button "Seguindo" at bounding box center [877, 383] width 230 height 17
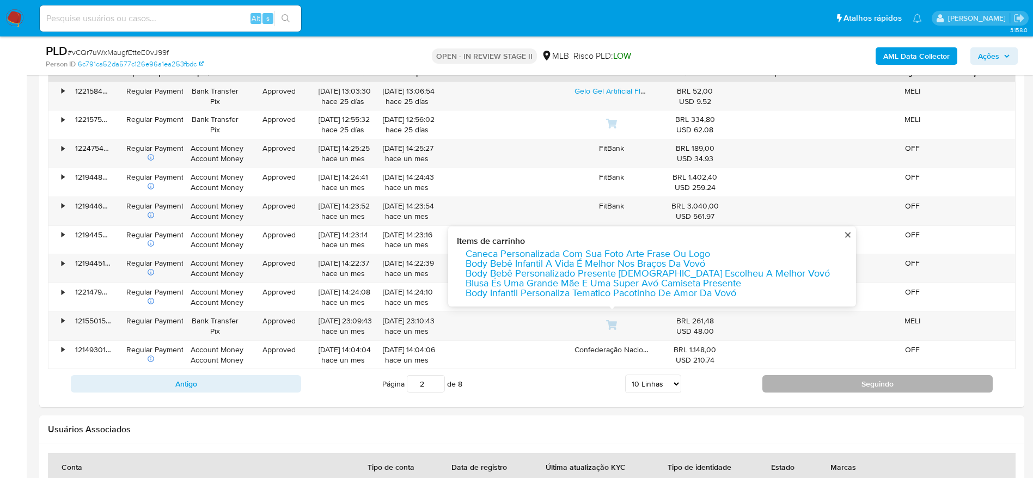
click at [845, 376] on button "Seguindo" at bounding box center [877, 383] width 230 height 17
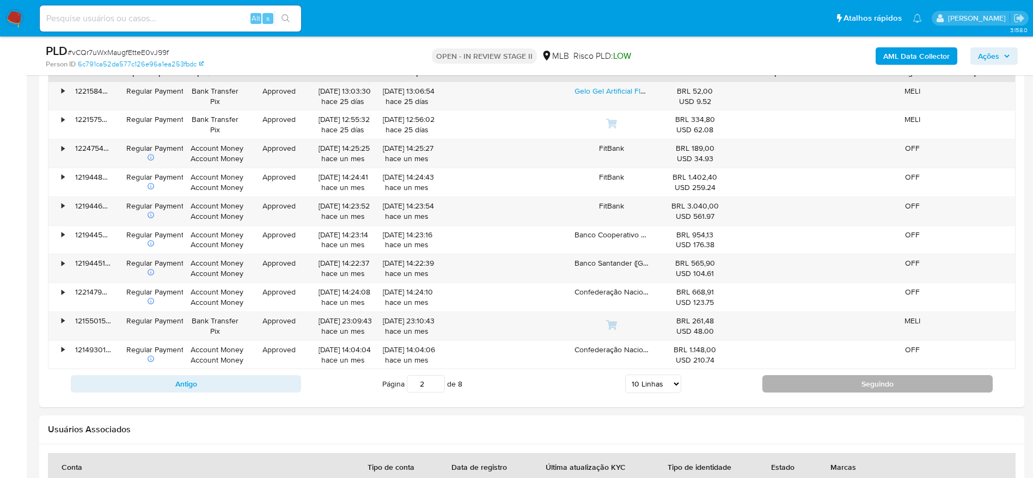
type input "3"
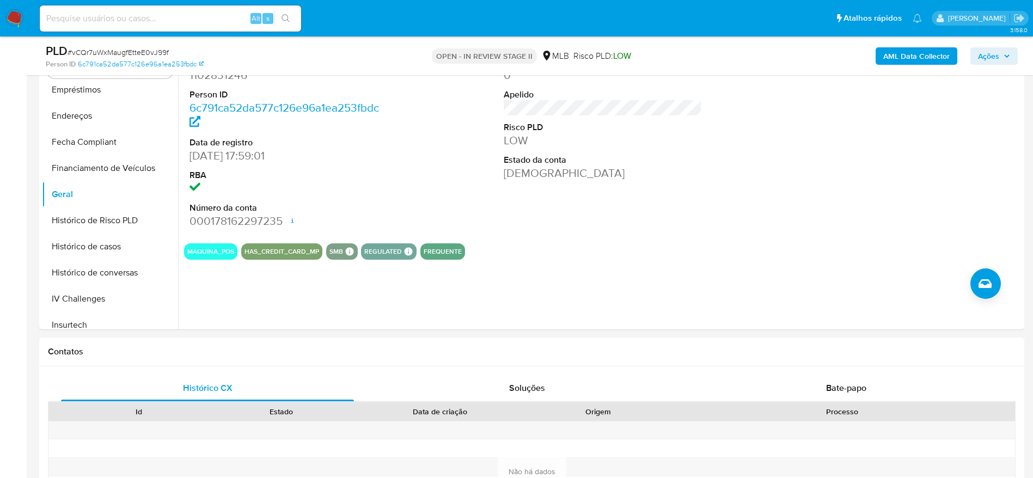
scroll to position [58, 0]
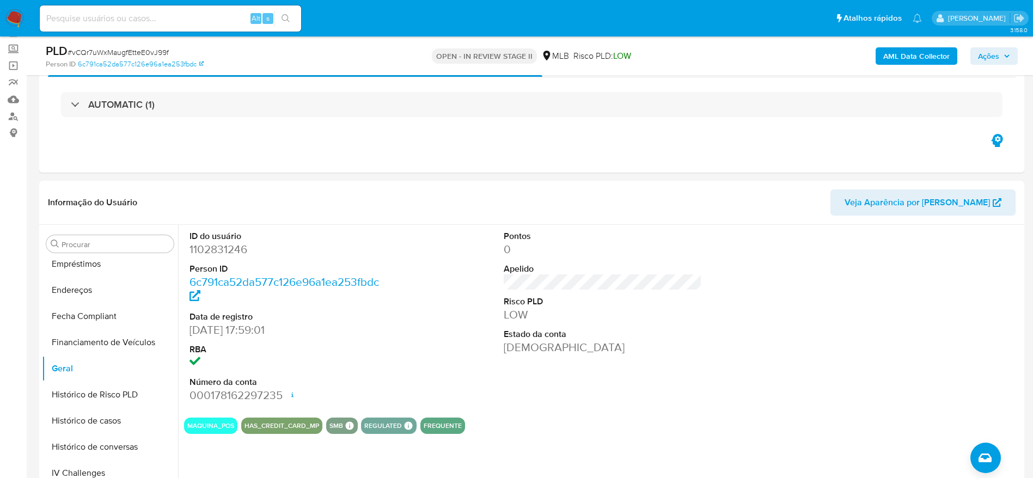
click at [993, 55] on span "Ações" at bounding box center [988, 55] width 21 height 17
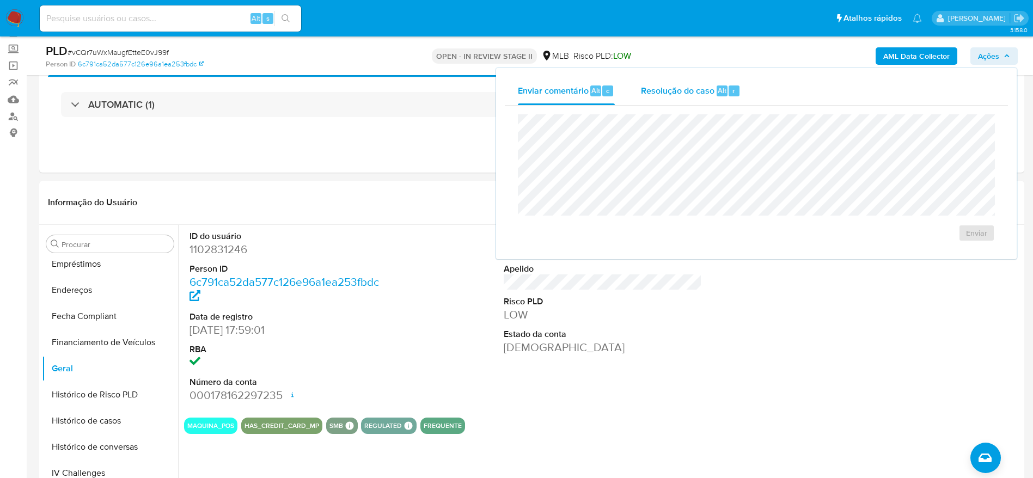
click at [648, 99] on div "Resolução do caso Alt r" at bounding box center [691, 91] width 100 height 28
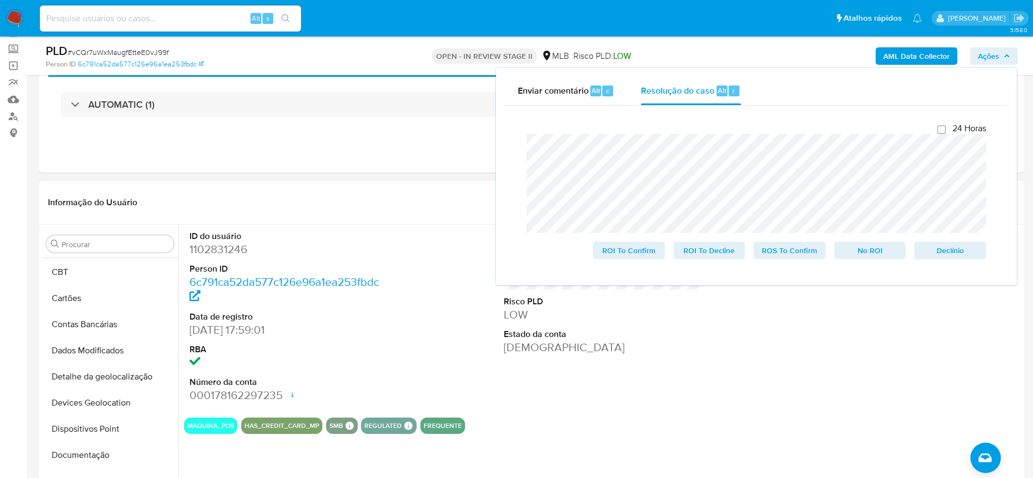
scroll to position [0, 0]
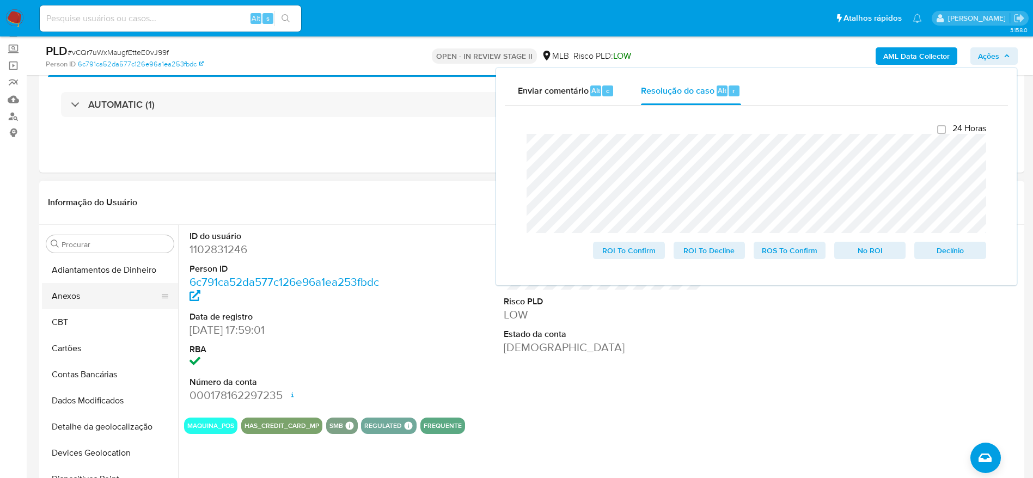
click at [82, 294] on button "Anexos" at bounding box center [105, 296] width 127 height 26
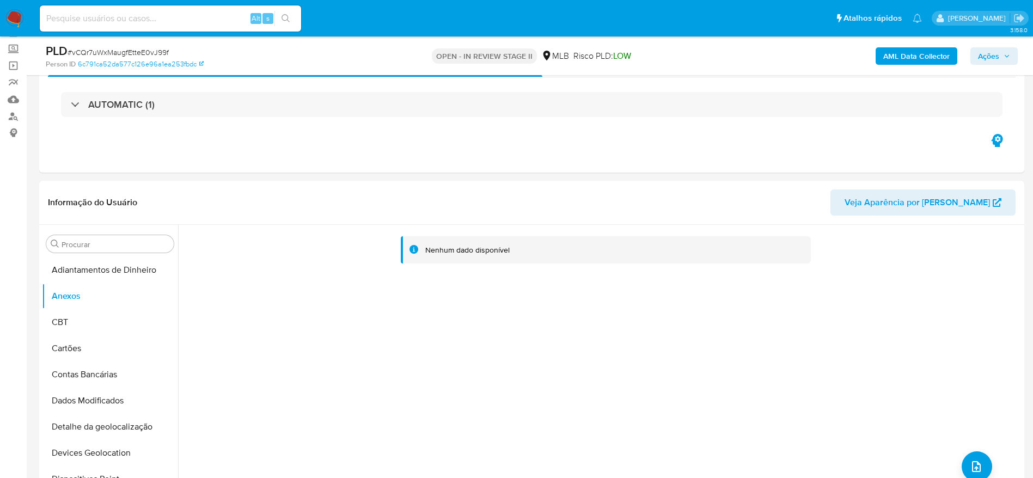
click at [881, 49] on button "AML Data Collector" at bounding box center [916, 55] width 82 height 17
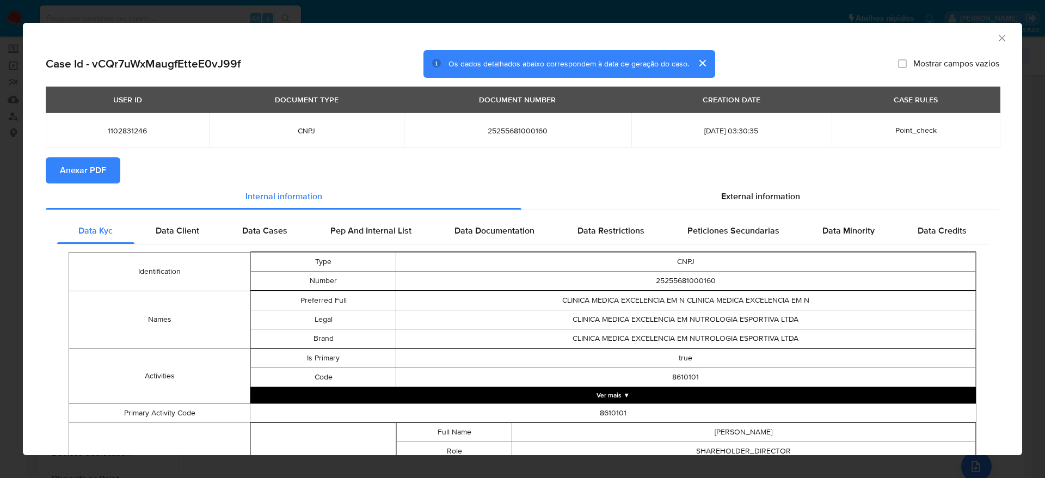
click at [82, 165] on span "Anexar PDF" at bounding box center [83, 170] width 46 height 24
click at [997, 38] on icon "Fechar a janela" at bounding box center [1002, 38] width 11 height 11
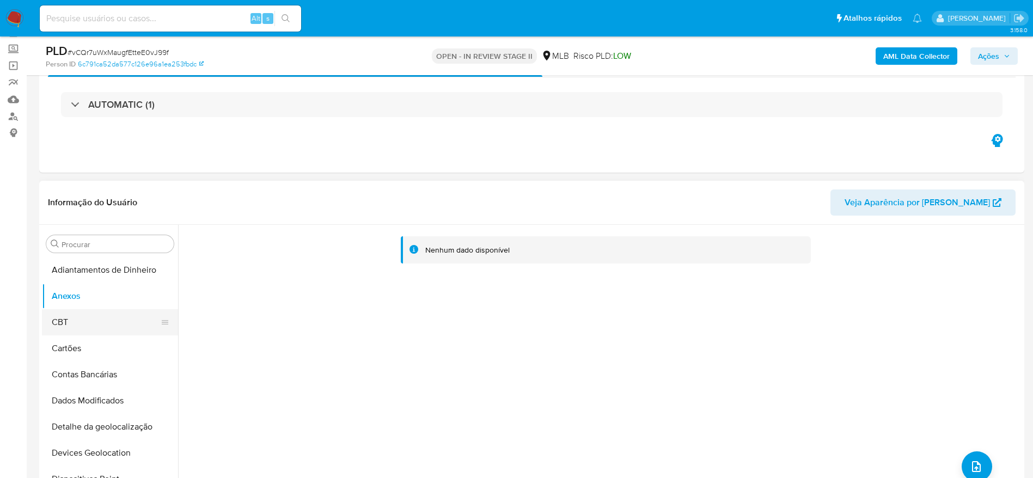
click at [90, 326] on button "CBT" at bounding box center [105, 322] width 127 height 26
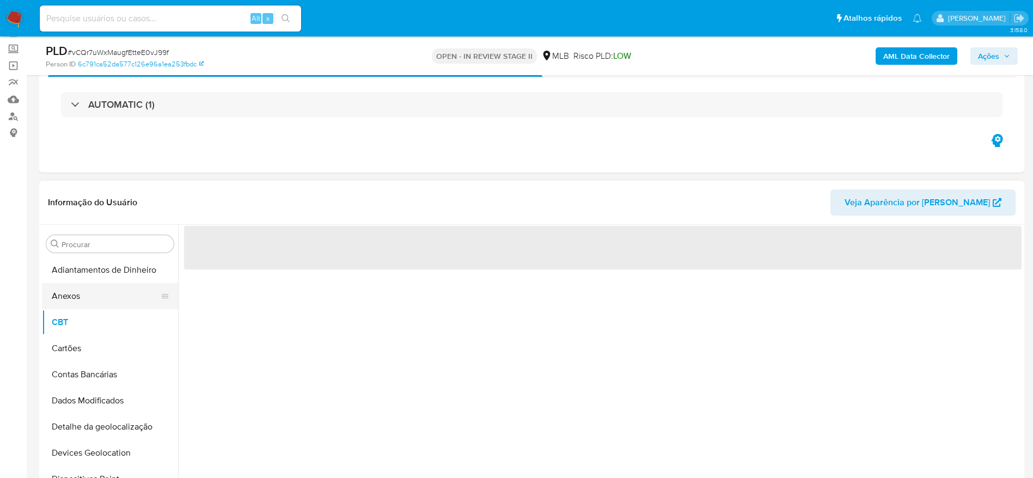
click at [94, 305] on button "Anexos" at bounding box center [105, 296] width 127 height 26
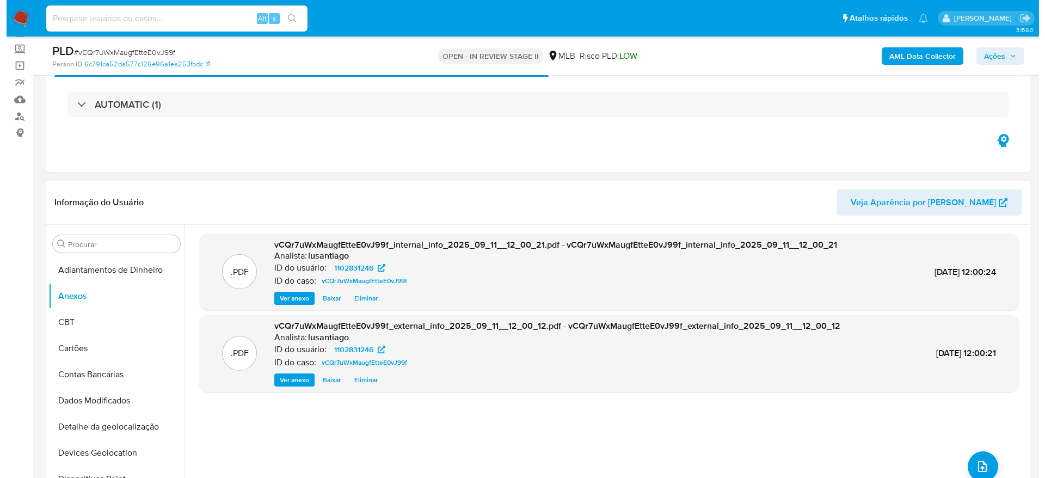
scroll to position [139, 0]
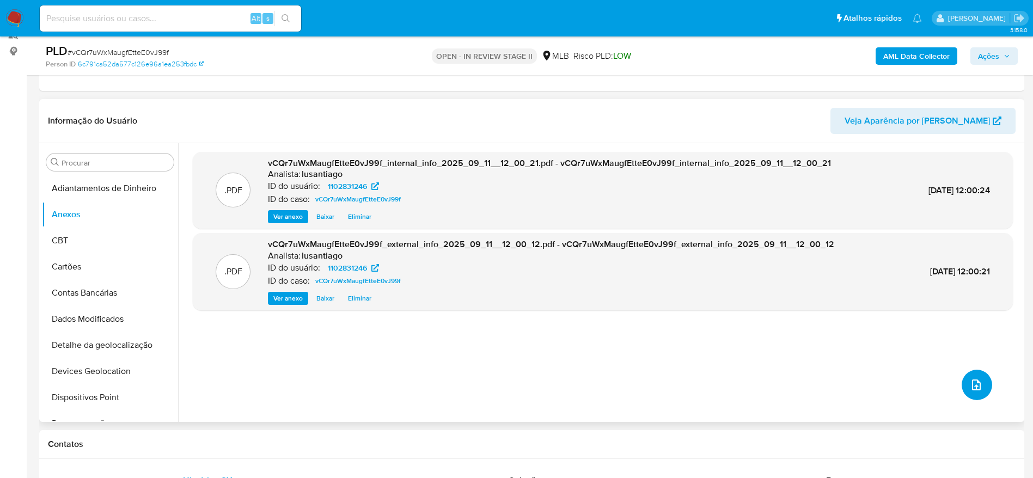
click at [964, 386] on button "upload-file" at bounding box center [976, 385] width 30 height 30
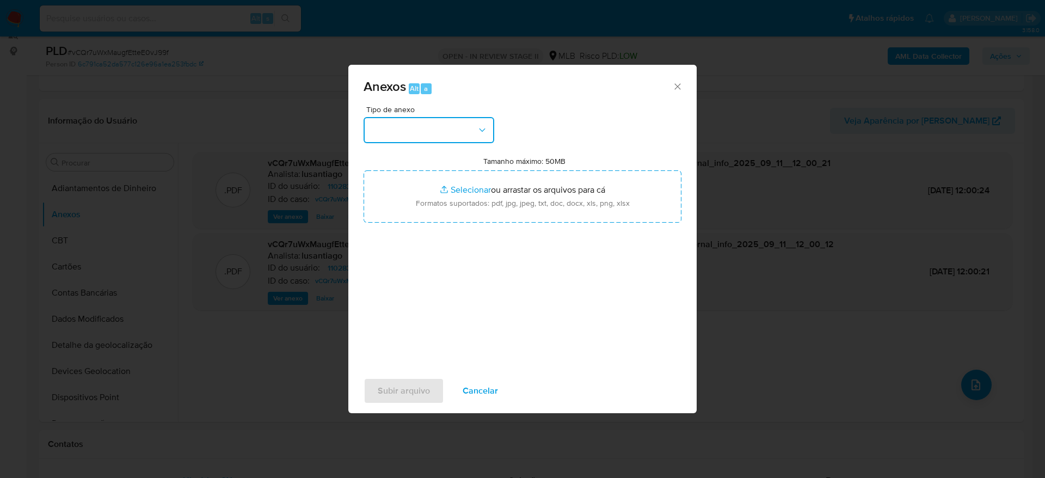
click at [408, 122] on button "button" at bounding box center [429, 130] width 131 height 26
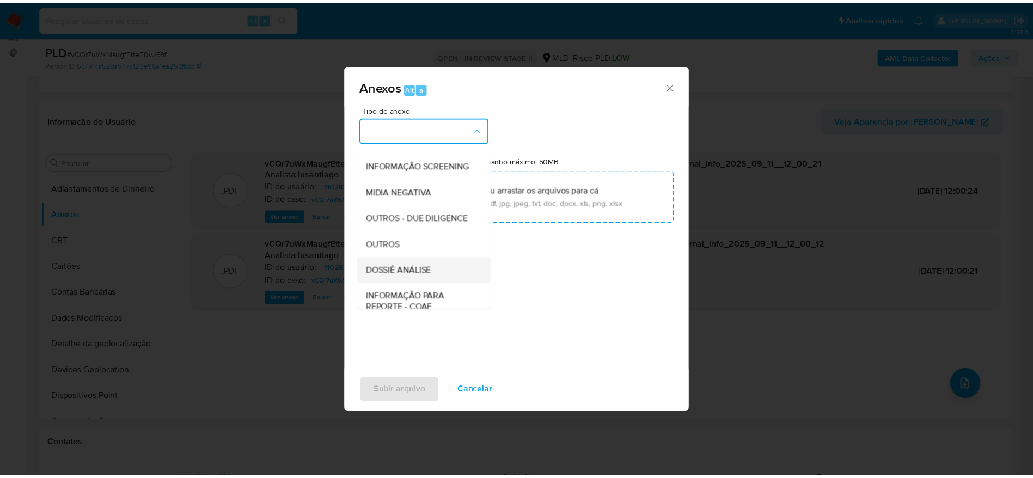
scroll to position [168, 0]
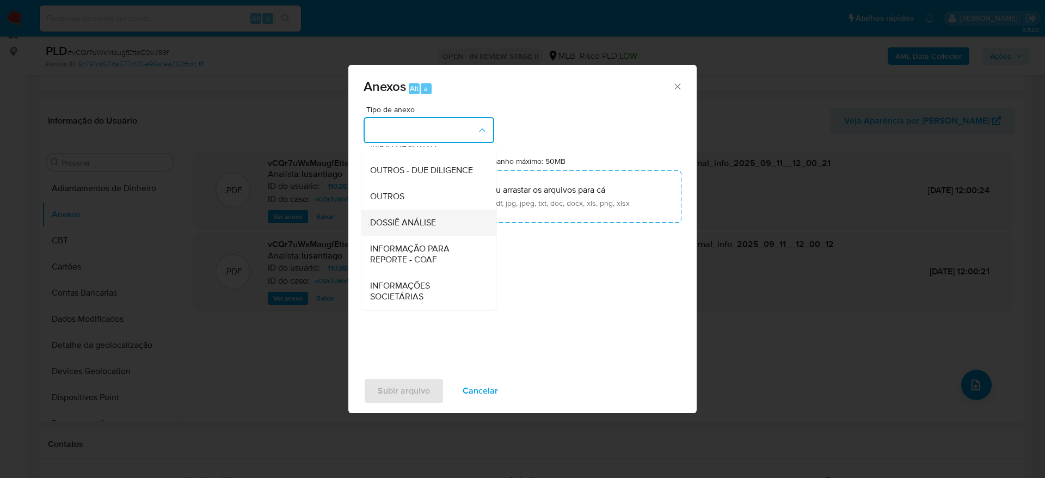
click at [404, 227] on span "DOSSIÊ ANÁLISE" at bounding box center [403, 222] width 66 height 11
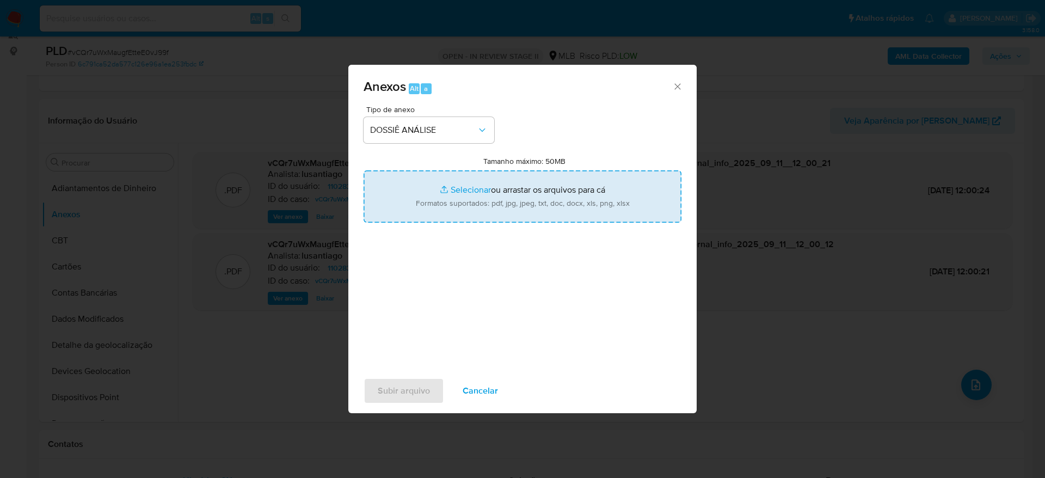
type input "C:\fakepath\Caselog vCQr7uWxMaugfEtteE0vJ99f_2025_09_10_14_56_18 - CNPJ 2525568…"
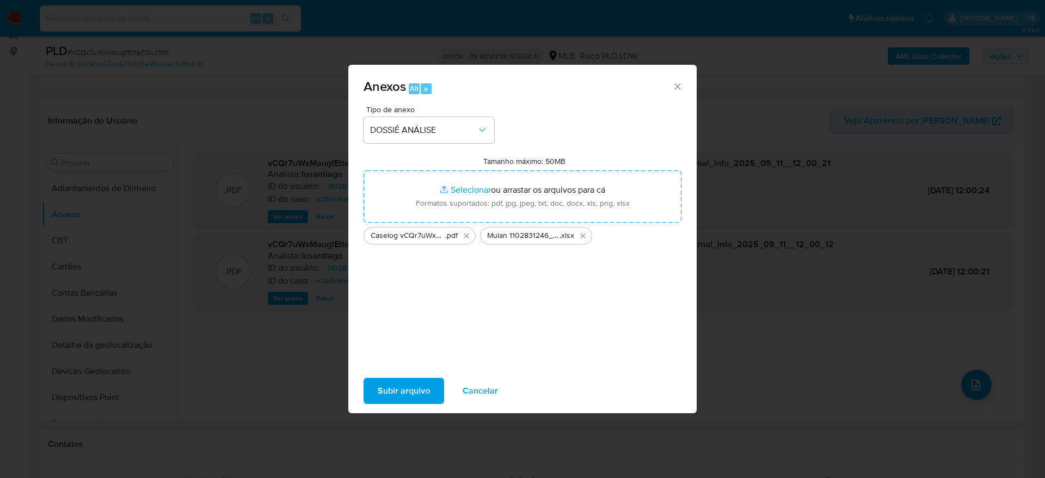
click at [394, 390] on span "Subir arquivo" at bounding box center [404, 391] width 52 height 24
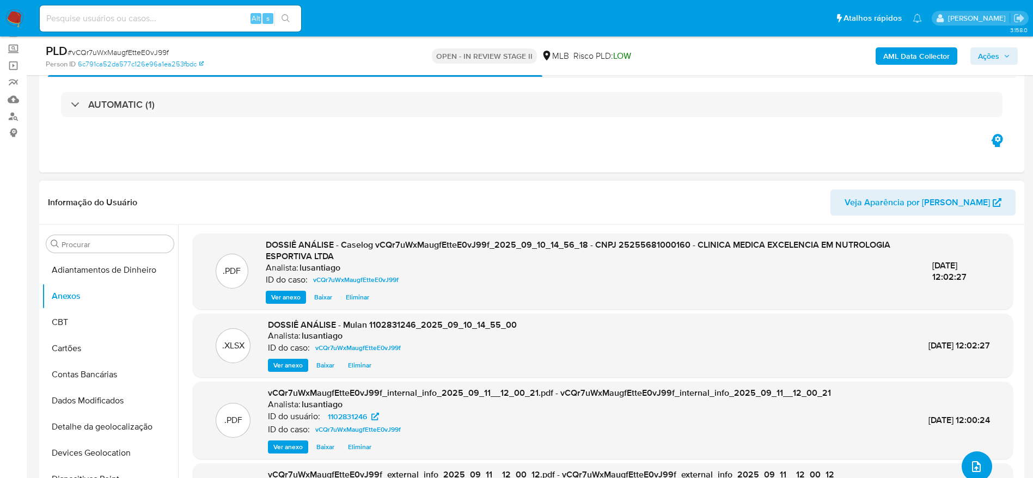
scroll to position [47, 0]
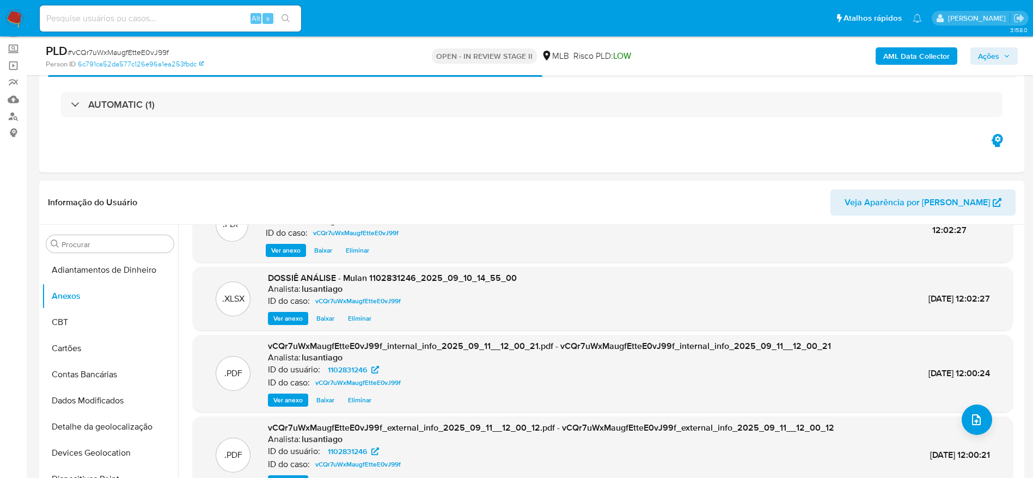
click at [993, 57] on span "Ações" at bounding box center [988, 55] width 21 height 17
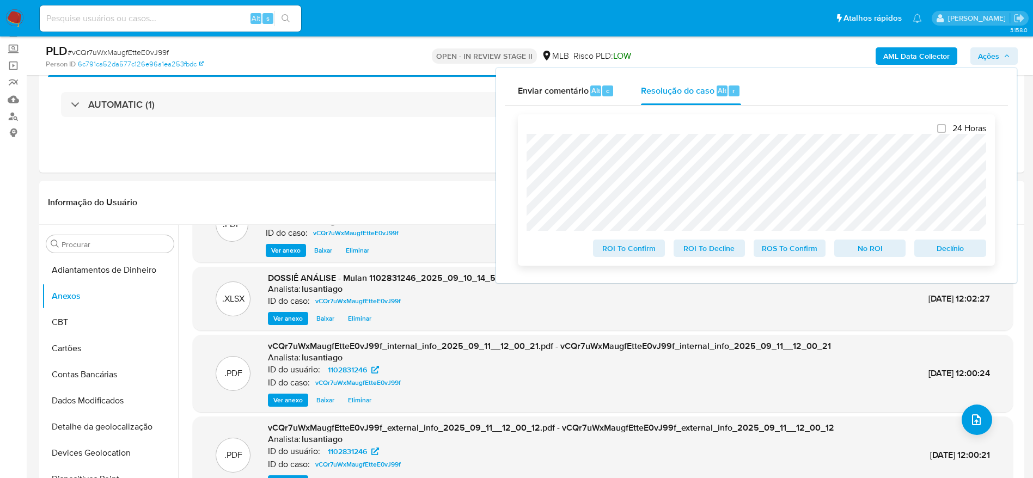
click at [868, 250] on span "No ROI" at bounding box center [870, 248] width 57 height 15
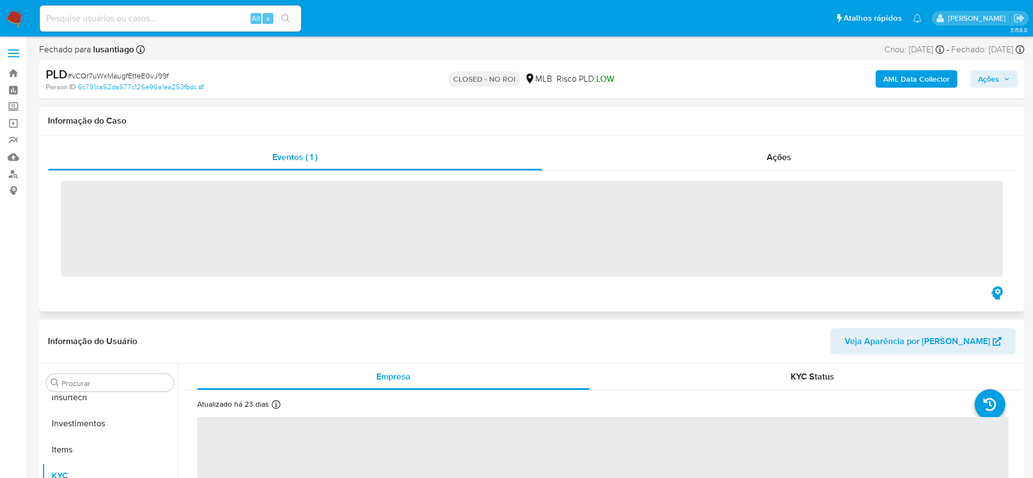
scroll to position [512, 0]
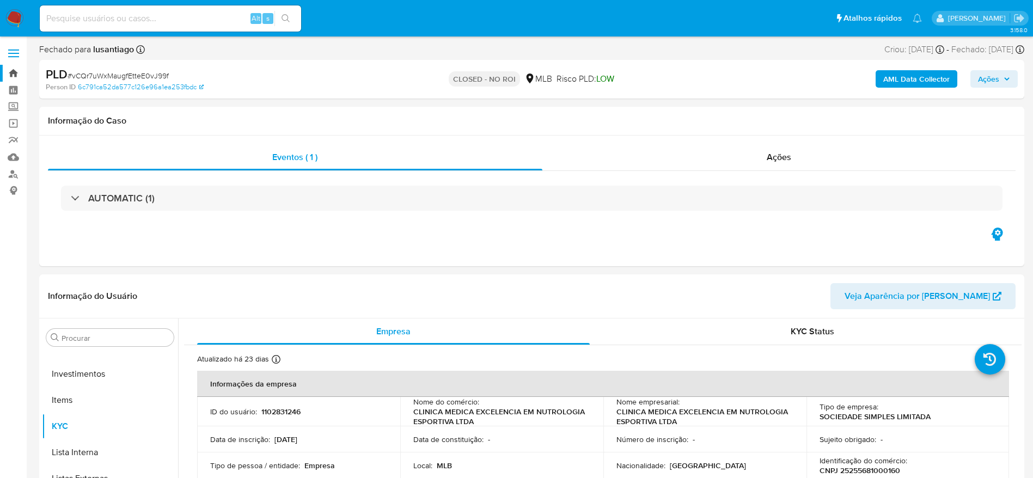
click at [9, 72] on link "Bandeja" at bounding box center [65, 73] width 130 height 17
select select "10"
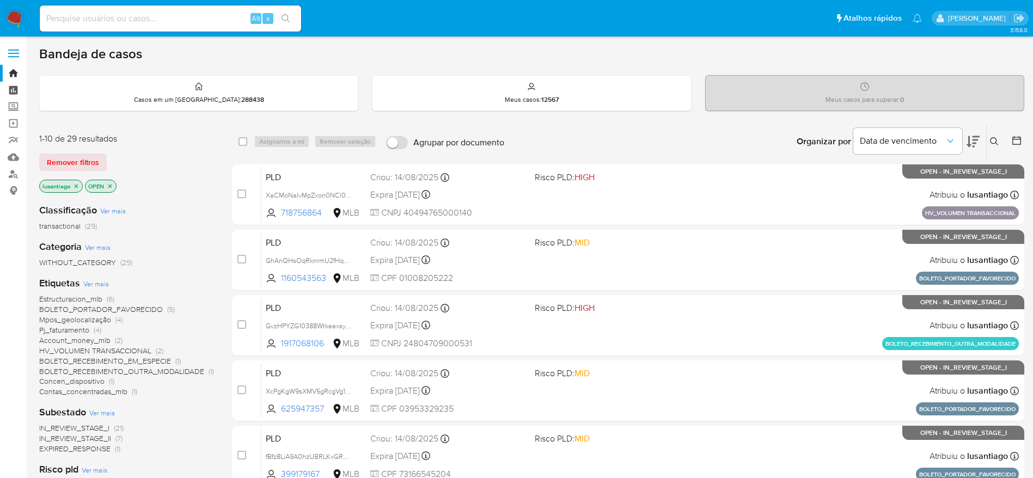
click at [14, 93] on link "Painel" at bounding box center [65, 90] width 130 height 17
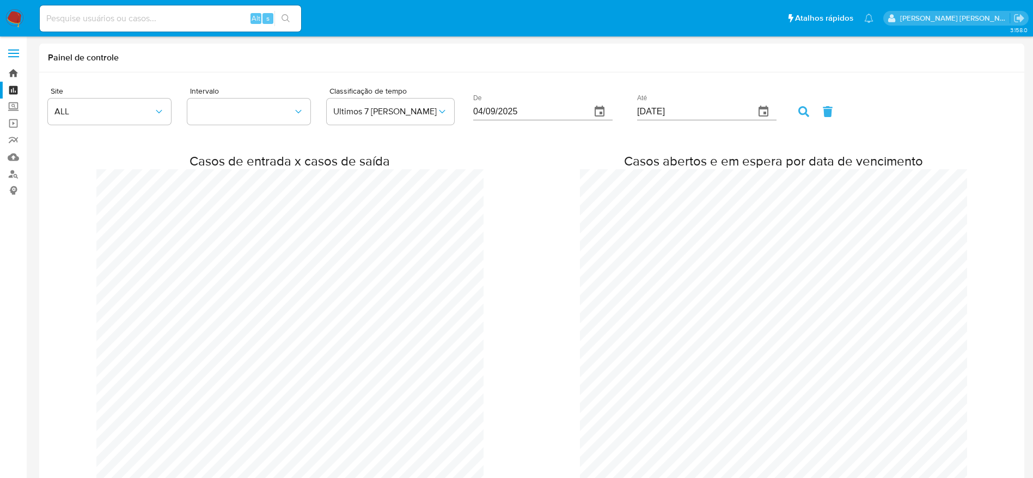
click at [14, 72] on link "Bandeja" at bounding box center [65, 73] width 130 height 17
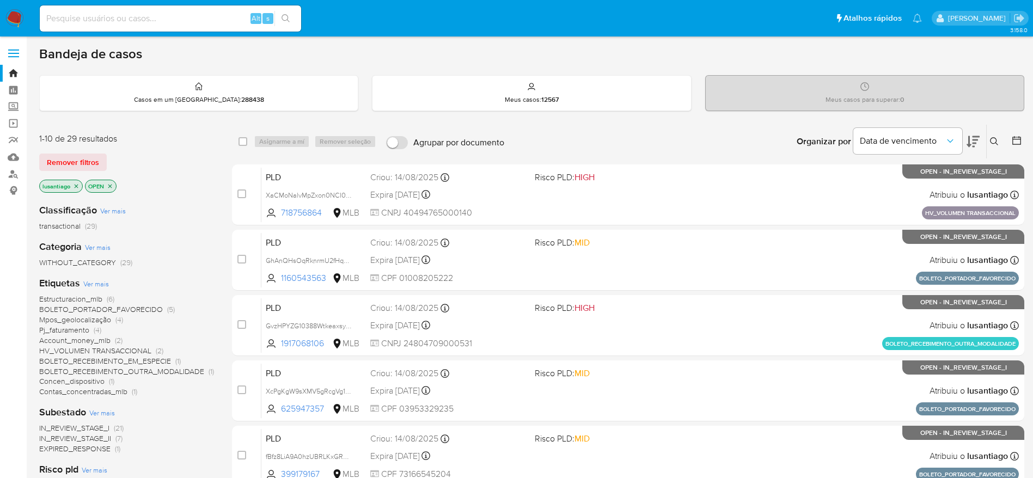
click at [85, 338] on span "Account_money_mlb" at bounding box center [74, 340] width 71 height 11
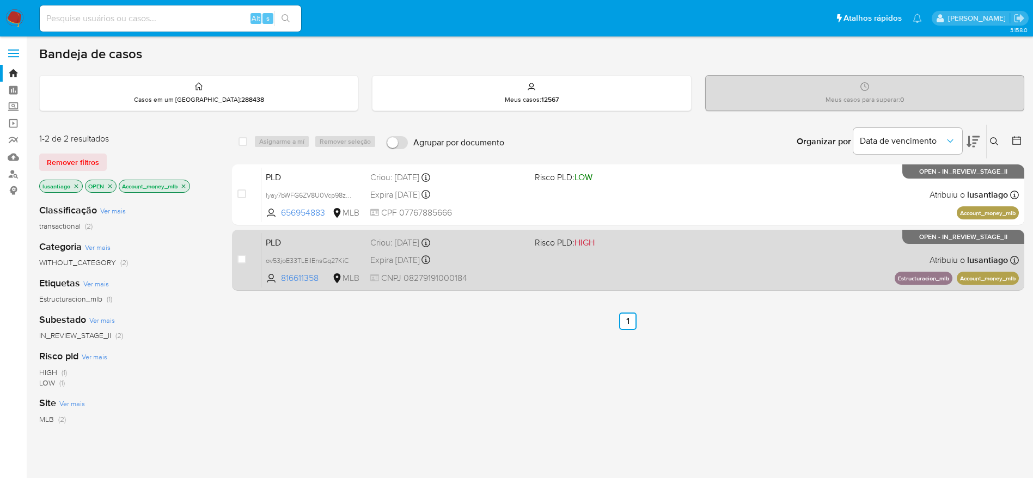
click at [493, 260] on div "Expira in 15 days Expira em 26/09/2025 00:21:10" at bounding box center [448, 260] width 156 height 15
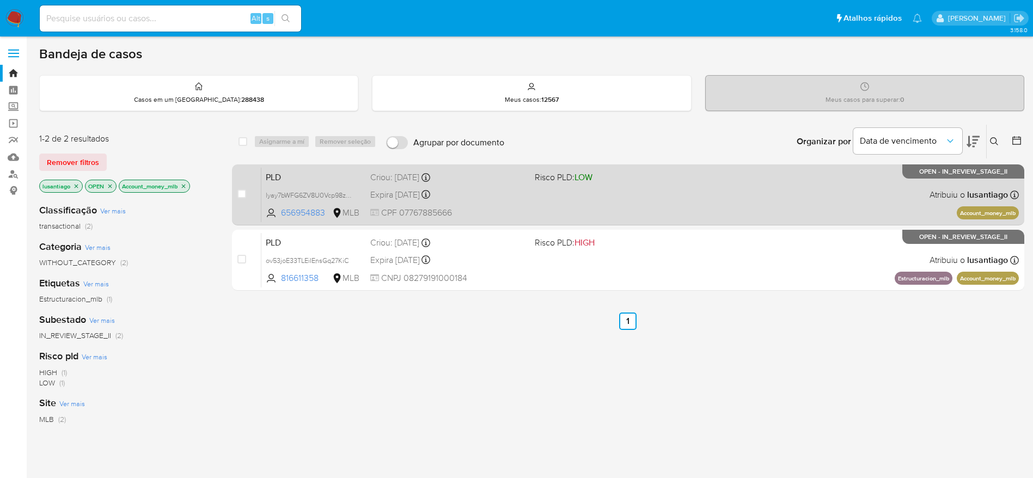
click at [473, 192] on div "Expira in 15 days Expira em 26/09/2025 00:23:03" at bounding box center [448, 194] width 156 height 15
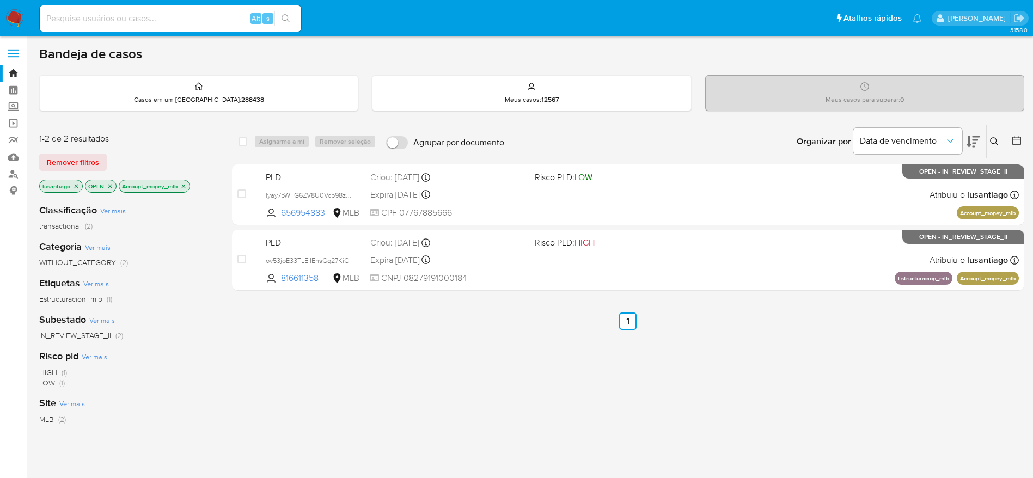
click at [183, 186] on icon "close-filter" at bounding box center [183, 186] width 7 height 7
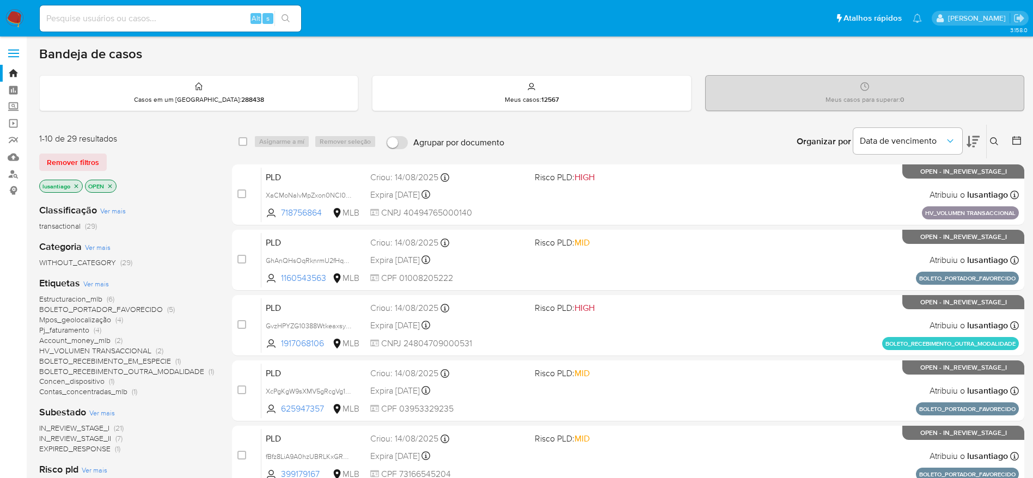
click at [75, 297] on span "Estructuracion_mlb" at bounding box center [70, 298] width 63 height 11
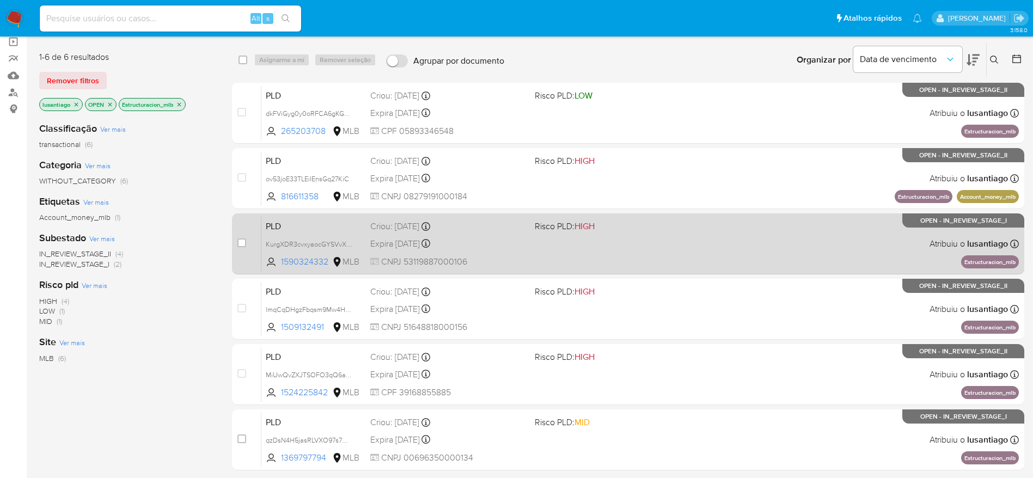
scroll to position [163, 0]
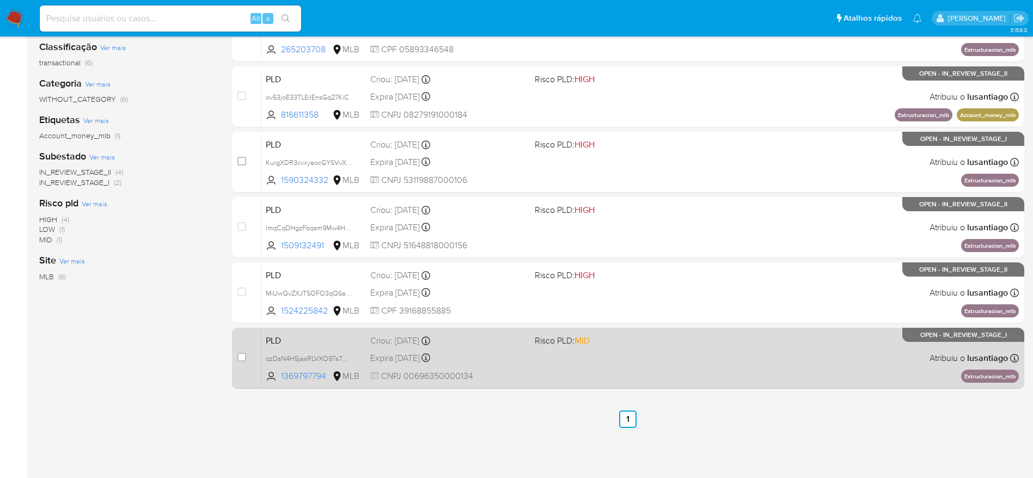
click at [494, 359] on div "Expira in 15 days Expira em 26/09/2025 00:11:45" at bounding box center [448, 358] width 156 height 15
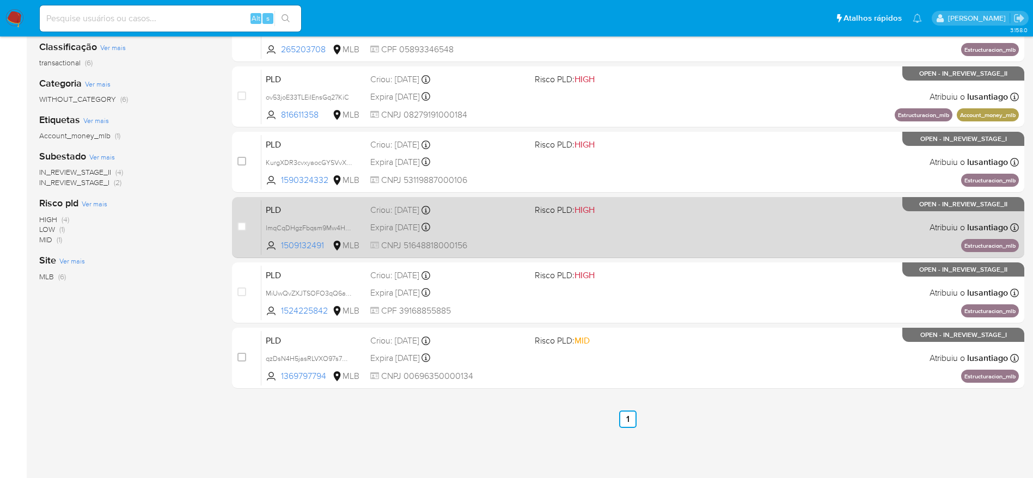
click at [491, 232] on div "Expira in 15 days Expira em 26/09/2025 00:20:22" at bounding box center [448, 227] width 156 height 15
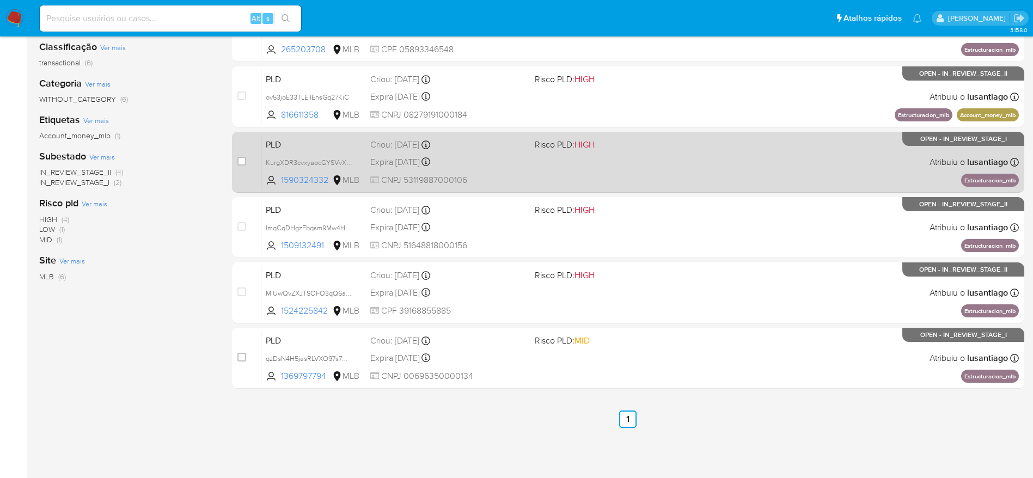
click at [497, 172] on div "PLD KurgXDR3cvxyaocGYSVvXPMi 1590324332 MLB Risco PLD: HIGH Criou: 12/08/2025 C…" at bounding box center [639, 161] width 757 height 55
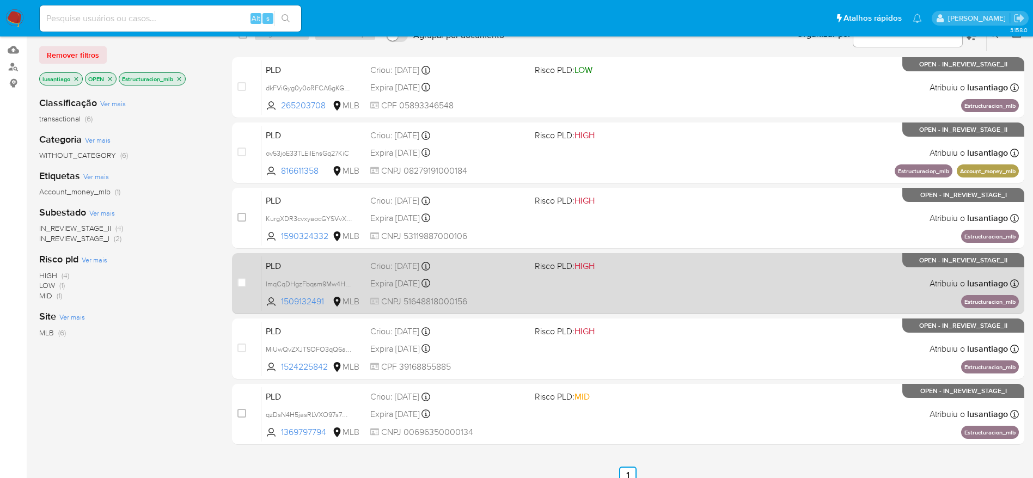
scroll to position [0, 0]
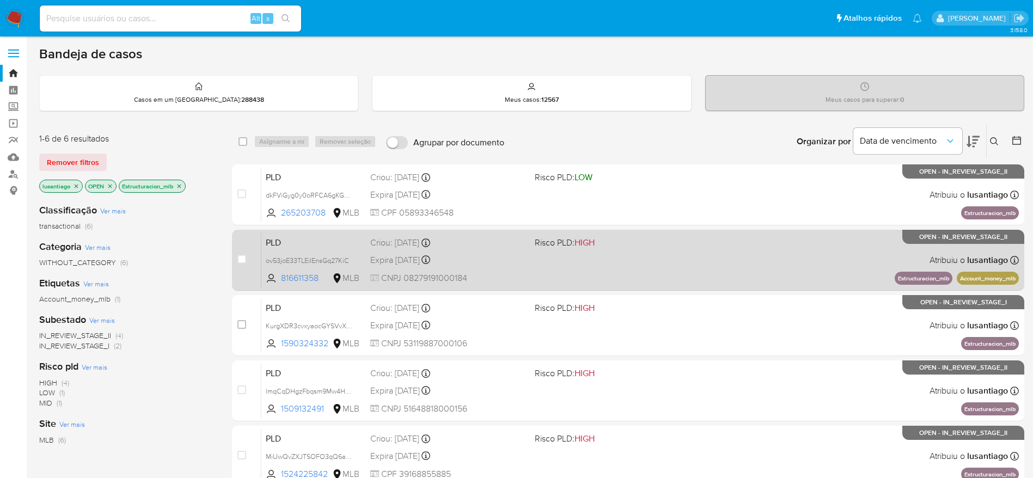
click at [512, 263] on div "Expira in 15 days Expira em 26/09/2025 00:21:10" at bounding box center [448, 260] width 156 height 15
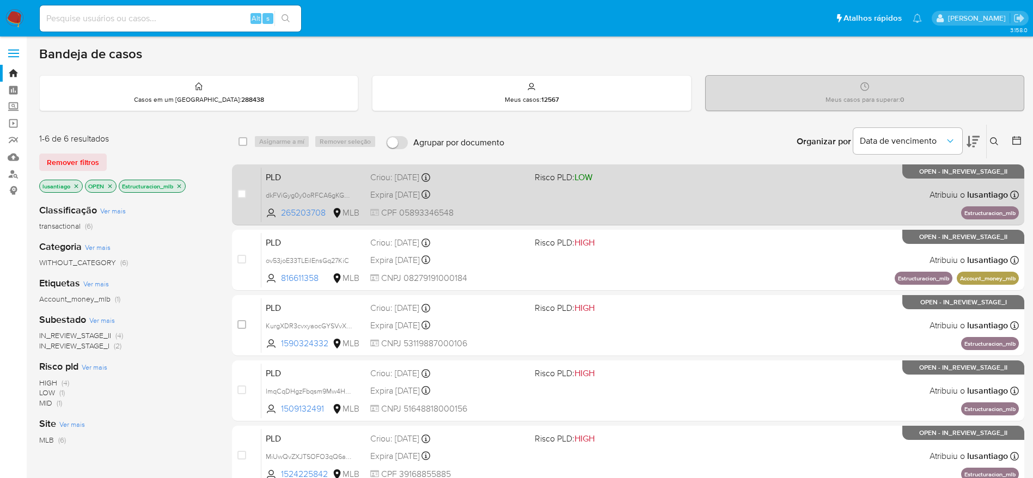
click at [464, 179] on div "Criou: 12/08/2025 Criou: 12/08/2025 00:26:45" at bounding box center [448, 177] width 156 height 12
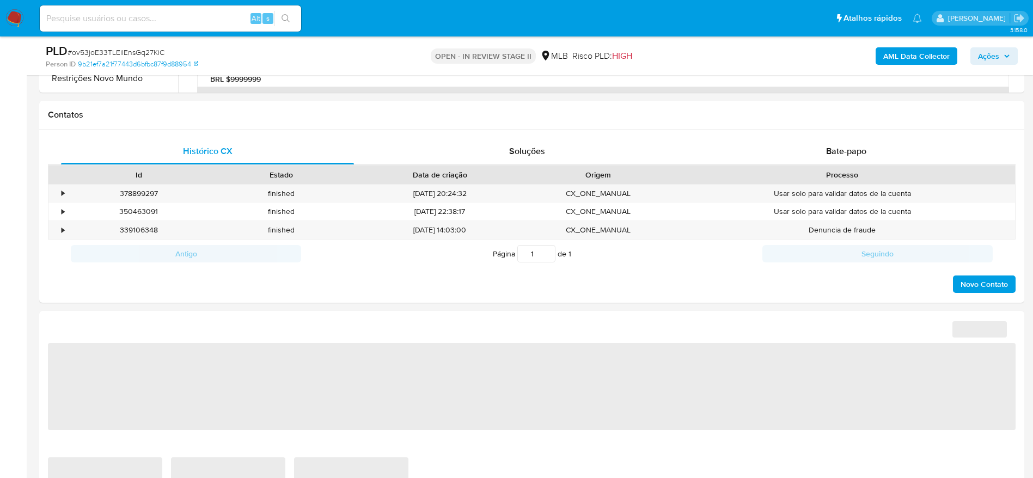
scroll to position [572, 0]
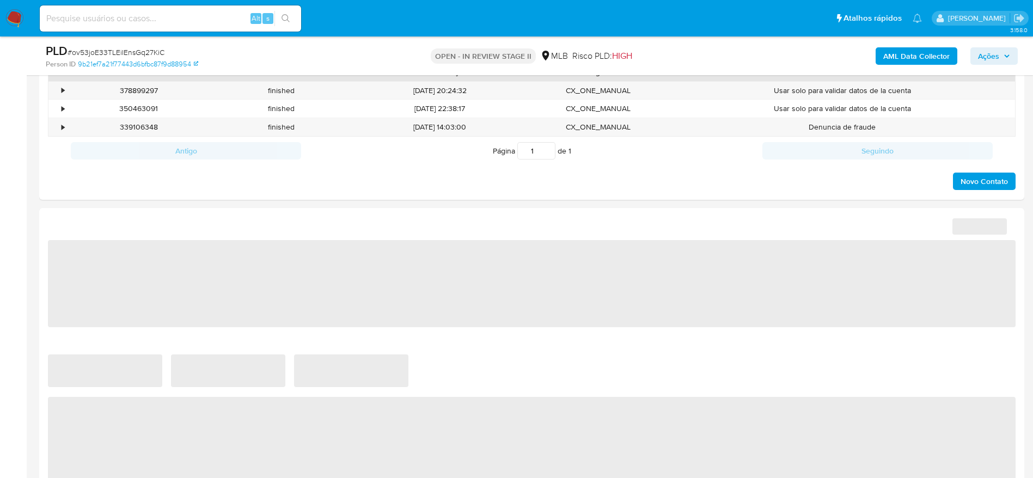
select select "10"
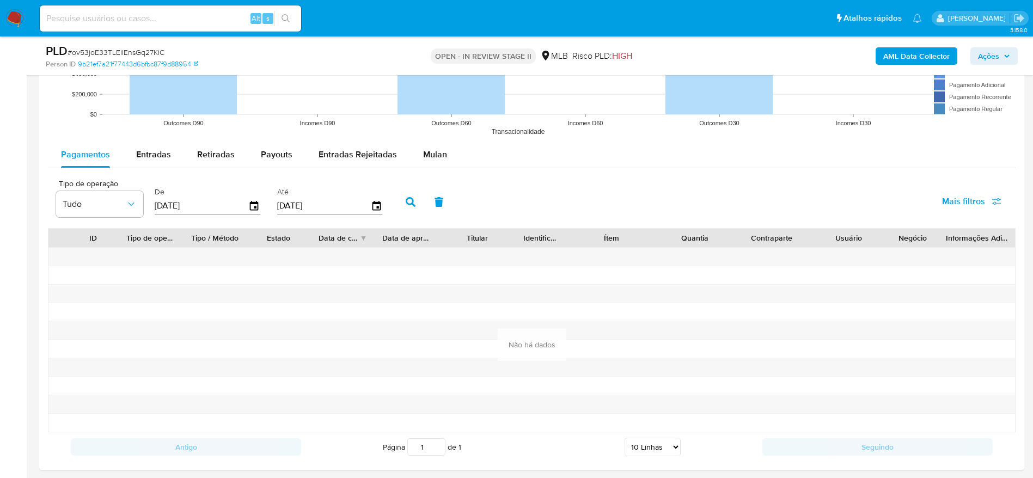
scroll to position [1061, 0]
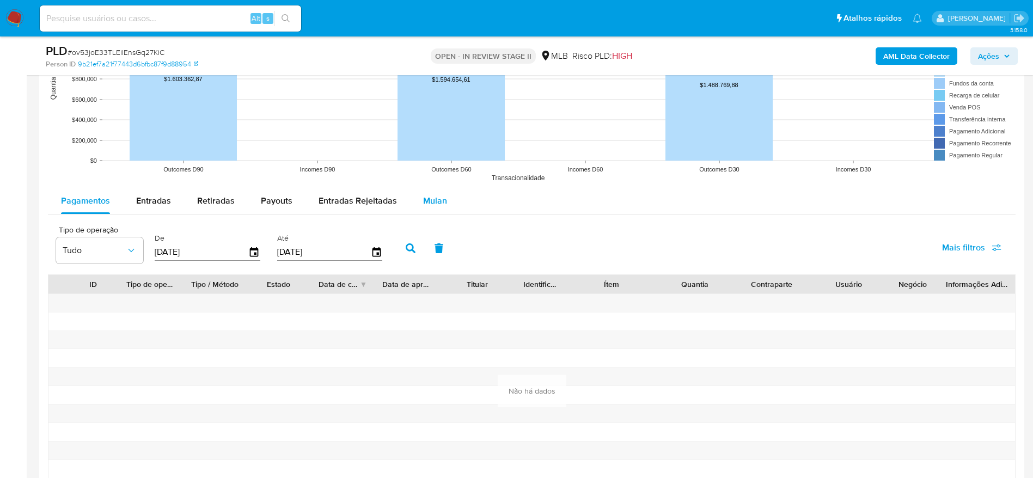
click at [417, 202] on button "Mulan" at bounding box center [435, 201] width 50 height 26
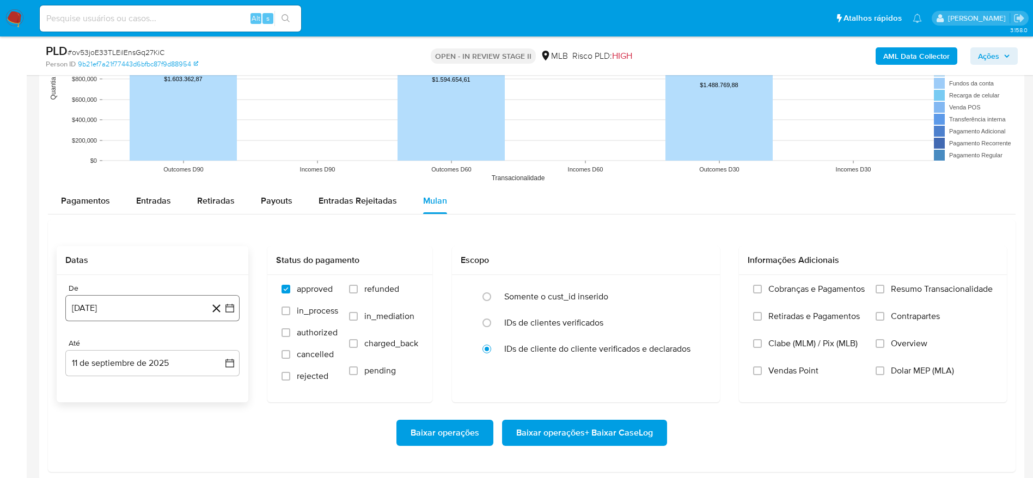
click at [106, 314] on button "[DATE]" at bounding box center [152, 308] width 174 height 26
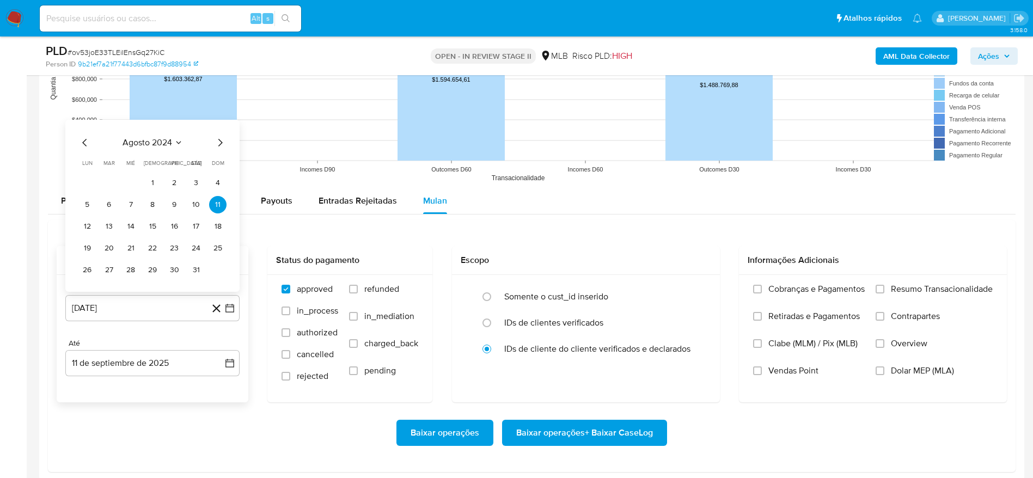
click at [155, 138] on span "agosto 2024" at bounding box center [147, 142] width 50 height 11
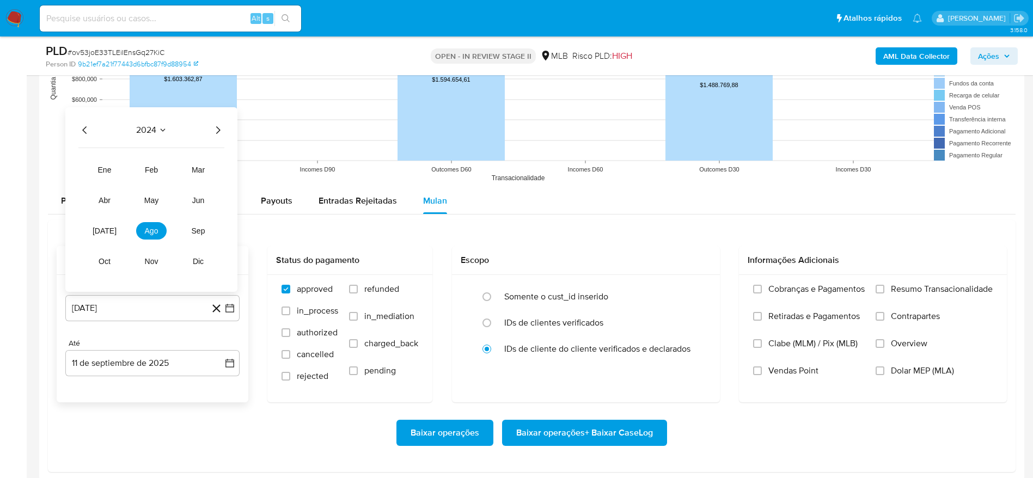
click at [216, 132] on icon "Año siguiente" at bounding box center [217, 130] width 13 height 13
click at [105, 229] on span "[DATE]" at bounding box center [105, 230] width 24 height 9
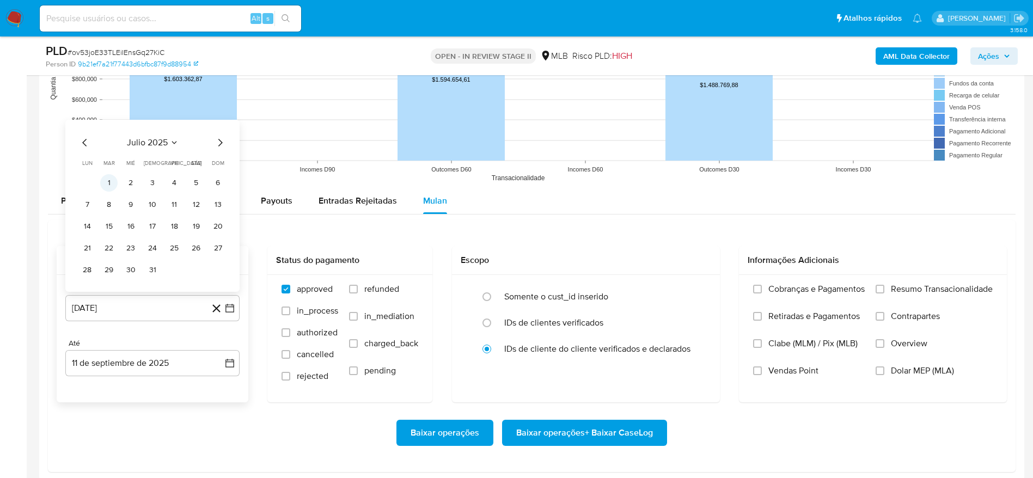
click at [107, 183] on button "1" at bounding box center [108, 182] width 17 height 17
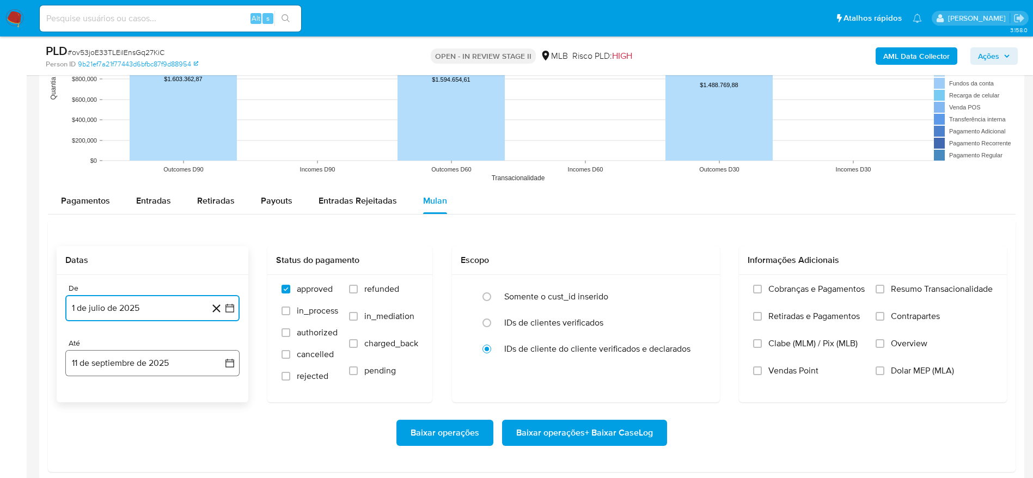
click at [91, 366] on button "11 de septiembre de 2025" at bounding box center [152, 363] width 174 height 26
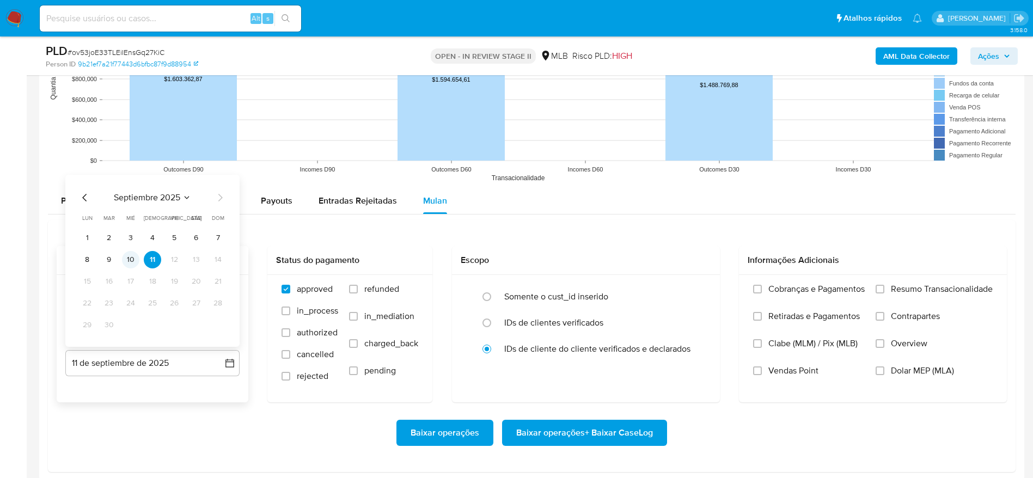
click at [126, 257] on button "10" at bounding box center [130, 259] width 17 height 17
click at [928, 288] on span "Resumo Transacionalidade" at bounding box center [942, 289] width 102 height 11
click at [884, 288] on input "Resumo Transacionalidade" at bounding box center [879, 289] width 9 height 9
click at [575, 434] on span "Baixar operações + Baixar CaseLog" at bounding box center [584, 433] width 137 height 24
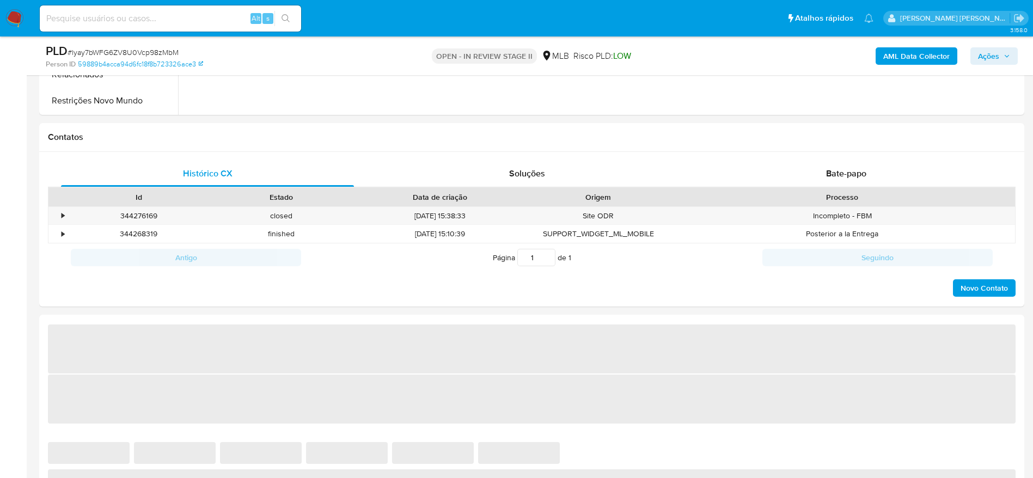
scroll to position [653, 0]
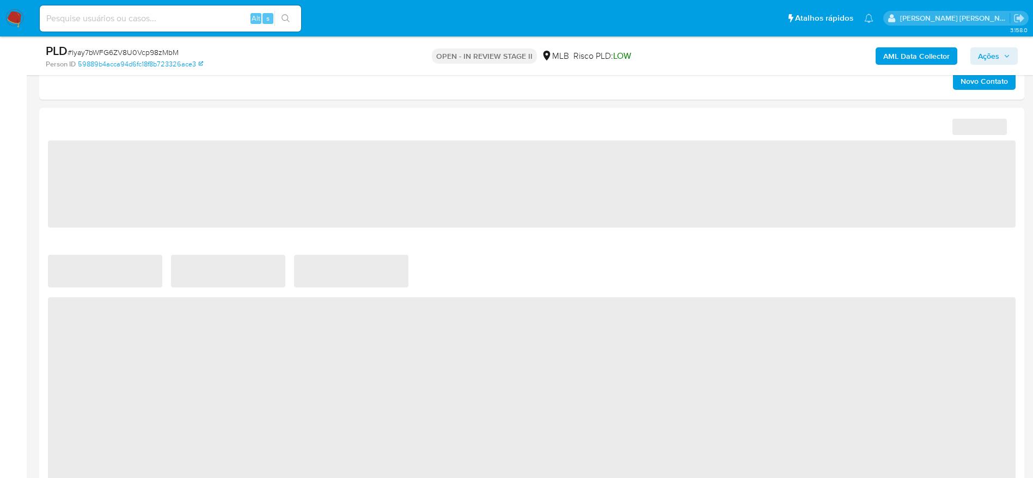
select select "10"
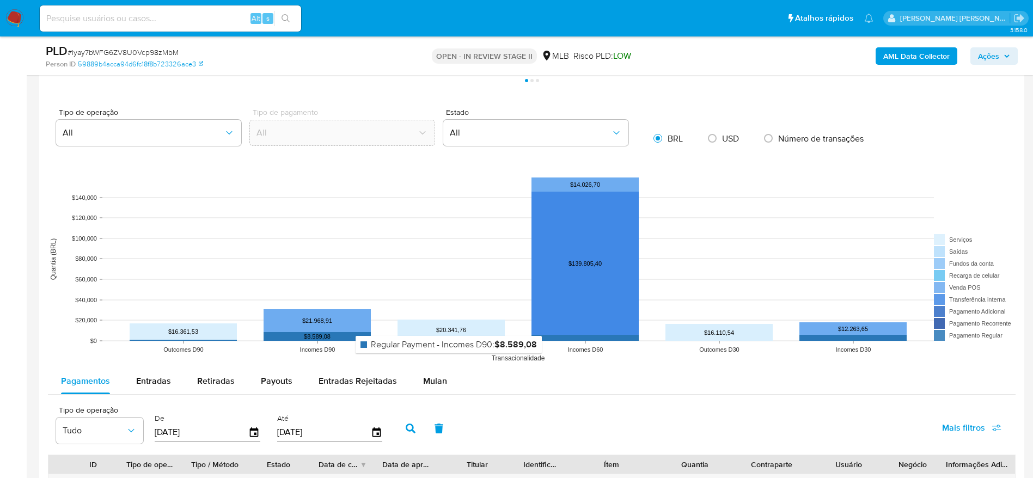
scroll to position [980, 0]
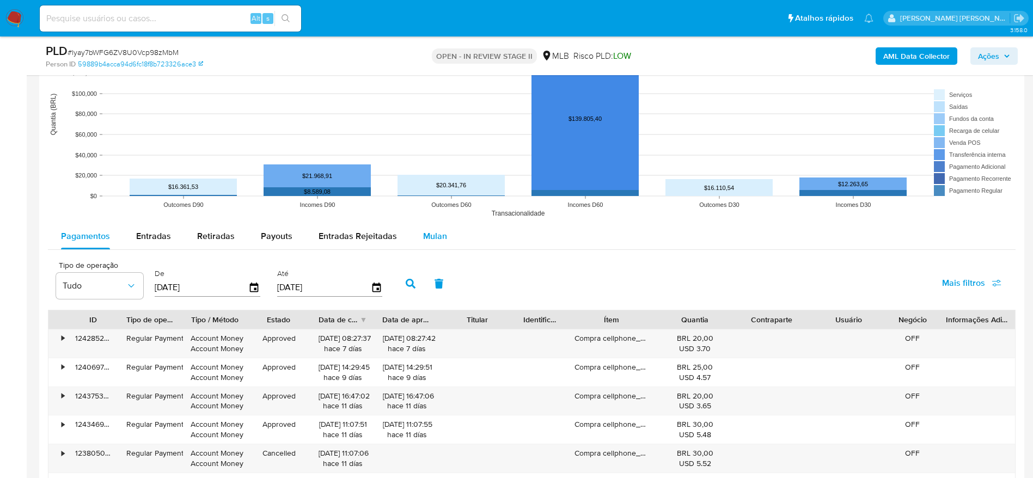
drag, startPoint x: 429, startPoint y: 234, endPoint x: 412, endPoint y: 237, distance: 17.7
click at [429, 234] on span "Mulan" at bounding box center [435, 236] width 24 height 13
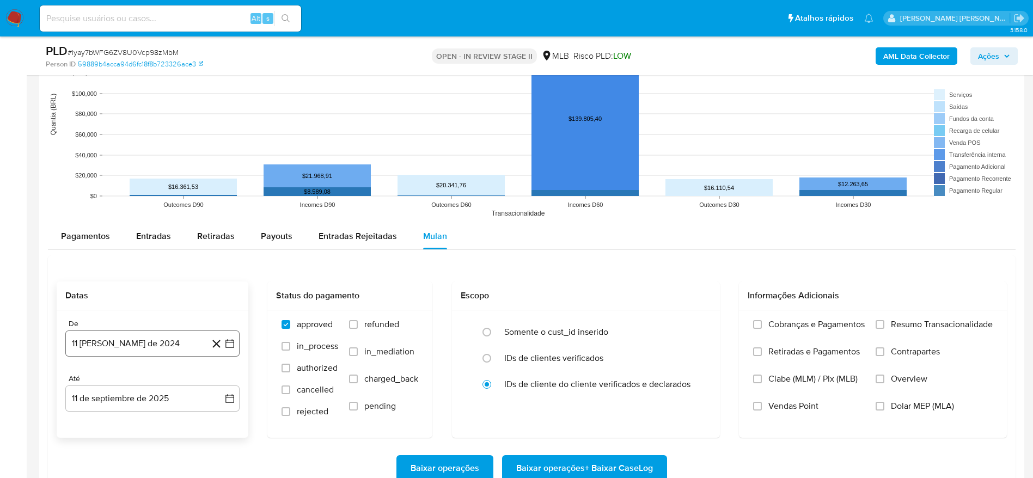
click at [142, 343] on button "11 de agosto de 2024" at bounding box center [152, 343] width 174 height 26
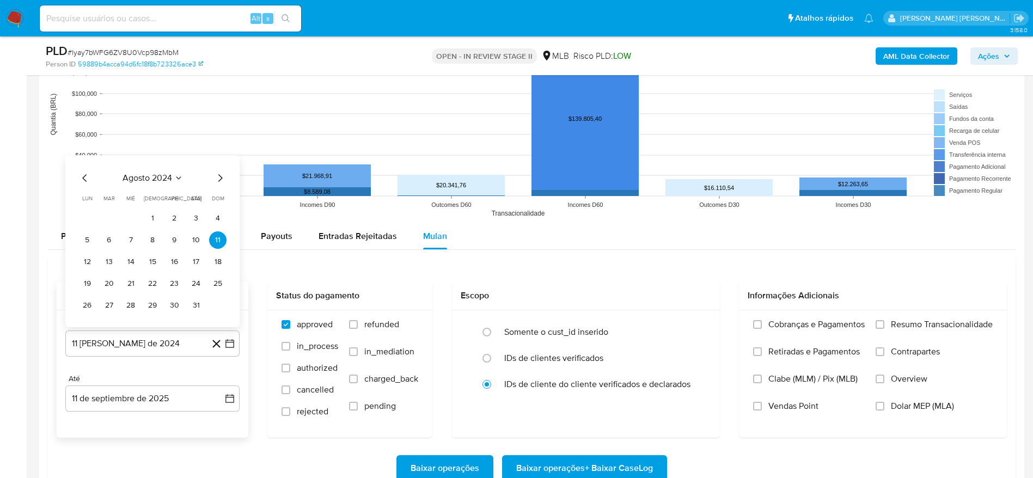
drag, startPoint x: 171, startPoint y: 185, endPoint x: 171, endPoint y: 177, distance: 7.1
click at [171, 183] on div "agosto 2024 agosto 2024 lun lunes mar martes mié miércoles jue jueves vie viern…" at bounding box center [152, 242] width 148 height 143
click at [171, 177] on span "agosto 2024" at bounding box center [147, 178] width 50 height 11
click at [157, 161] on button "2024" at bounding box center [151, 165] width 31 height 11
click at [162, 175] on span "agosto 2024" at bounding box center [147, 178] width 50 height 11
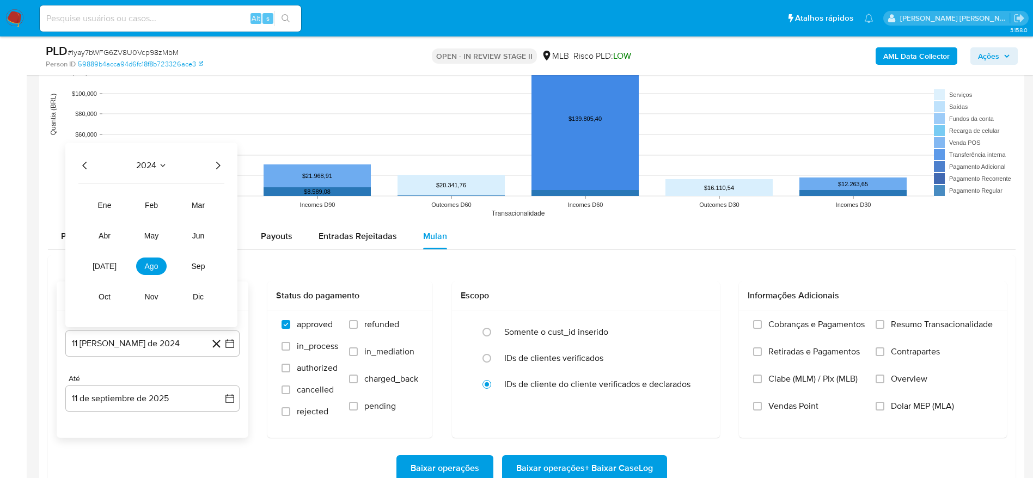
click at [222, 167] on icon "Año siguiente" at bounding box center [217, 165] width 13 height 13
click at [107, 266] on span "[DATE]" at bounding box center [105, 266] width 24 height 9
click at [105, 217] on button "1" at bounding box center [108, 218] width 17 height 17
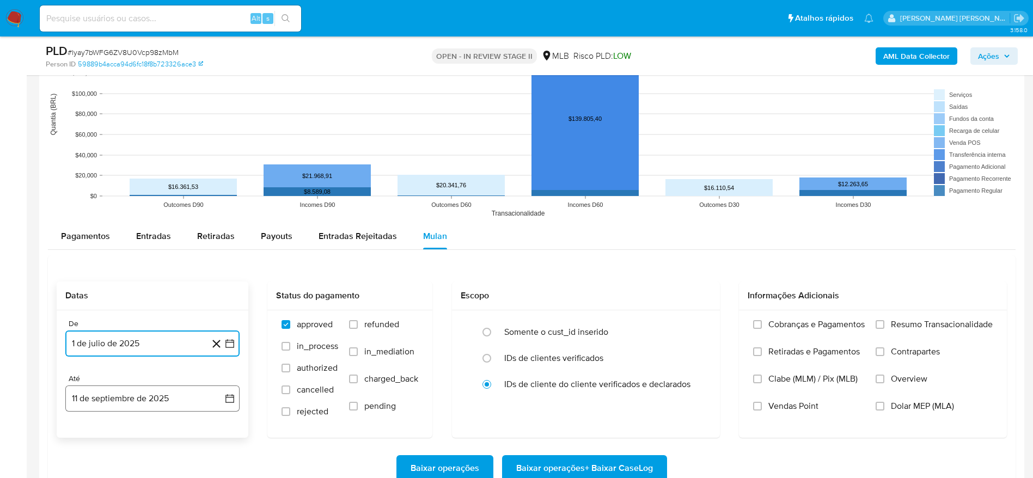
click at [96, 397] on button "11 de septiembre de 2025" at bounding box center [152, 398] width 174 height 26
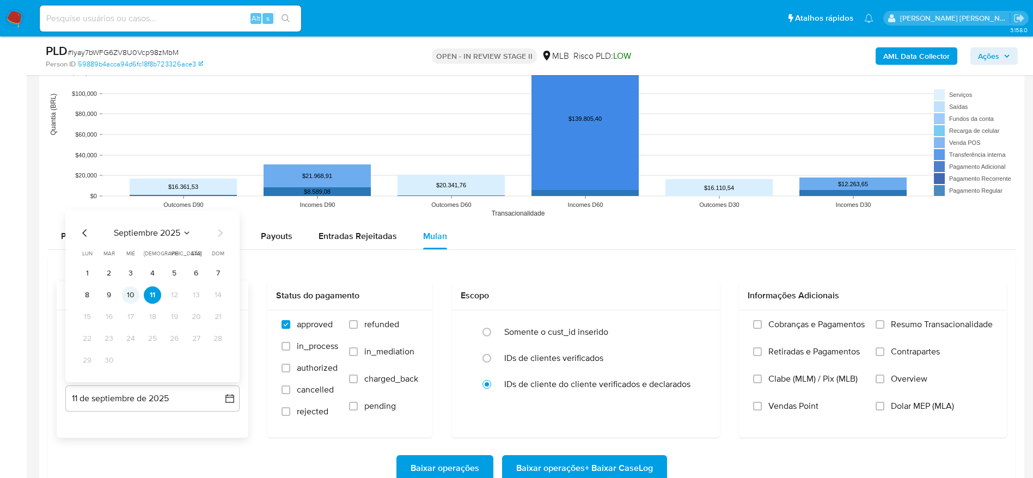
click at [129, 297] on button "10" at bounding box center [130, 294] width 17 height 17
click at [893, 328] on span "Resumo Transacionalidade" at bounding box center [942, 324] width 102 height 11
click at [884, 328] on input "Resumo Transacionalidade" at bounding box center [879, 324] width 9 height 9
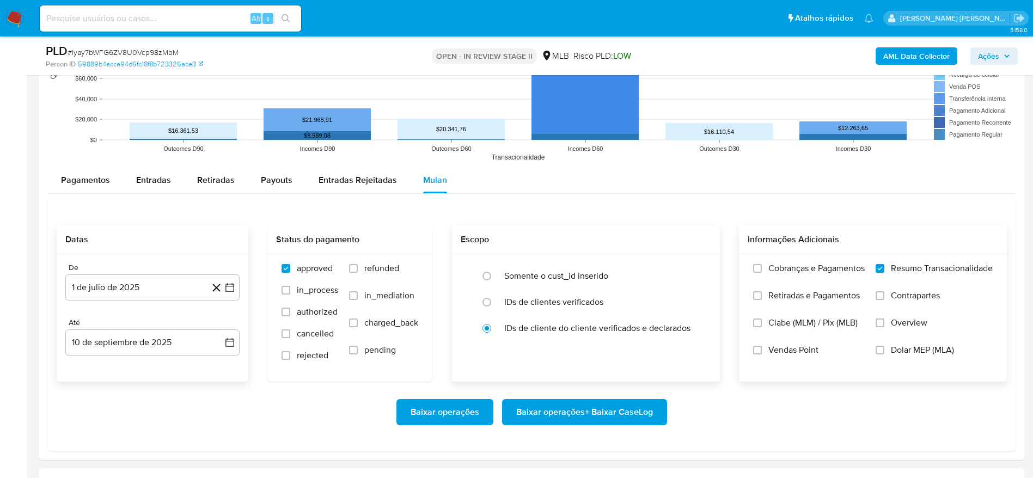
scroll to position [1061, 0]
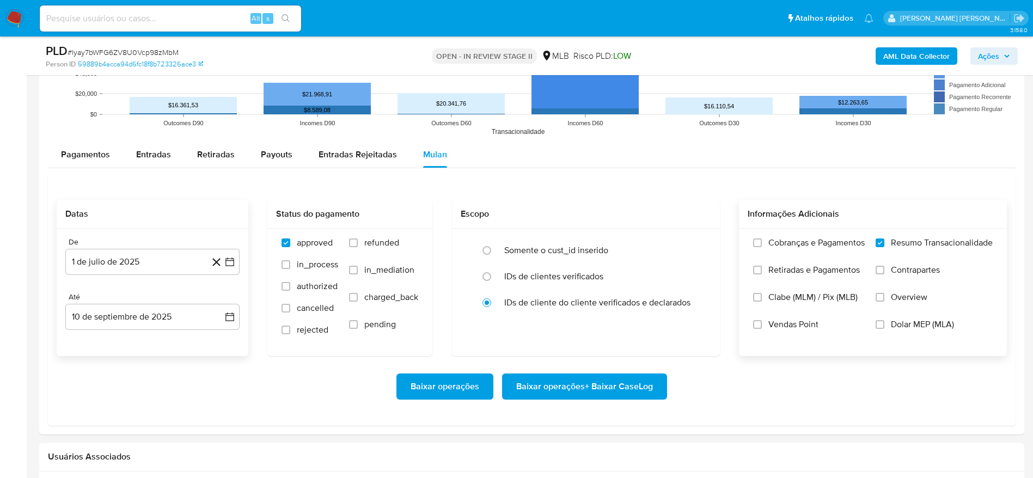
click at [570, 388] on span "Baixar operações + Baixar CaseLog" at bounding box center [584, 387] width 137 height 24
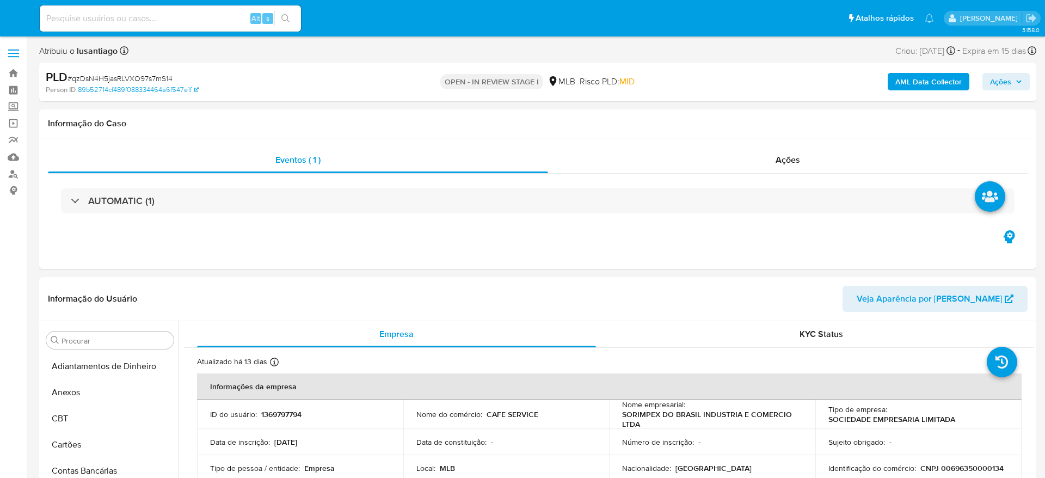
select select "10"
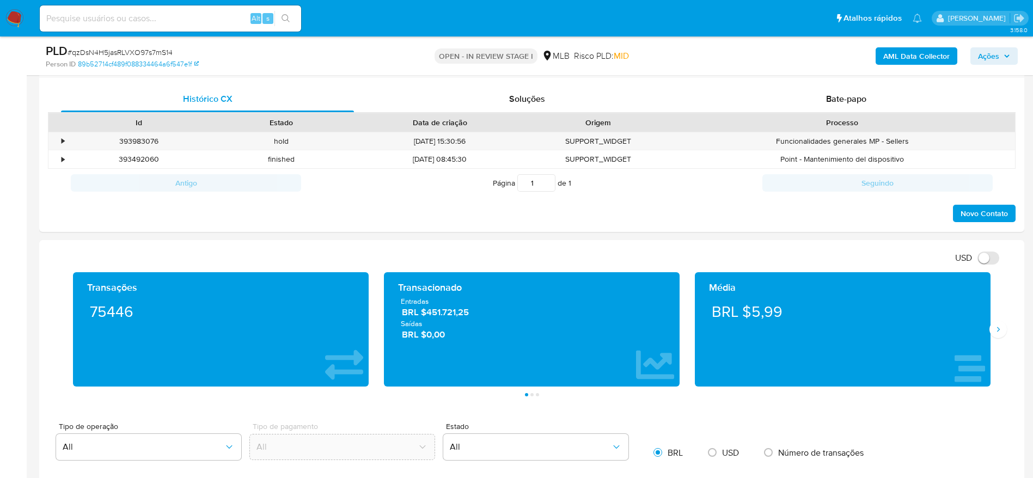
scroll to position [572, 0]
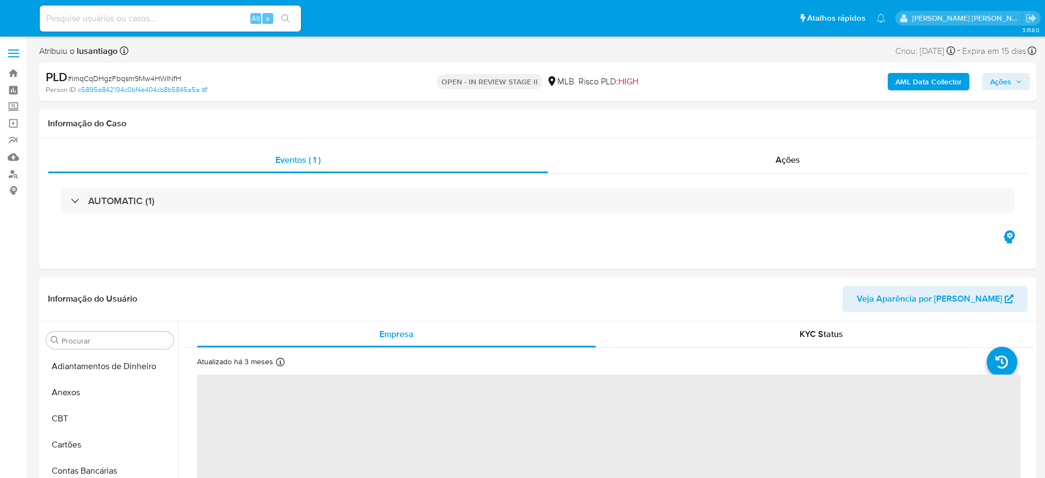
select select "10"
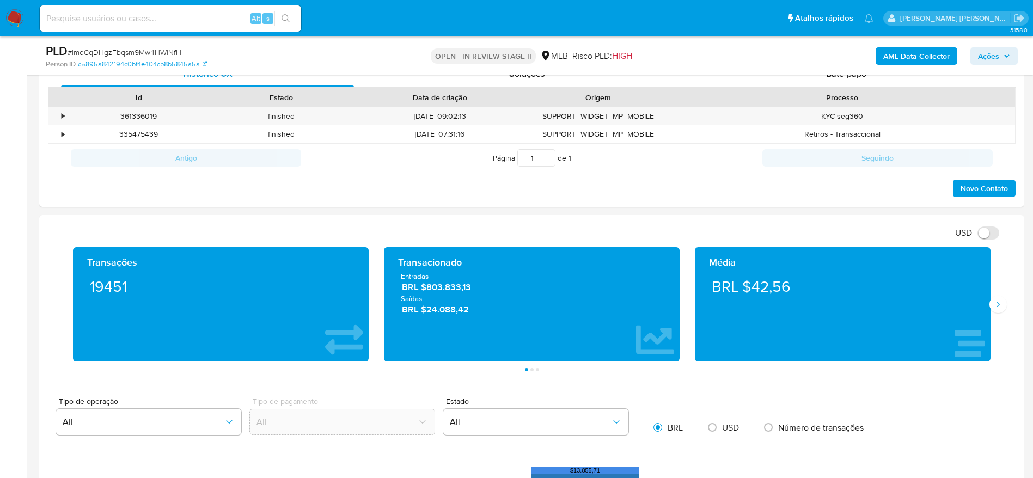
scroll to position [572, 0]
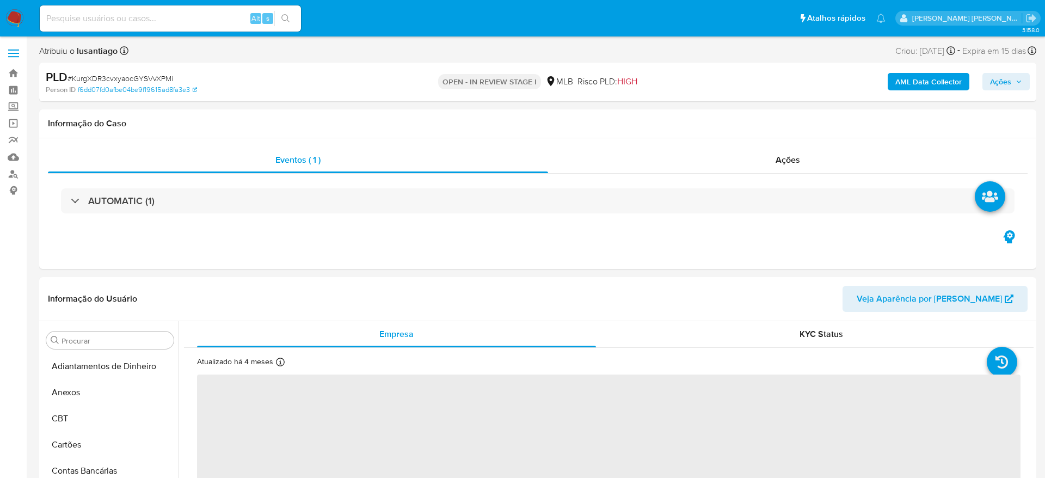
select select "10"
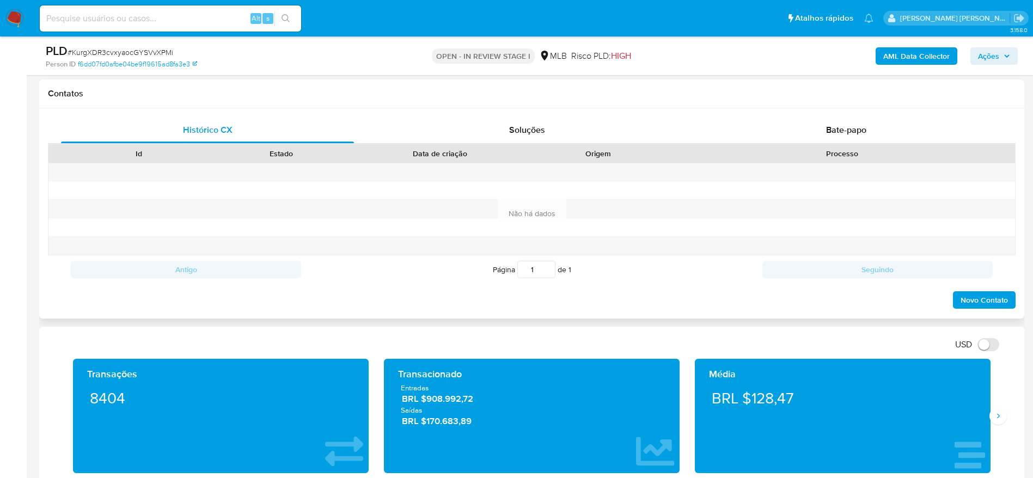
scroll to position [898, 0]
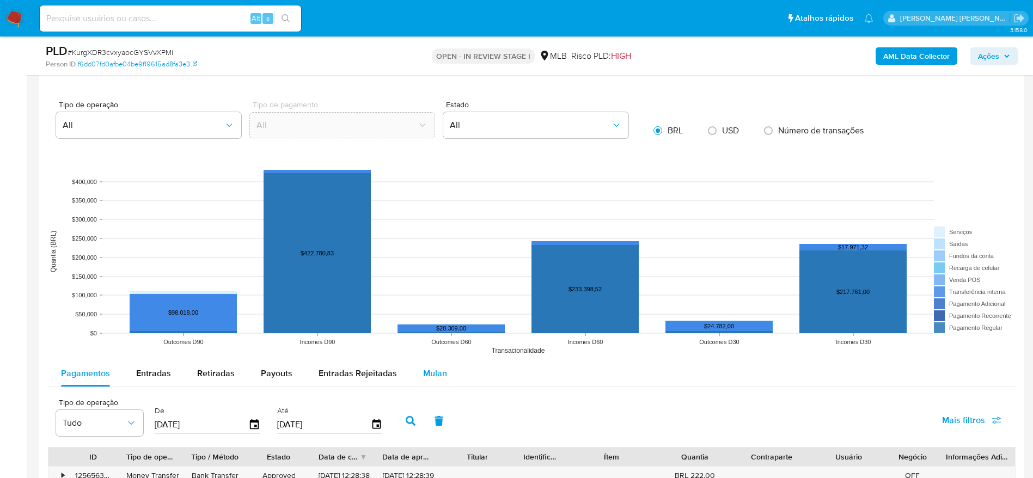
drag, startPoint x: 435, startPoint y: 371, endPoint x: 421, endPoint y: 364, distance: 15.6
click at [435, 371] on span "Mulan" at bounding box center [435, 373] width 24 height 13
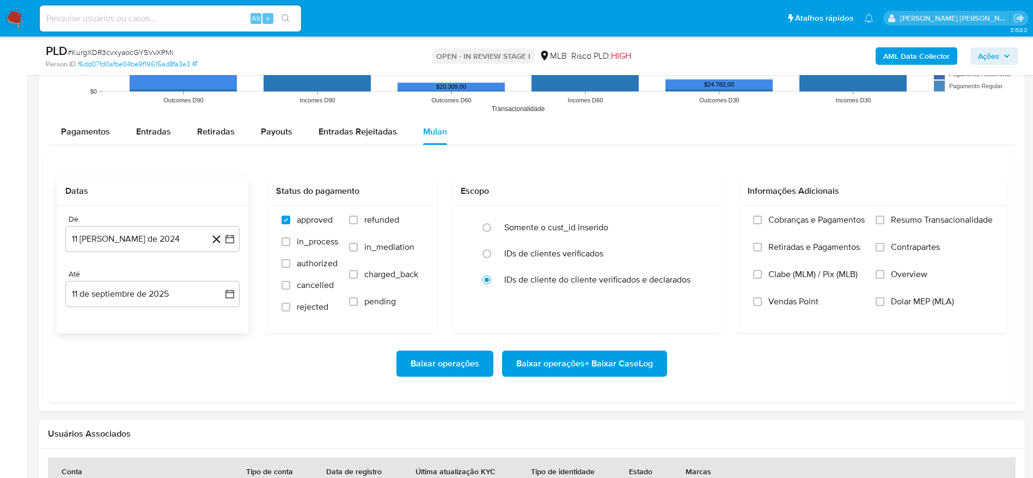
scroll to position [1143, 0]
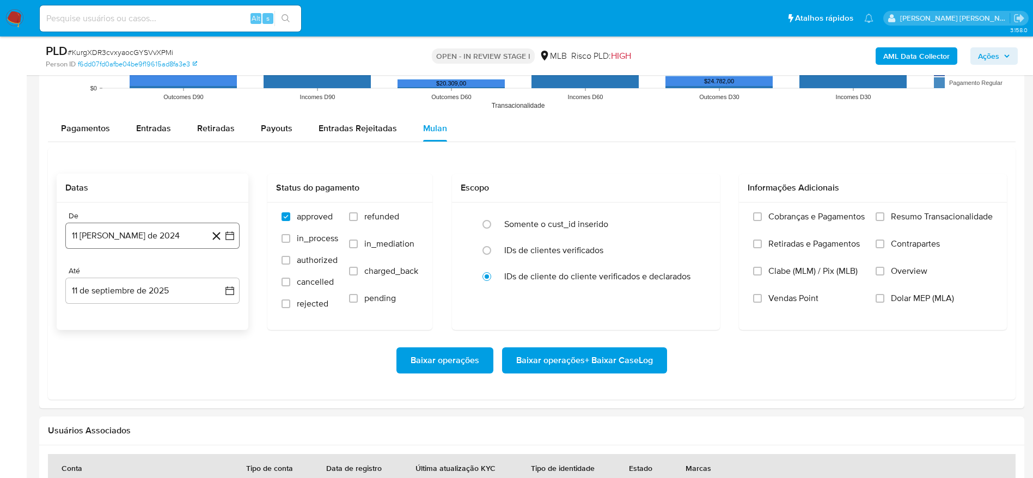
click at [128, 239] on button "11 [PERSON_NAME] de 2024" at bounding box center [152, 236] width 174 height 26
click at [161, 271] on span "agosto 2024" at bounding box center [147, 274] width 50 height 11
click at [215, 273] on icon "Año siguiente" at bounding box center [217, 274] width 13 height 13
click at [102, 373] on span "[DATE]" at bounding box center [105, 375] width 24 height 9
click at [114, 315] on button "1" at bounding box center [108, 314] width 17 height 17
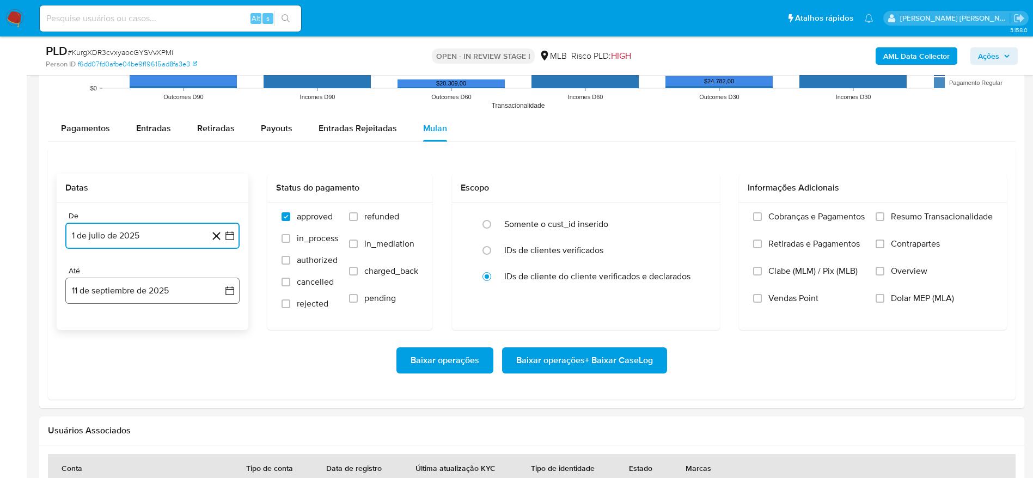
click at [112, 298] on button "11 de septiembre de 2025" at bounding box center [152, 291] width 174 height 26
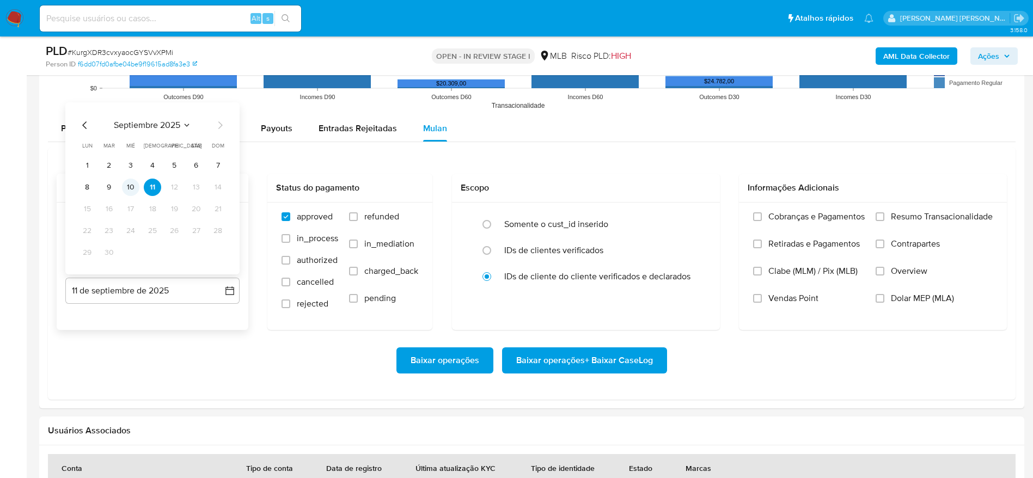
click at [134, 192] on button "10" at bounding box center [130, 187] width 17 height 17
click at [922, 215] on span "Resumo Transacionalidade" at bounding box center [942, 216] width 102 height 11
click at [884, 215] on input "Resumo Transacionalidade" at bounding box center [879, 216] width 9 height 9
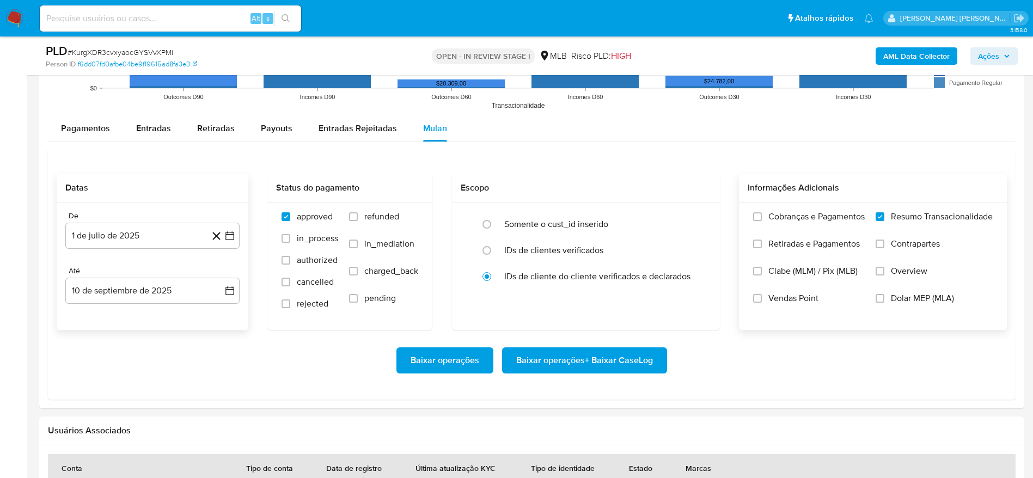
click at [569, 362] on span "Baixar operações + Baixar CaseLog" at bounding box center [584, 360] width 137 height 24
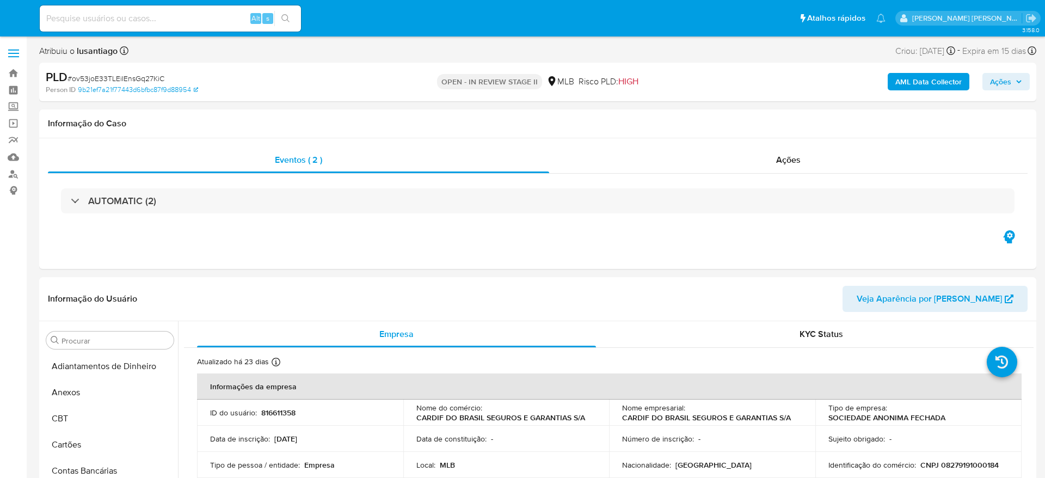
select select "10"
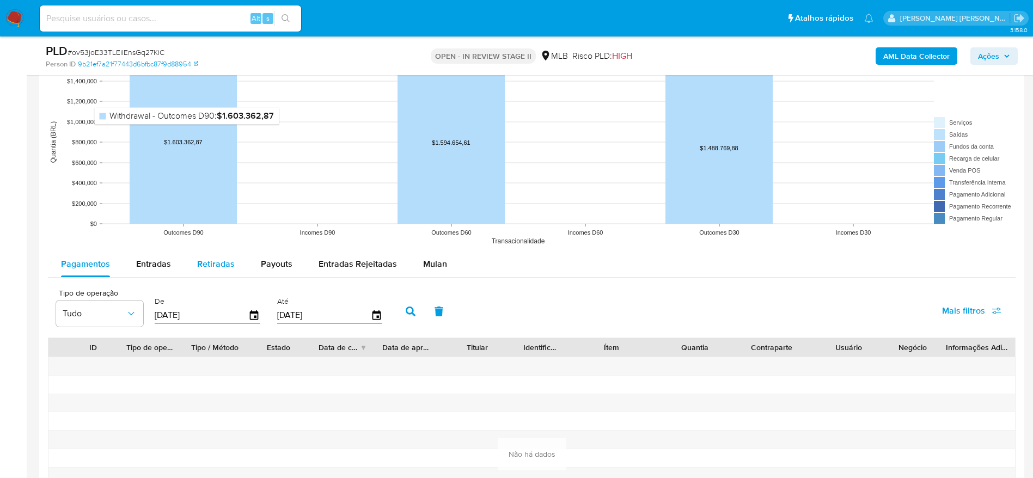
scroll to position [1061, 0]
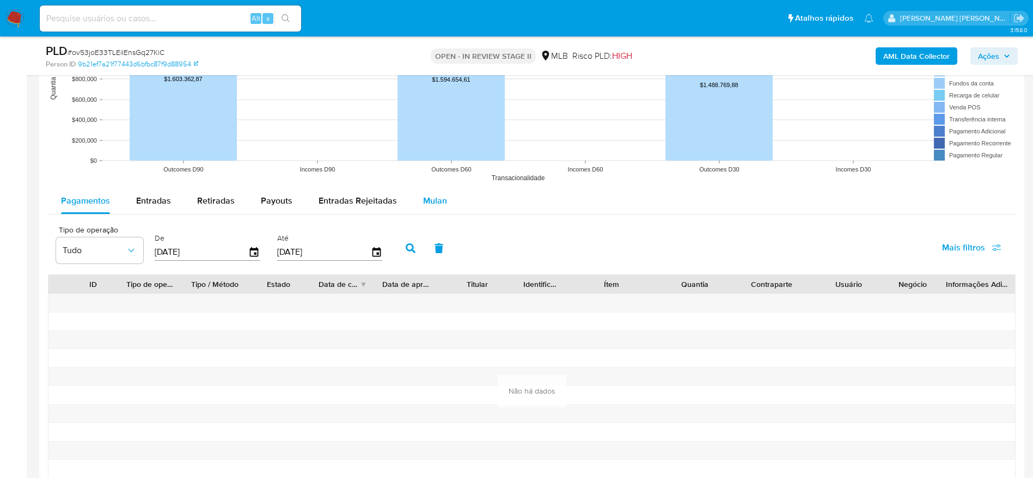
click at [425, 199] on span "Mulan" at bounding box center [435, 200] width 24 height 13
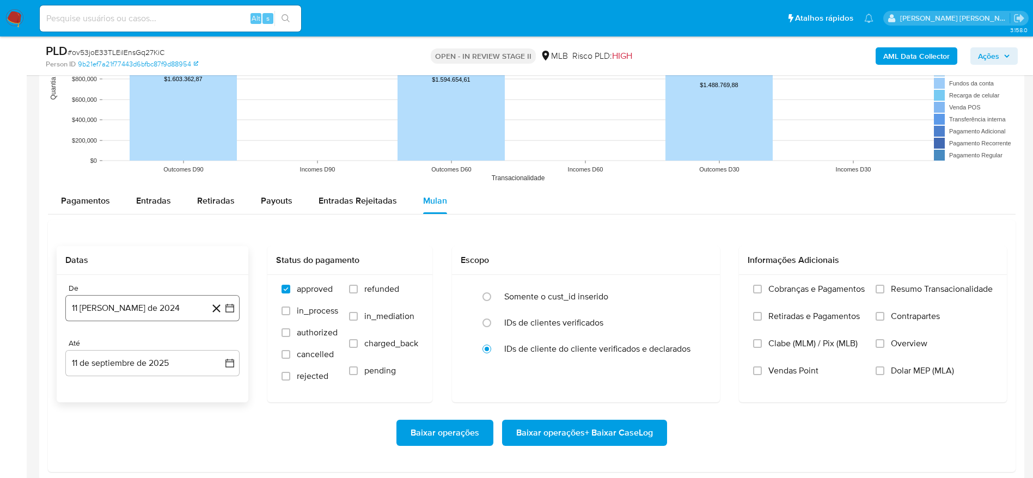
click at [136, 316] on button "11 de agosto de 2024" at bounding box center [152, 308] width 174 height 26
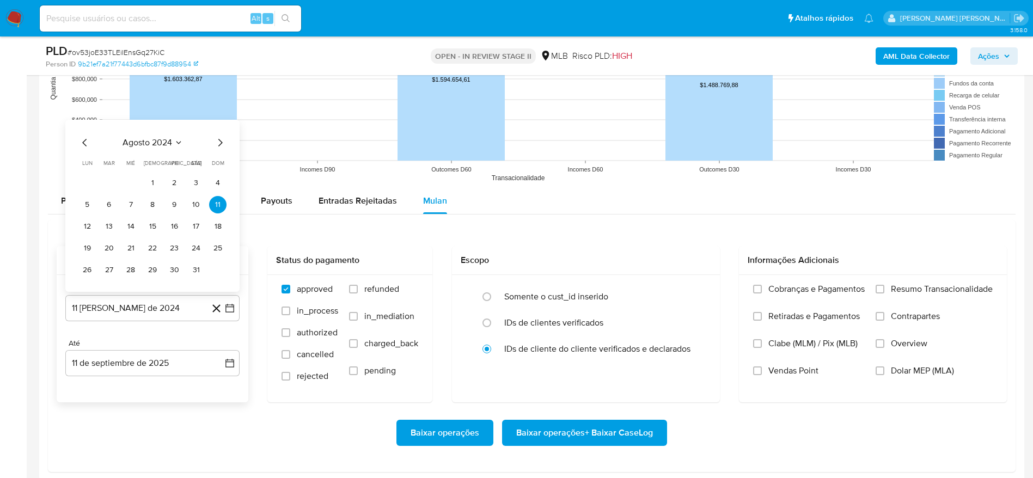
click at [142, 143] on span "agosto 2024" at bounding box center [147, 142] width 50 height 11
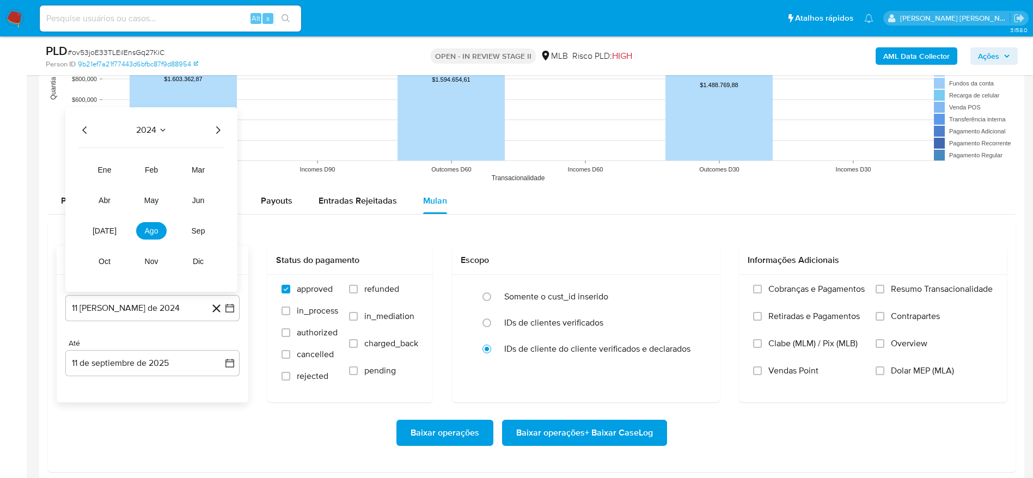
click at [220, 130] on icon "Año siguiente" at bounding box center [217, 130] width 13 height 13
click at [108, 229] on span "jul" at bounding box center [105, 230] width 24 height 9
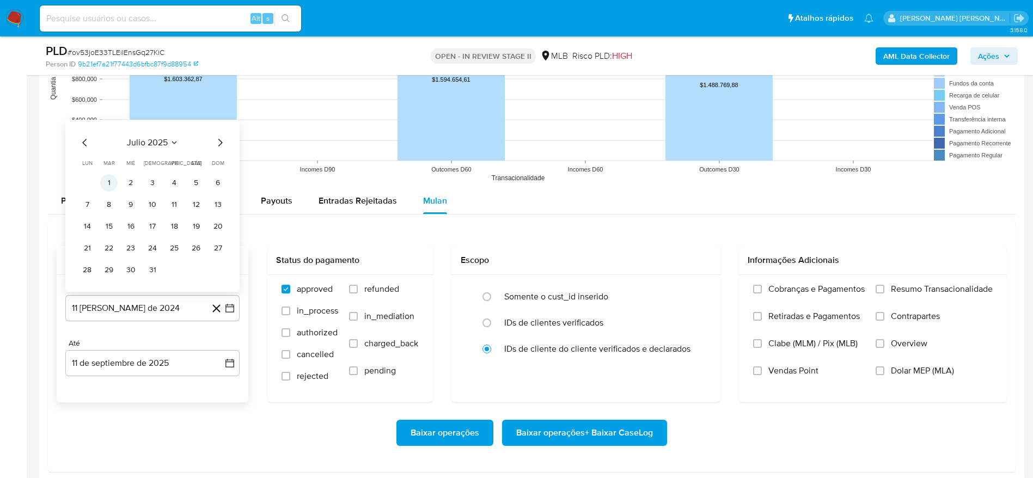
click at [107, 183] on button "1" at bounding box center [108, 182] width 17 height 17
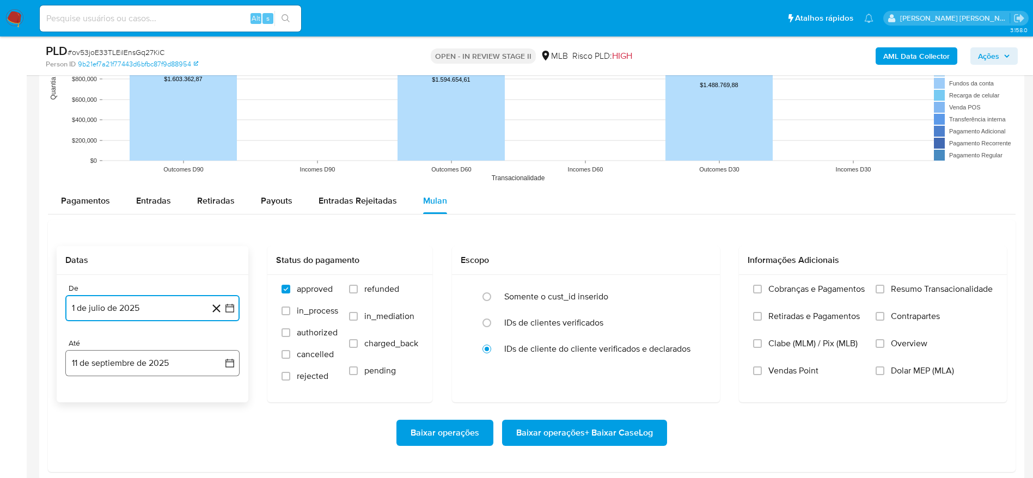
click at [105, 358] on button "11 de septiembre de 2025" at bounding box center [152, 363] width 174 height 26
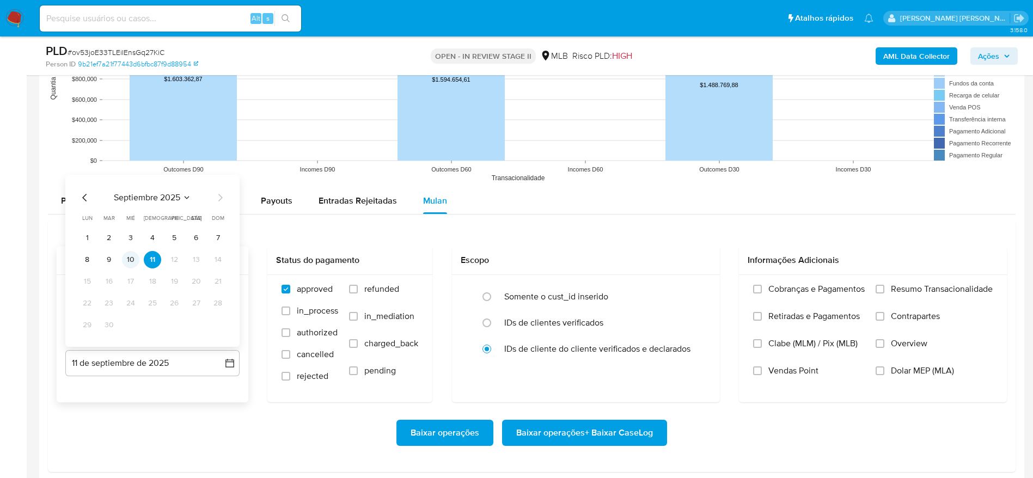
click at [128, 261] on button "10" at bounding box center [130, 259] width 17 height 17
click at [903, 293] on span "Resumo Transacionalidade" at bounding box center [942, 289] width 102 height 11
click at [884, 293] on input "Resumo Transacionalidade" at bounding box center [879, 289] width 9 height 9
click at [590, 428] on span "Baixar operações + Baixar CaseLog" at bounding box center [584, 433] width 137 height 24
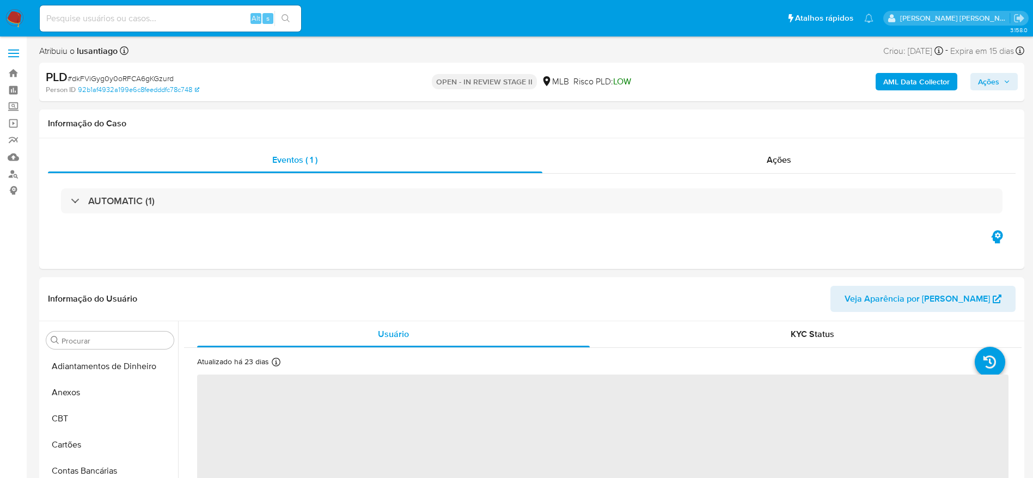
select select "10"
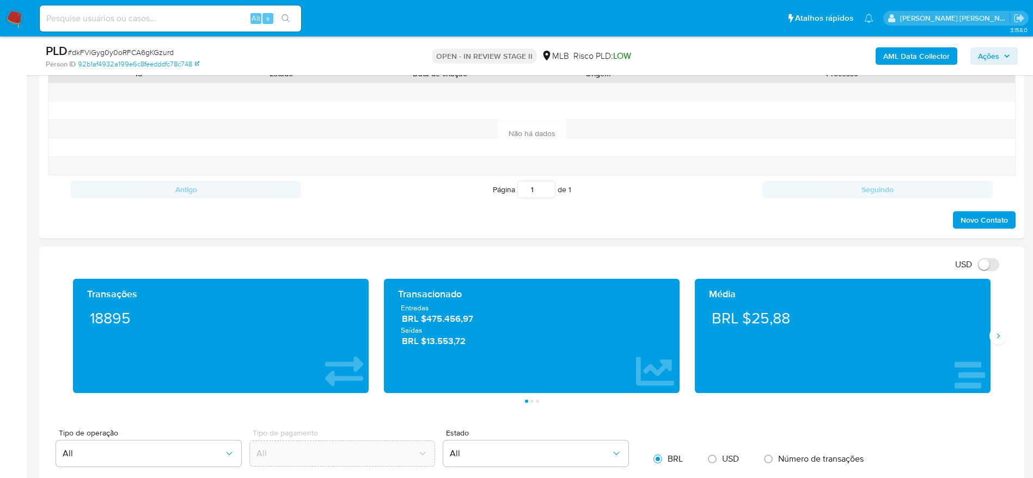
scroll to position [572, 0]
